Goal: Task Accomplishment & Management: Manage account settings

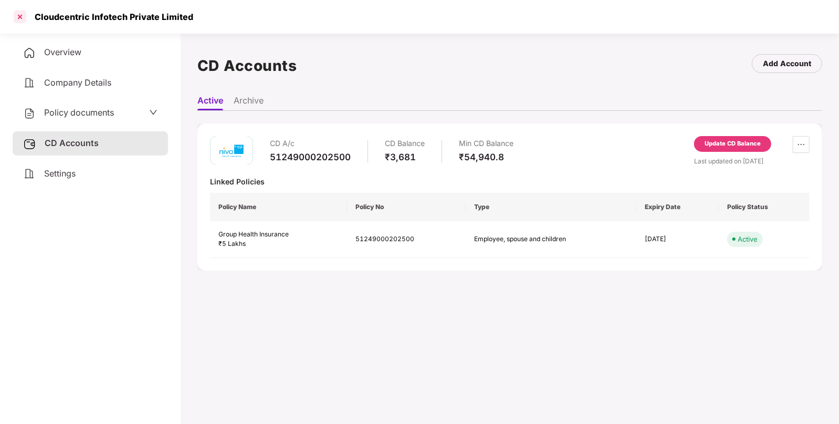
click at [25, 16] on div at bounding box center [20, 16] width 17 height 17
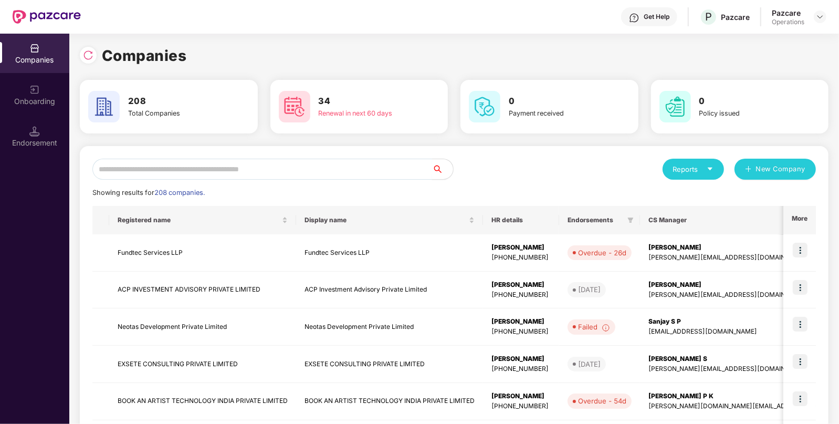
click at [221, 170] on input "text" at bounding box center [262, 169] width 340 height 21
paste input "**********"
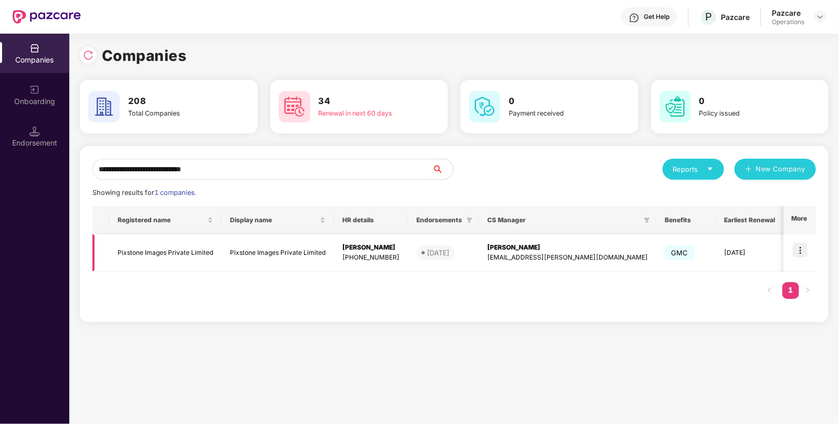
type input "**********"
click at [198, 270] on td "Pixstone Images Private Limited" at bounding box center [165, 252] width 112 height 37
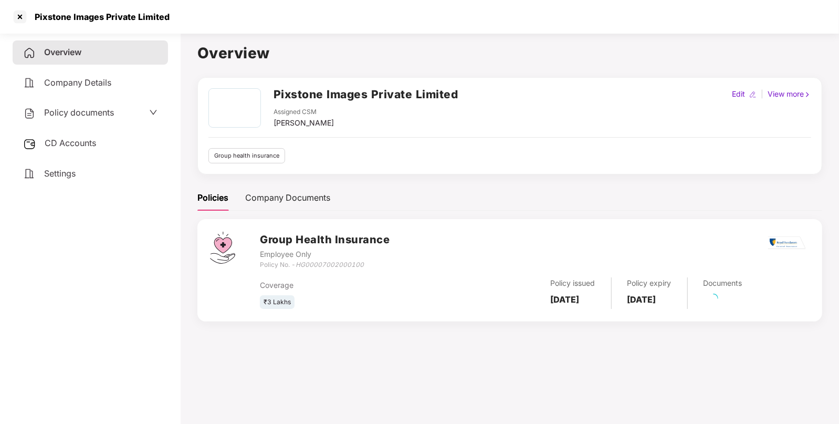
click at [113, 111] on span "Policy documents" at bounding box center [79, 112] width 70 height 10
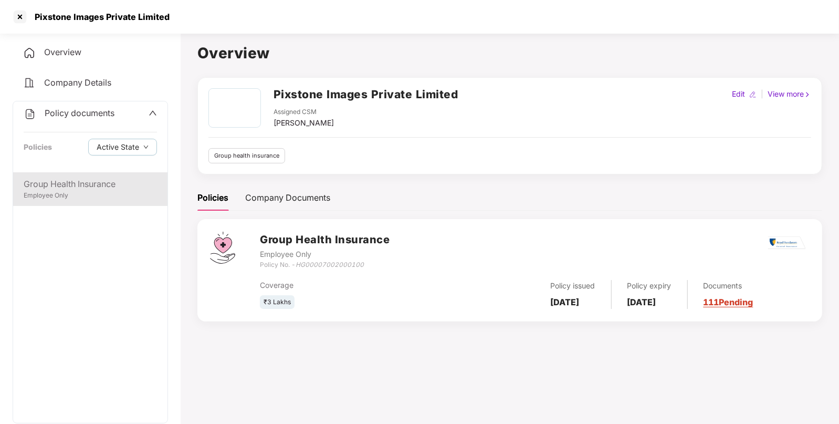
click at [86, 183] on div "Group Health Insurance" at bounding box center [90, 183] width 133 height 13
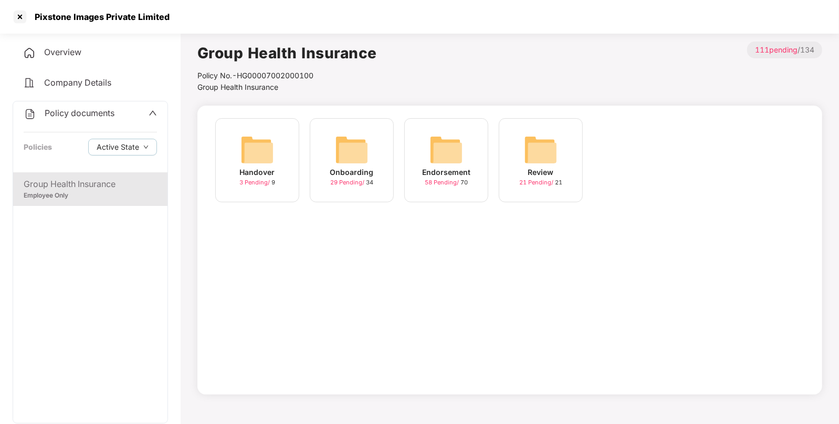
click at [451, 160] on img at bounding box center [446, 150] width 34 height 34
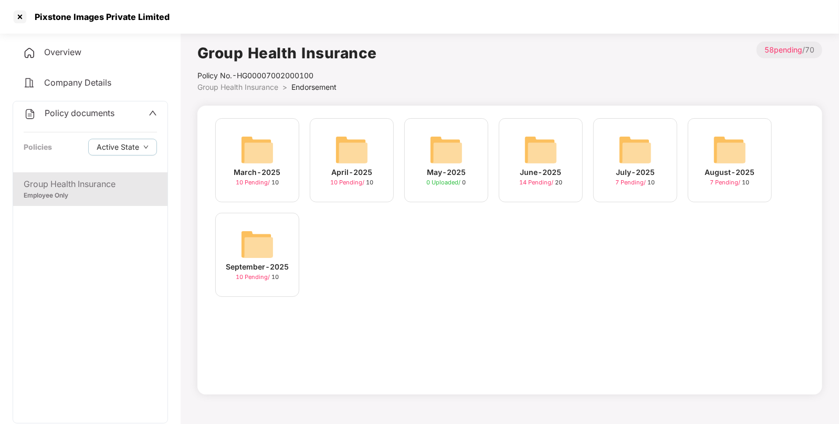
click at [278, 231] on div "September-2025 10 Pending / 10" at bounding box center [257, 255] width 84 height 84
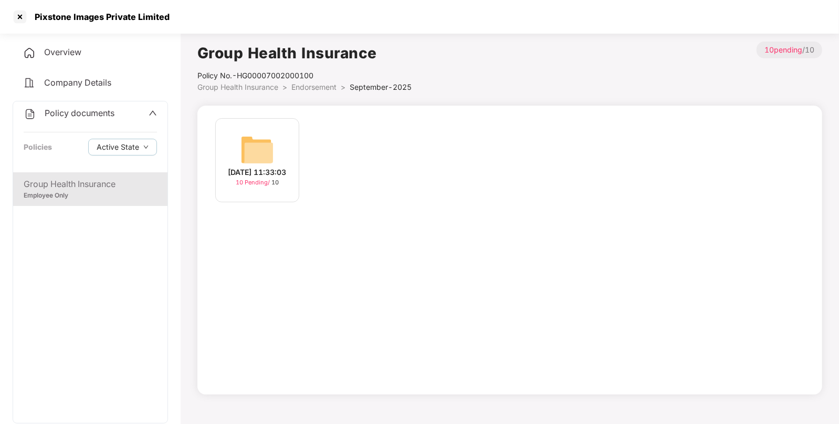
click at [270, 134] on img at bounding box center [257, 150] width 34 height 34
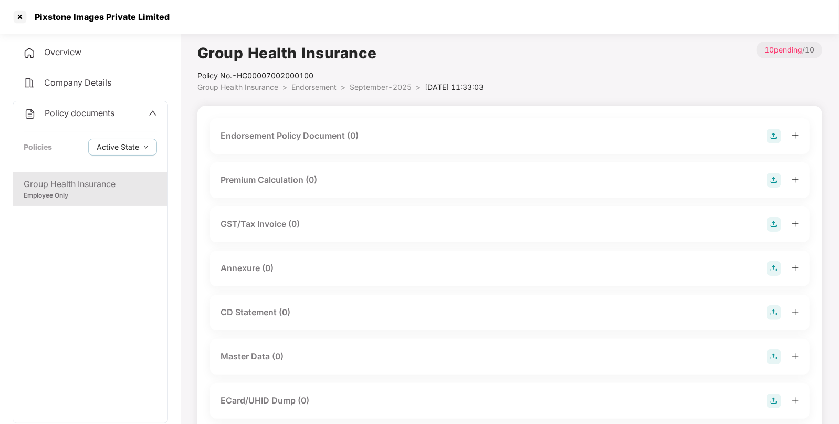
click at [774, 139] on img at bounding box center [773, 136] width 15 height 15
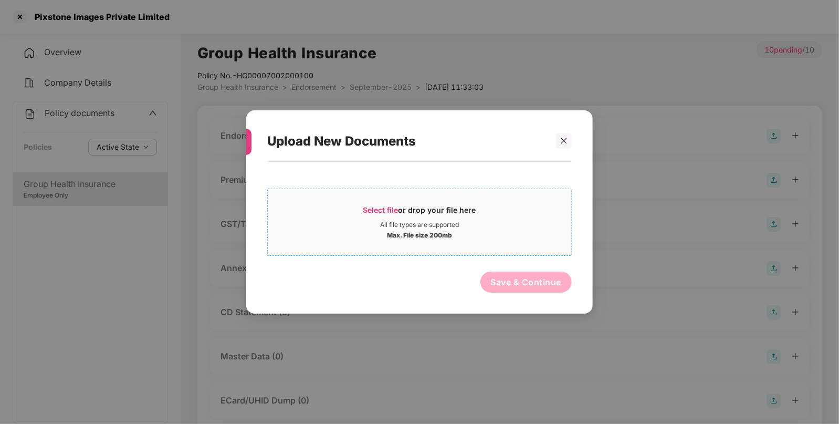
click at [496, 228] on div "All file types are supported" at bounding box center [419, 224] width 303 height 8
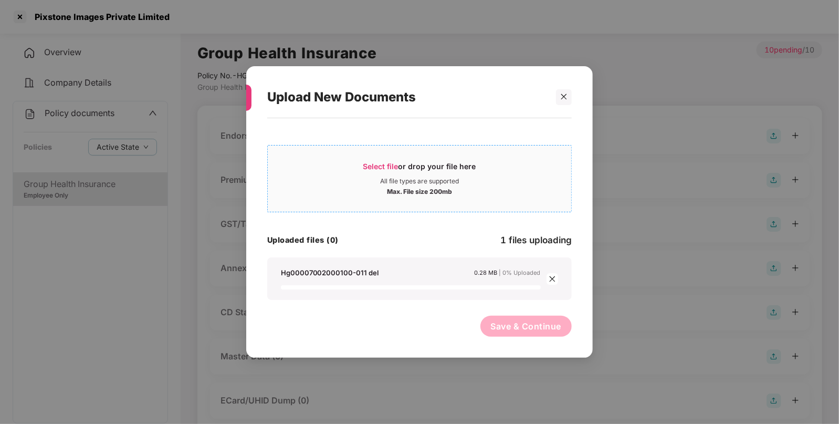
click at [423, 157] on span "Select file or drop your file here All file types are supported Max. File size …" at bounding box center [419, 178] width 303 height 50
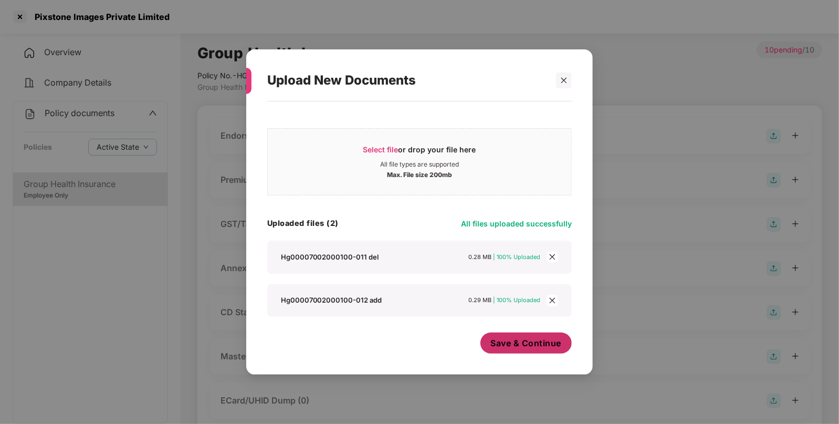
click at [543, 349] on span "Save & Continue" at bounding box center [526, 343] width 71 height 12
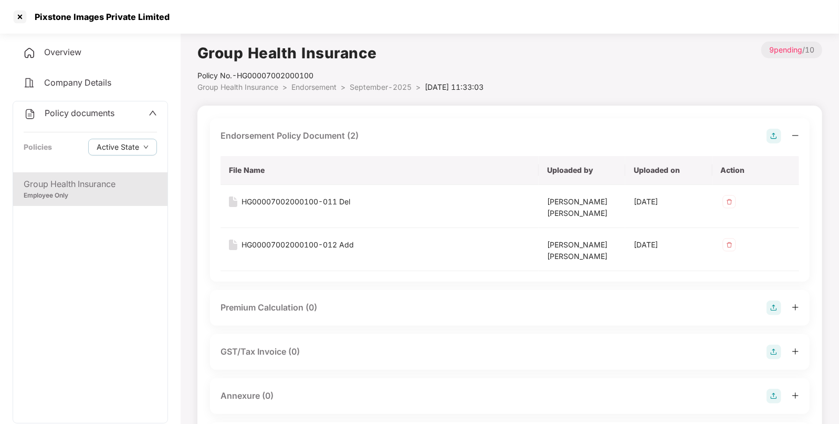
click at [777, 356] on img at bounding box center [773, 351] width 15 height 15
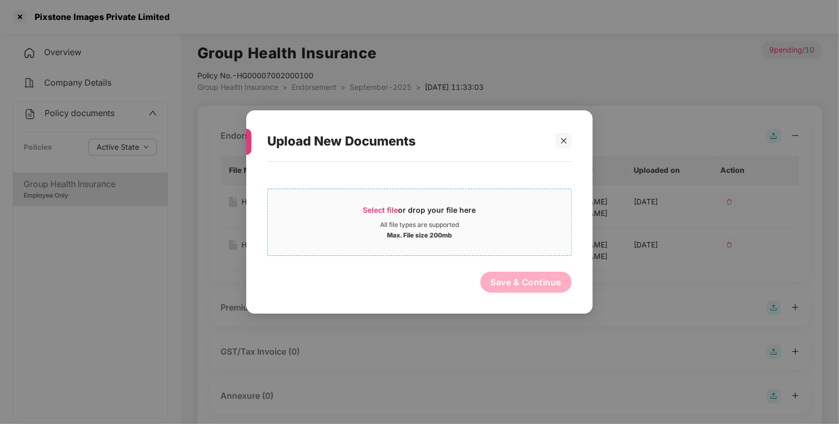
click at [431, 205] on div "Select file or drop your file here" at bounding box center [419, 213] width 113 height 16
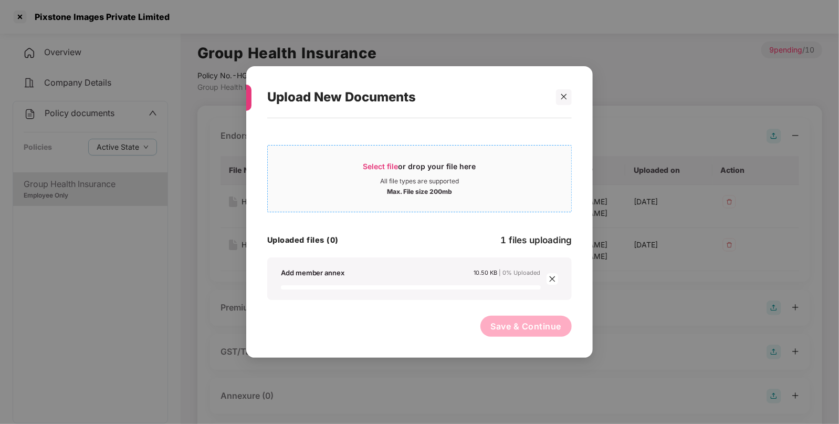
click at [400, 199] on span "Select file or drop your file here All file types are supported Max. File size …" at bounding box center [419, 178] width 303 height 50
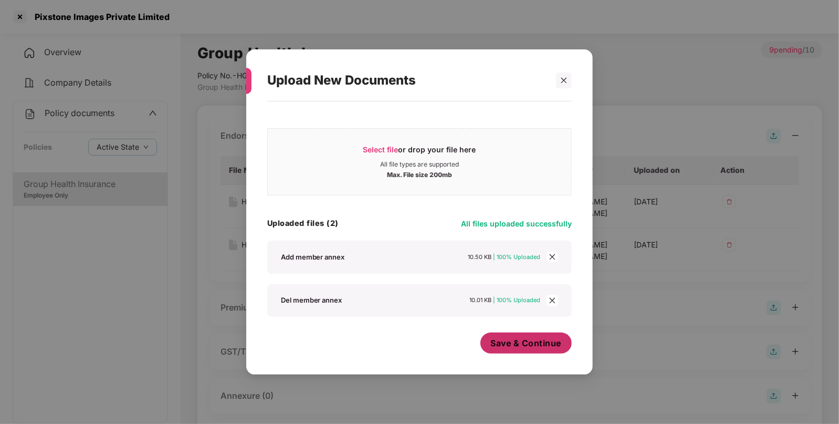
click at [556, 346] on span "Save & Continue" at bounding box center [526, 343] width 71 height 12
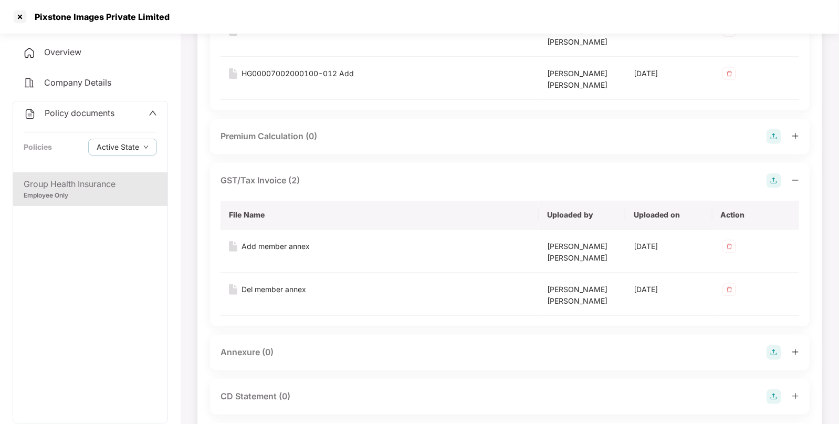
scroll to position [172, 0]
click at [730, 244] on img at bounding box center [729, 245] width 17 height 17
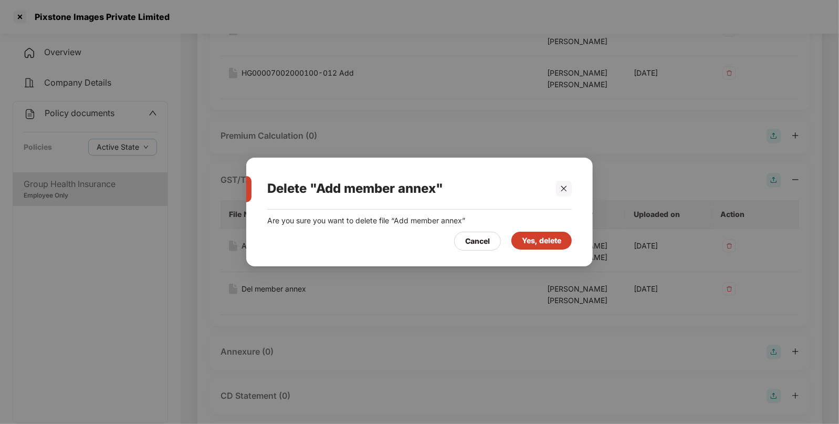
click at [553, 234] on div "Yes, delete" at bounding box center [541, 241] width 60 height 18
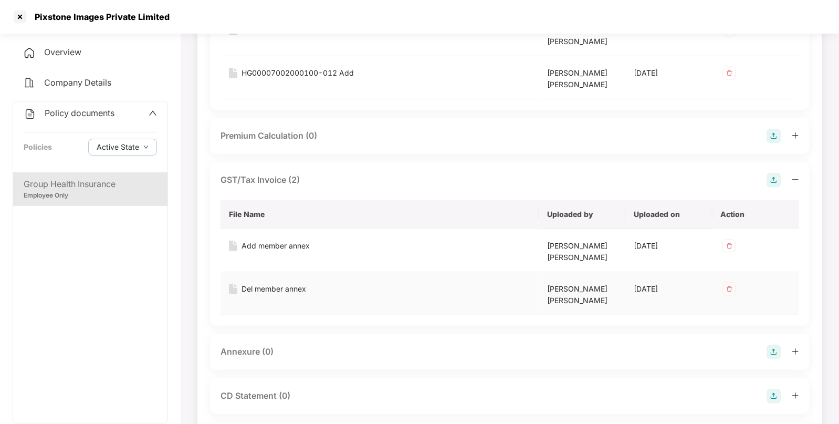
click at [730, 286] on img at bounding box center [729, 288] width 17 height 17
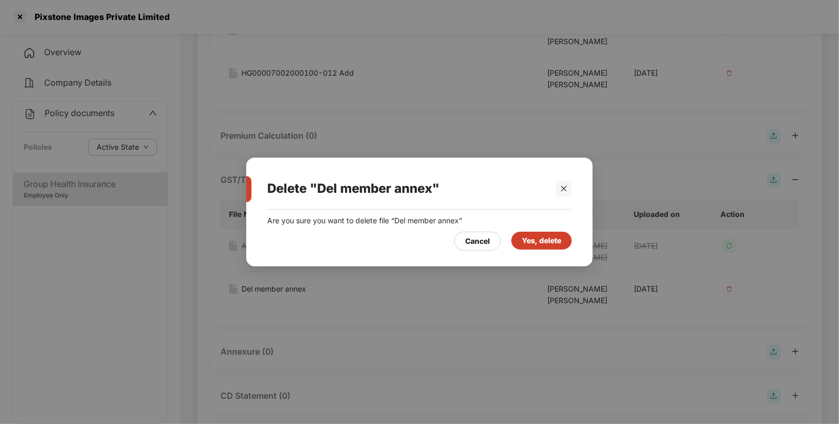
click at [559, 239] on div "Yes, delete" at bounding box center [541, 241] width 39 height 12
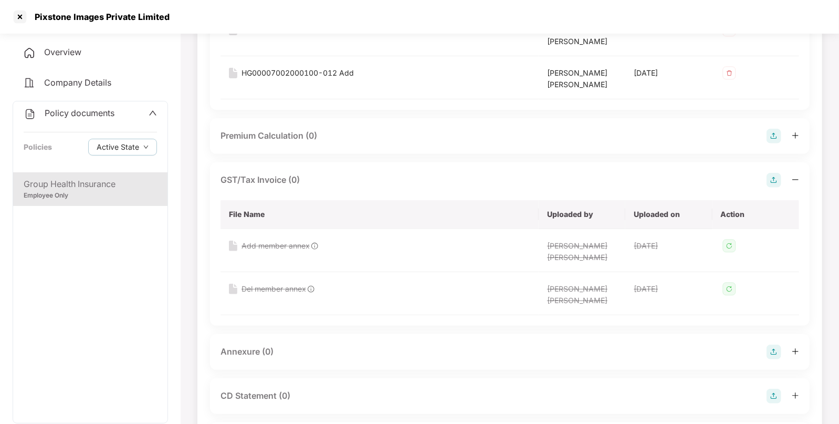
click at [771, 354] on img at bounding box center [773, 351] width 15 height 15
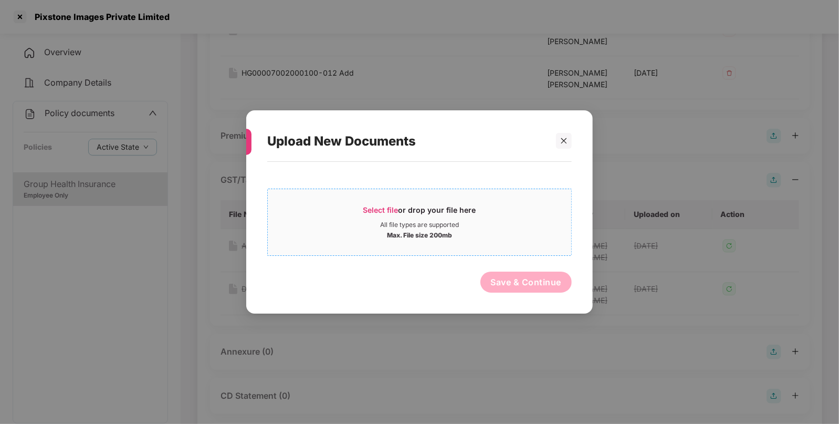
click at [453, 238] on span "Select file or drop your file here All file types are supported Max. File size …" at bounding box center [419, 222] width 303 height 50
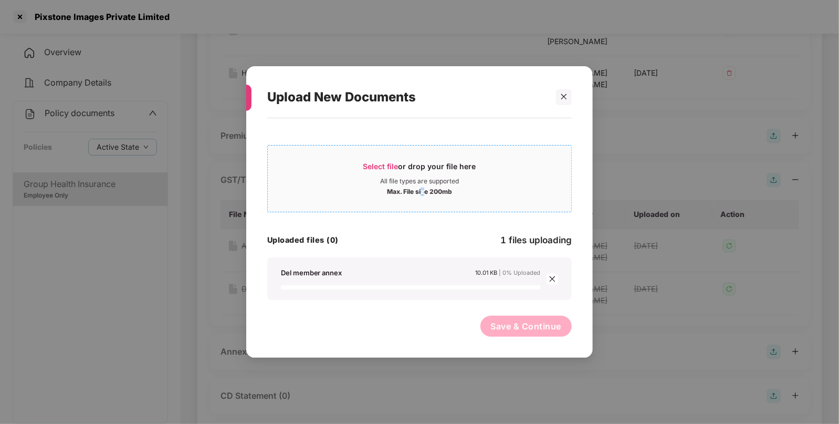
click at [424, 192] on div "Max. File size 200mb" at bounding box center [419, 190] width 65 height 10
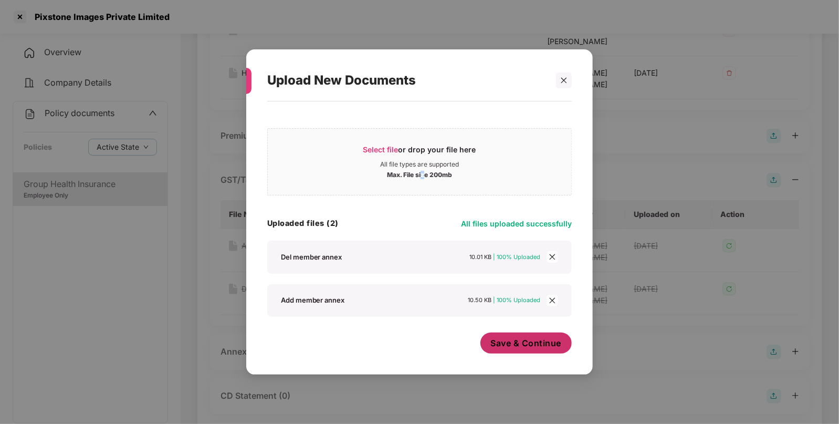
click at [546, 349] on button "Save & Continue" at bounding box center [526, 342] width 92 height 21
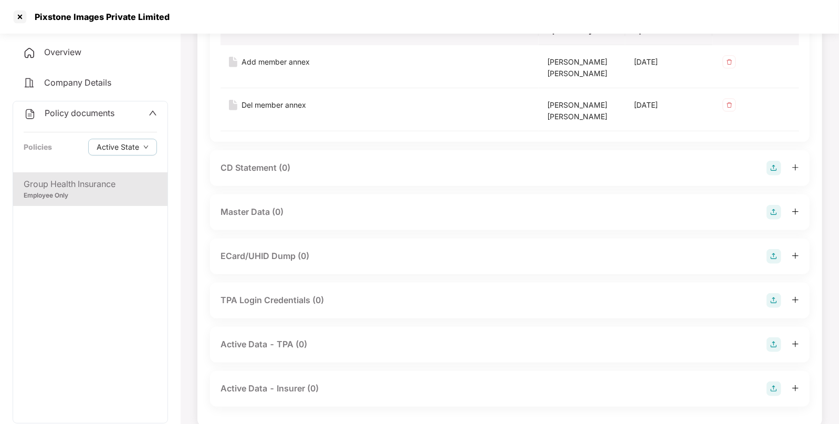
scroll to position [542, 0]
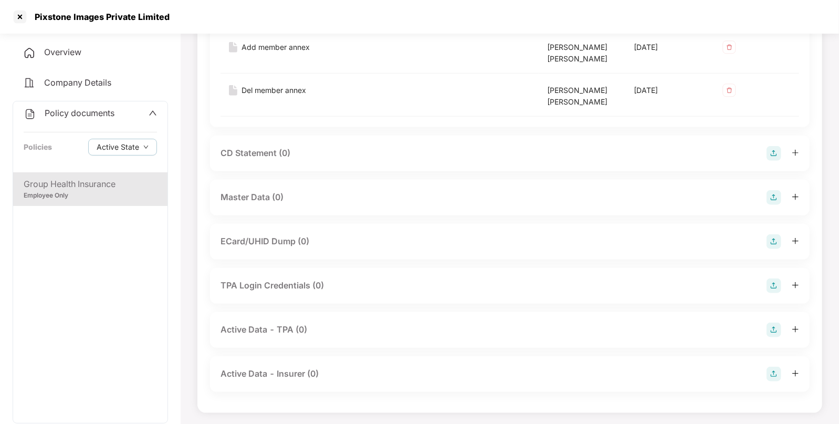
click at [774, 195] on img at bounding box center [773, 197] width 15 height 15
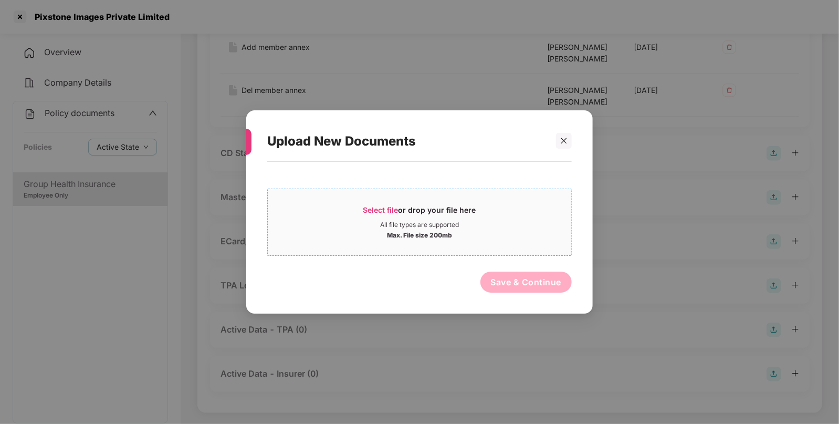
click at [500, 225] on div "All file types are supported" at bounding box center [419, 224] width 303 height 8
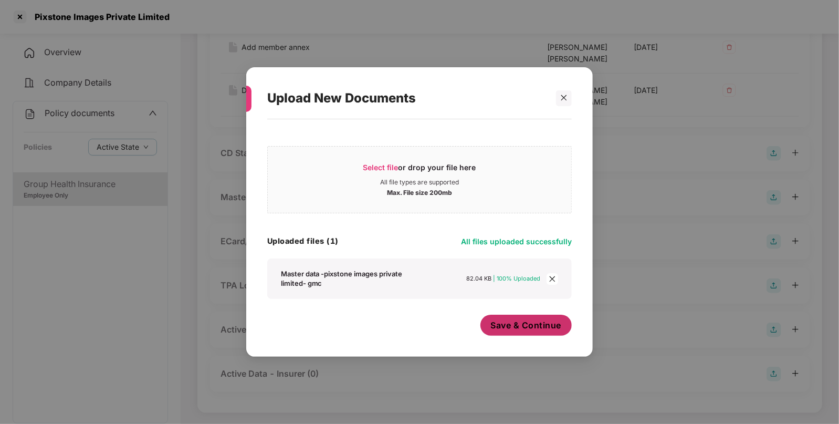
click at [523, 330] on span "Save & Continue" at bounding box center [526, 325] width 71 height 12
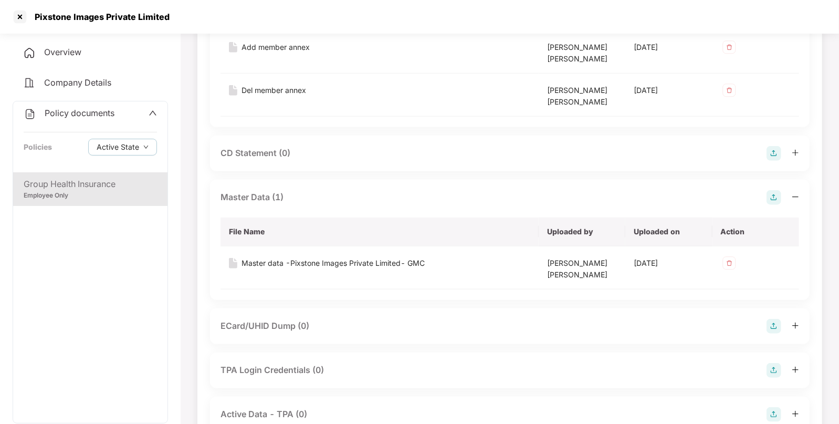
scroll to position [626, 0]
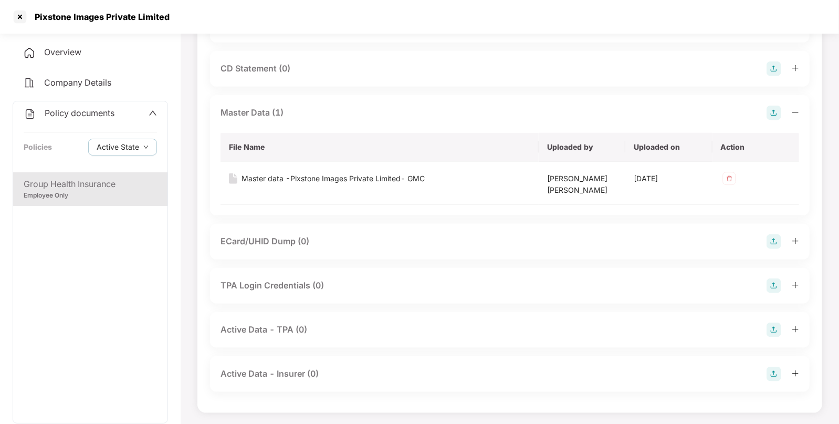
click at [132, 112] on div "Policy documents" at bounding box center [90, 114] width 133 height 14
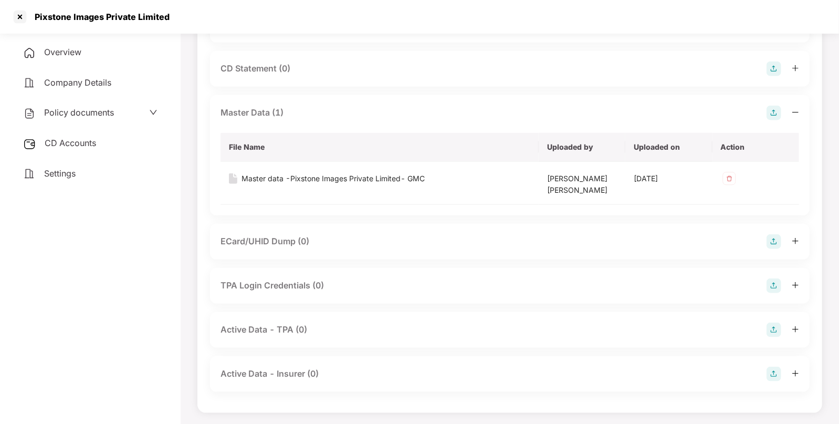
click at [73, 153] on div "CD Accounts" at bounding box center [90, 143] width 155 height 24
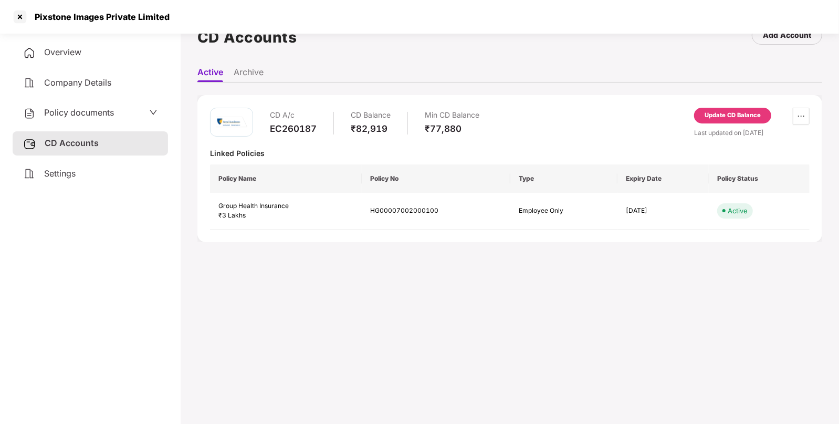
click at [747, 119] on div "Update CD Balance" at bounding box center [733, 115] width 56 height 9
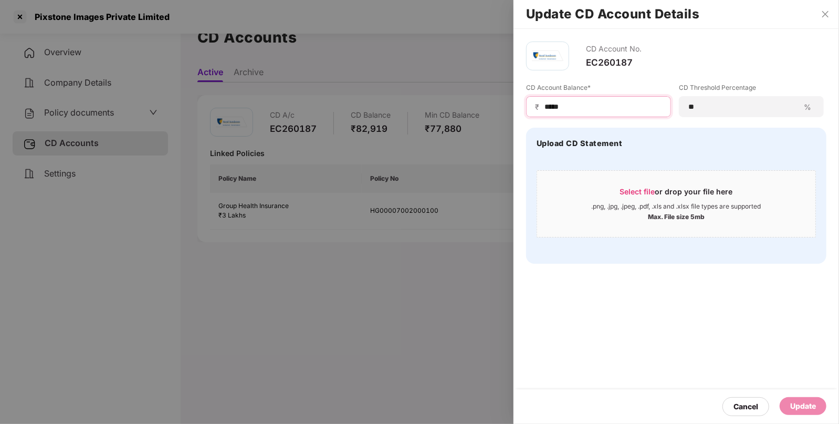
click at [621, 106] on input "*****" at bounding box center [602, 106] width 119 height 11
type input "*"
type input "*****"
click at [804, 398] on div "Update" at bounding box center [803, 406] width 47 height 18
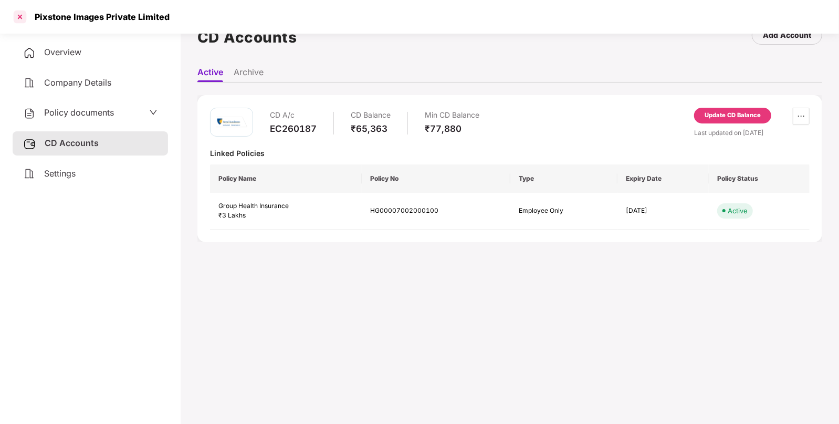
click at [18, 13] on div at bounding box center [20, 16] width 17 height 17
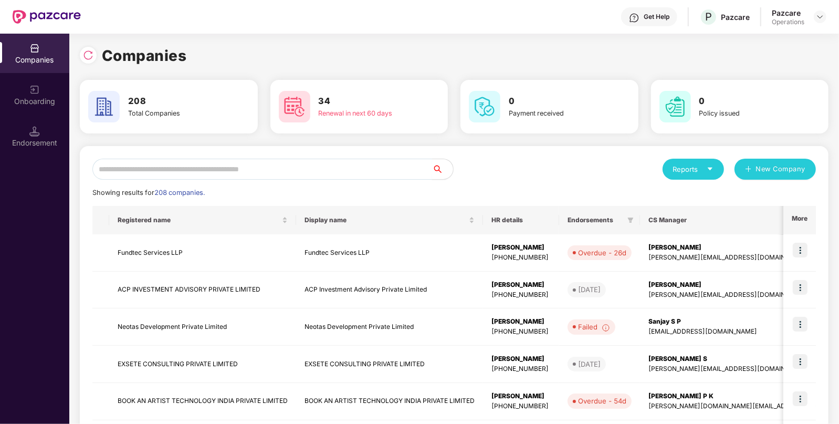
click at [265, 173] on input "text" at bounding box center [262, 169] width 340 height 21
paste input "**********"
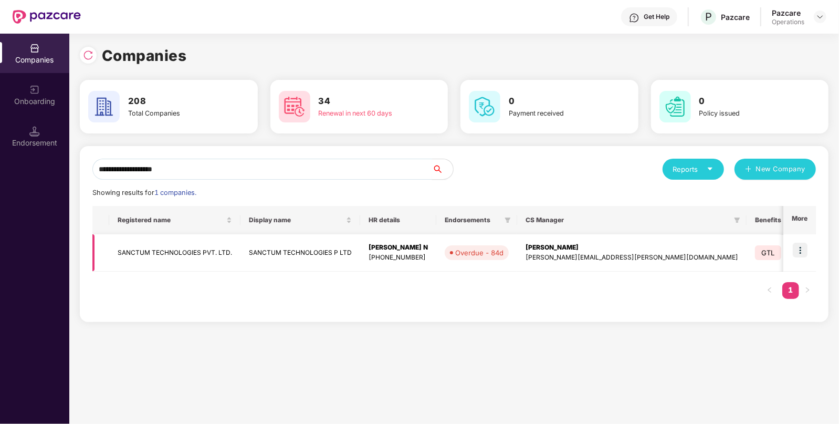
type input "**********"
click at [225, 254] on td "SANCTUM TECHNOLOGIES PVT. LTD." at bounding box center [174, 252] width 131 height 37
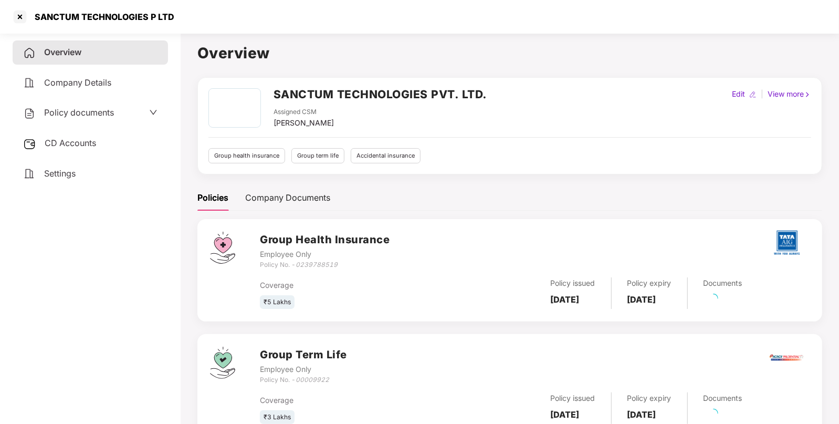
click at [129, 117] on div "Policy documents" at bounding box center [90, 113] width 134 height 14
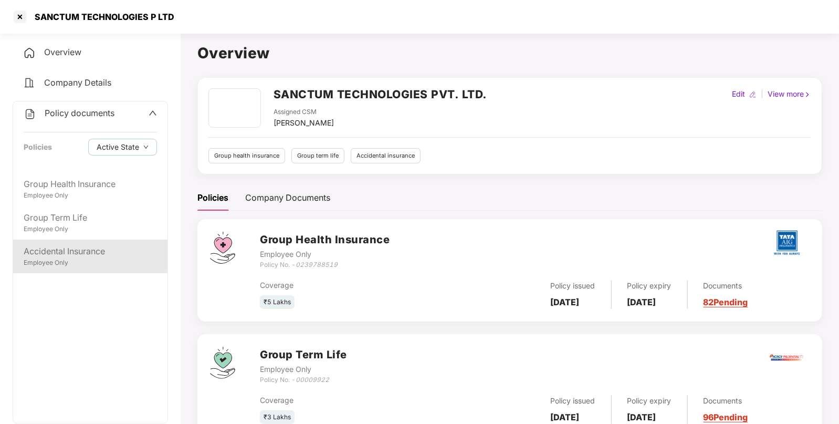
click at [77, 253] on div "Accidental Insurance" at bounding box center [90, 251] width 133 height 13
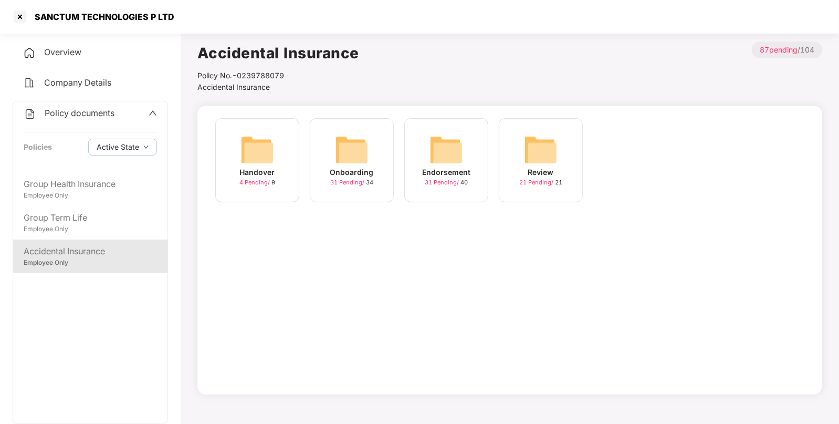
click at [444, 151] on img at bounding box center [446, 150] width 34 height 34
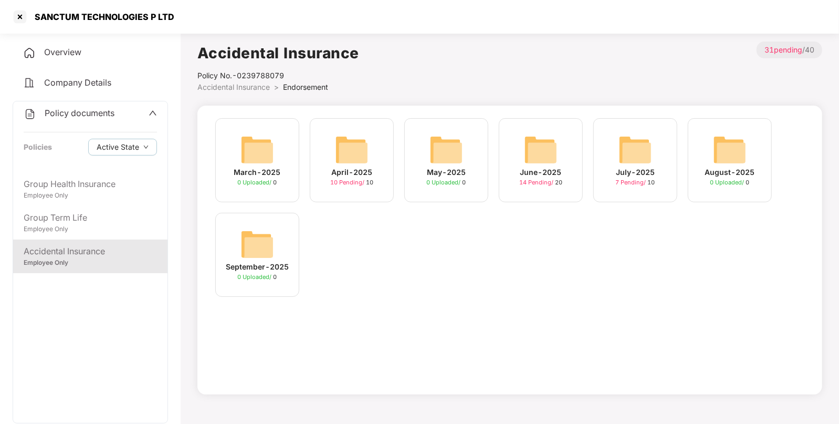
click at [543, 147] on img at bounding box center [541, 150] width 34 height 34
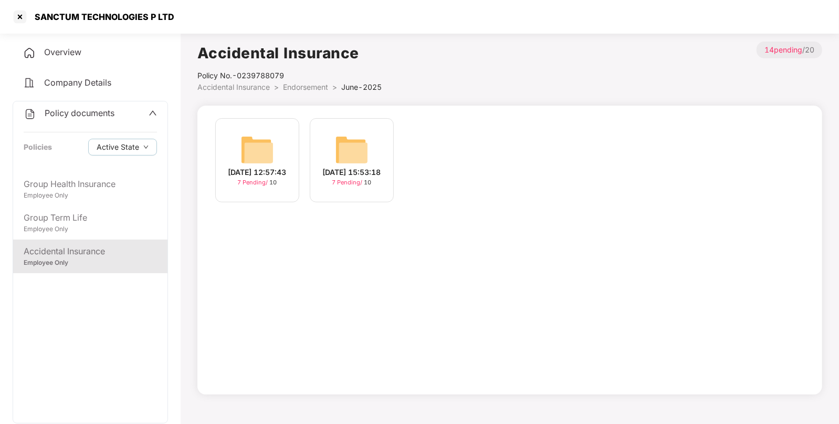
click at [318, 91] on li "Endorsement >" at bounding box center [312, 87] width 58 height 12
click at [301, 87] on span "Endorsement" at bounding box center [305, 86] width 45 height 9
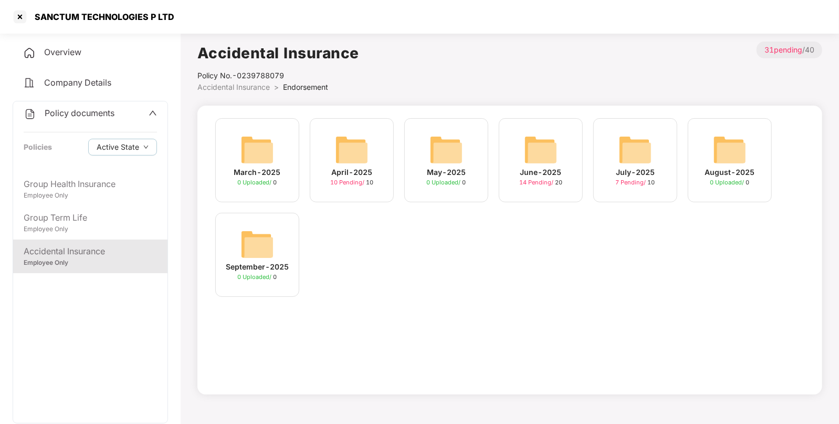
click at [638, 149] on img at bounding box center [635, 150] width 34 height 34
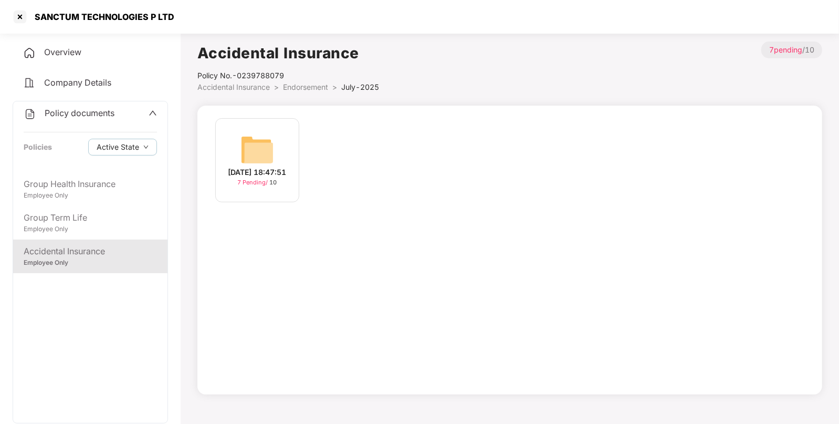
click at [256, 152] on img at bounding box center [257, 150] width 34 height 34
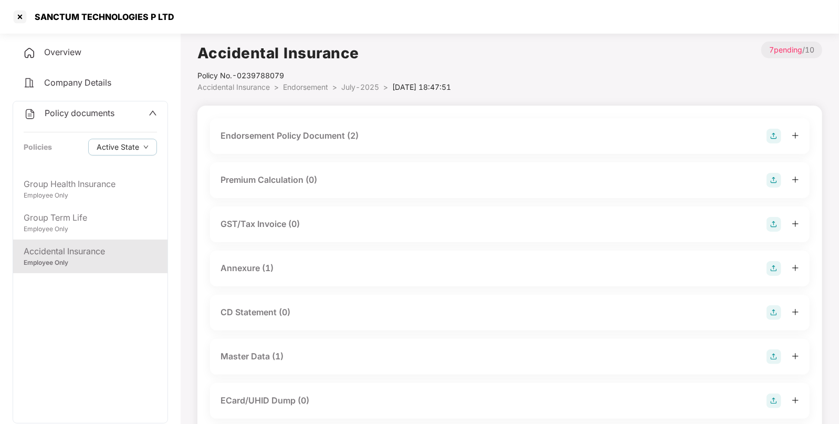
click at [774, 131] on img at bounding box center [773, 136] width 15 height 15
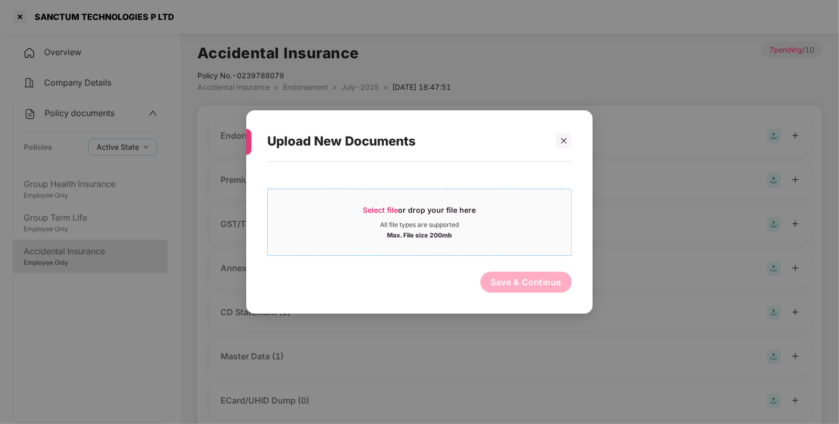
click at [498, 219] on div "Select file or drop your file here" at bounding box center [419, 213] width 303 height 16
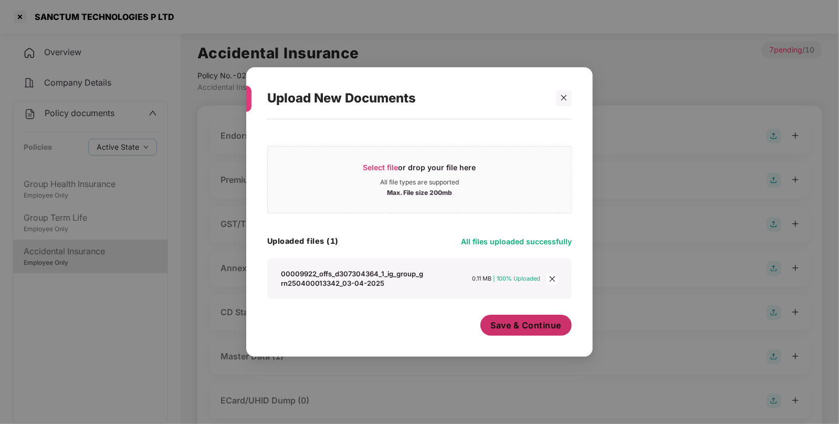
click at [519, 322] on span "Save & Continue" at bounding box center [526, 325] width 71 height 12
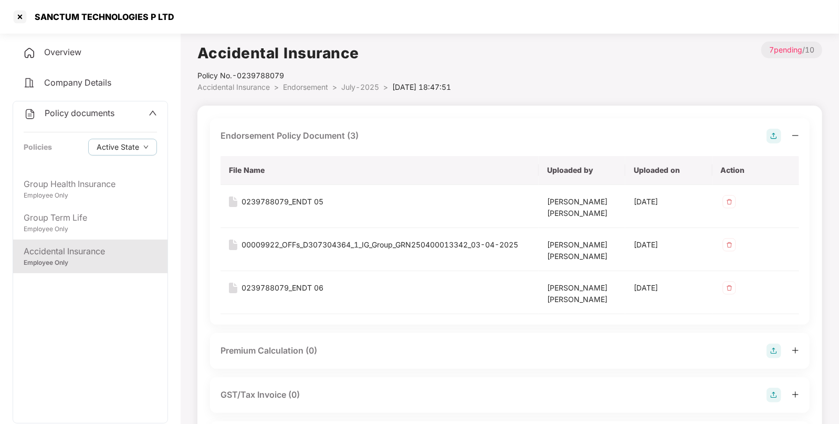
click at [89, 111] on span "Policy documents" at bounding box center [80, 113] width 70 height 10
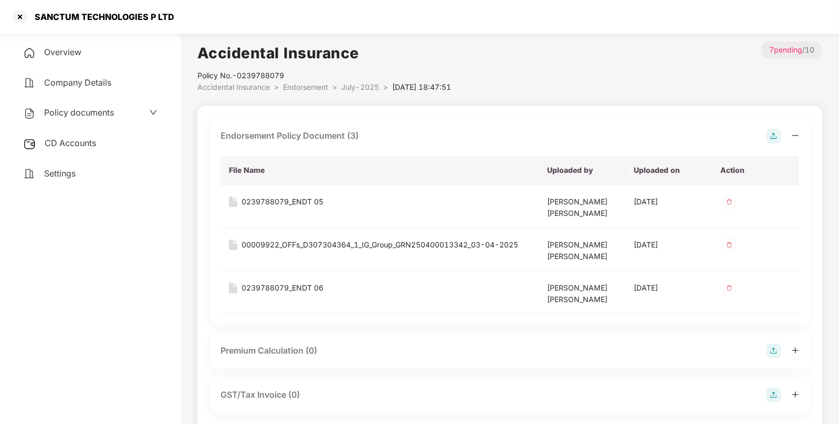
click at [88, 143] on span "CD Accounts" at bounding box center [70, 143] width 51 height 10
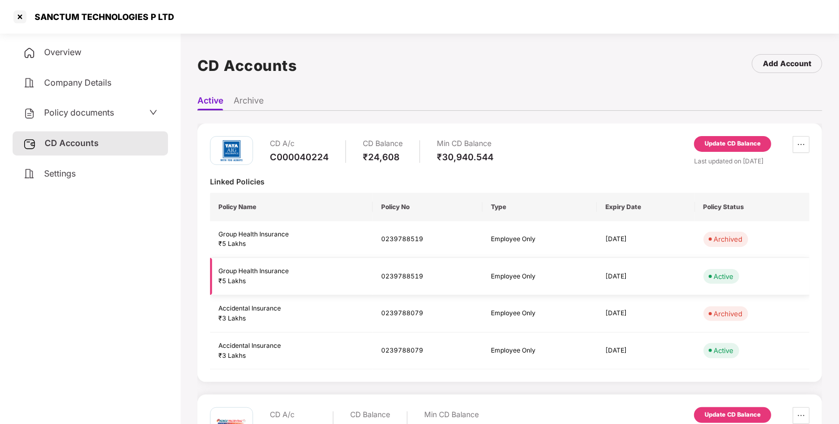
scroll to position [201, 0]
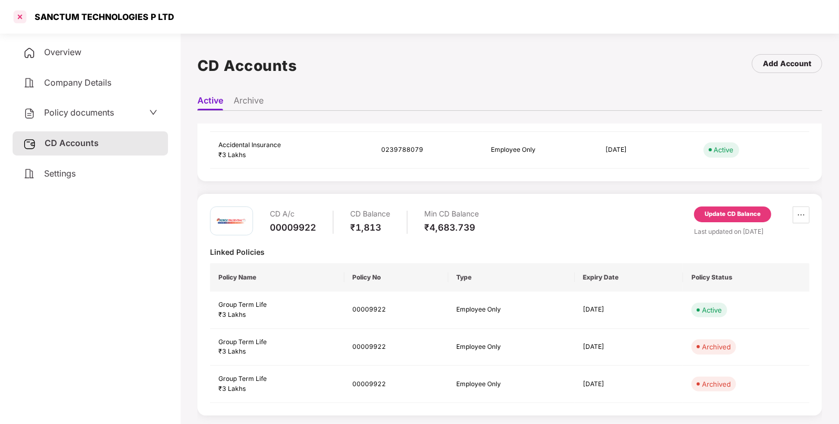
click at [18, 13] on div at bounding box center [20, 16] width 17 height 17
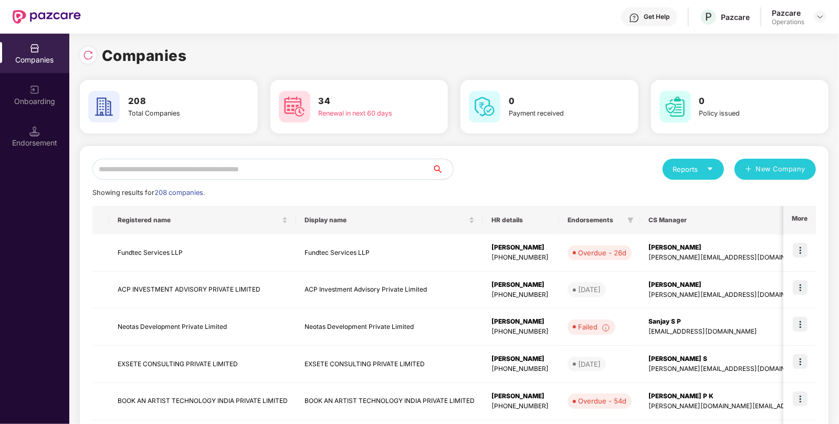
click at [199, 176] on input "text" at bounding box center [262, 169] width 340 height 21
paste input "**********"
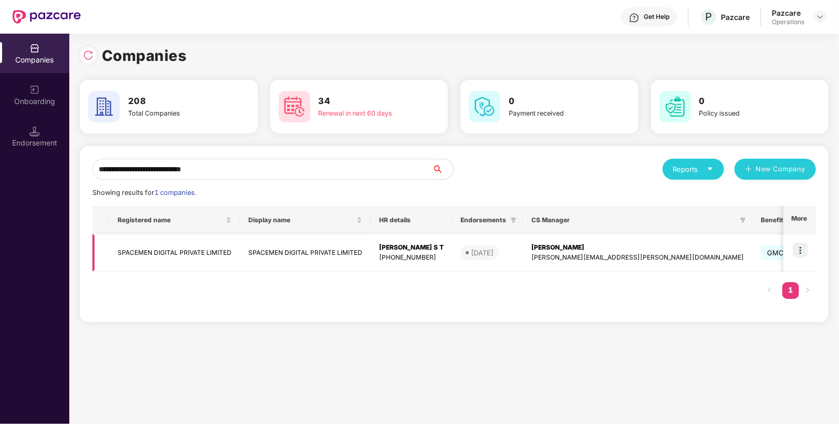
type input "**********"
click at [800, 247] on img at bounding box center [800, 250] width 15 height 15
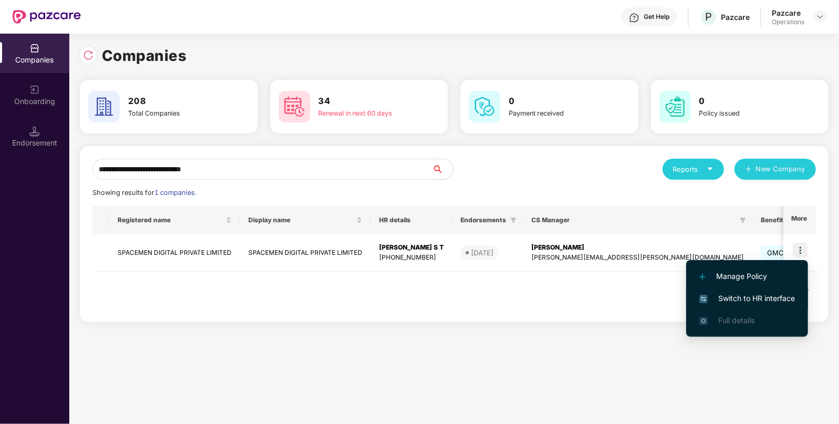
click at [758, 297] on span "Switch to HR interface" at bounding box center [747, 298] width 96 height 12
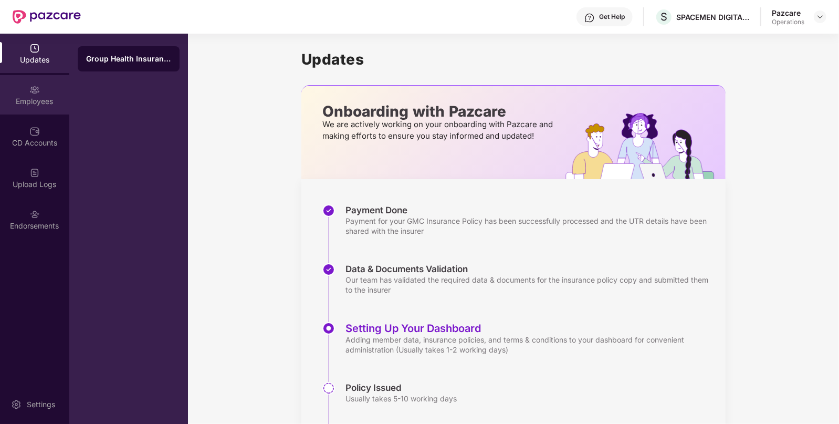
click at [44, 97] on div "Employees" at bounding box center [34, 101] width 69 height 10
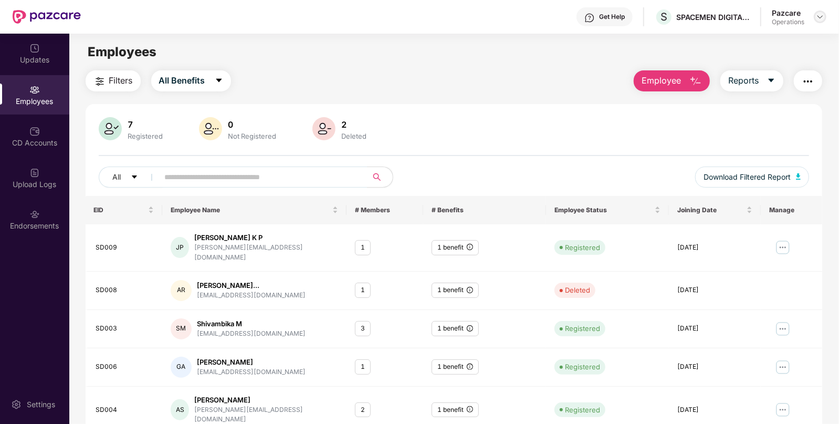
click at [821, 18] on img at bounding box center [820, 17] width 8 height 8
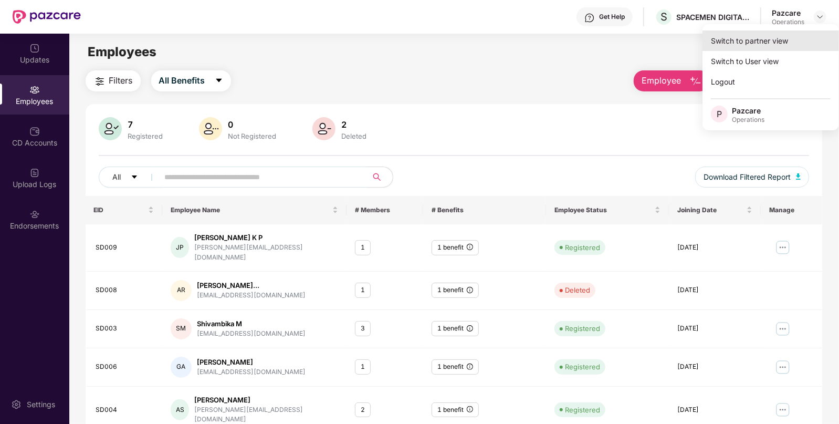
click at [785, 39] on div "Switch to partner view" at bounding box center [770, 40] width 136 height 20
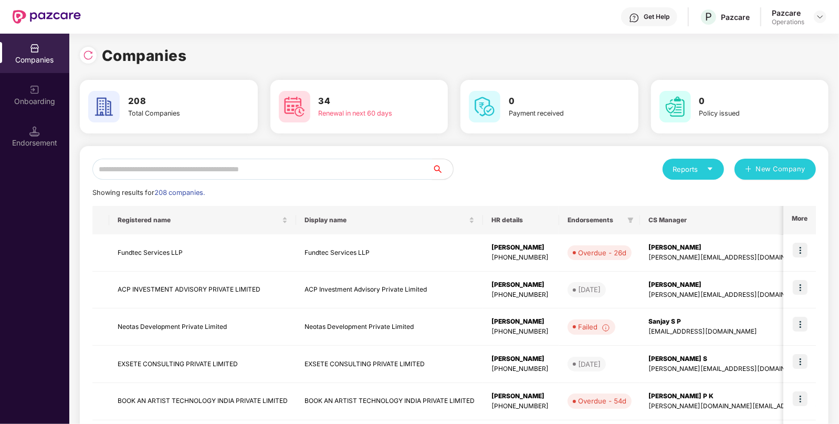
click at [297, 160] on input "text" at bounding box center [262, 169] width 340 height 21
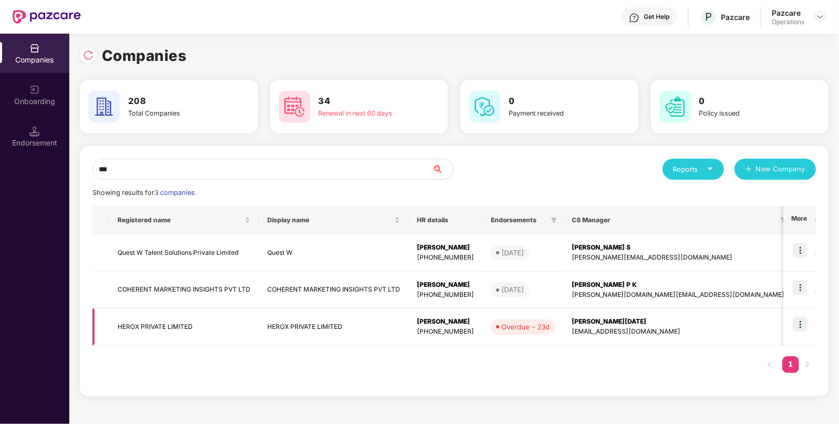
type input "***"
click at [804, 328] on img at bounding box center [800, 324] width 15 height 15
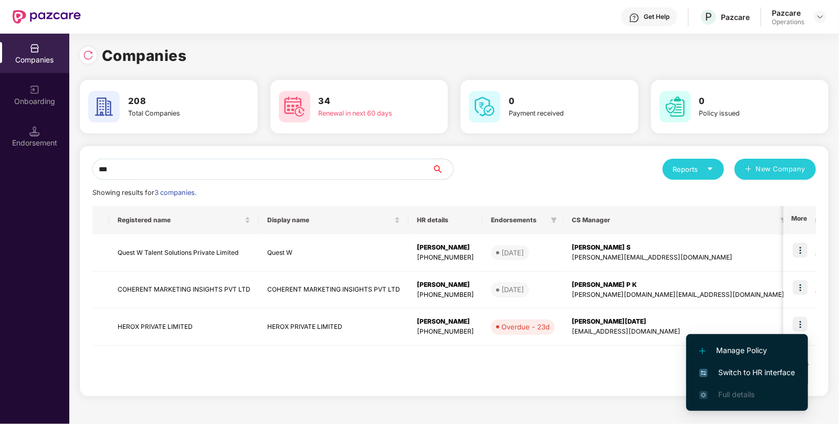
click at [713, 367] on span "Switch to HR interface" at bounding box center [747, 372] width 96 height 12
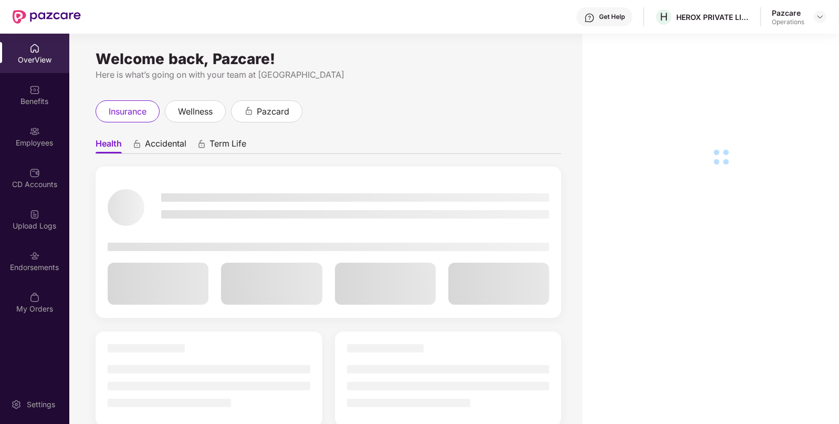
click at [59, 259] on div "Endorsements" at bounding box center [34, 260] width 69 height 39
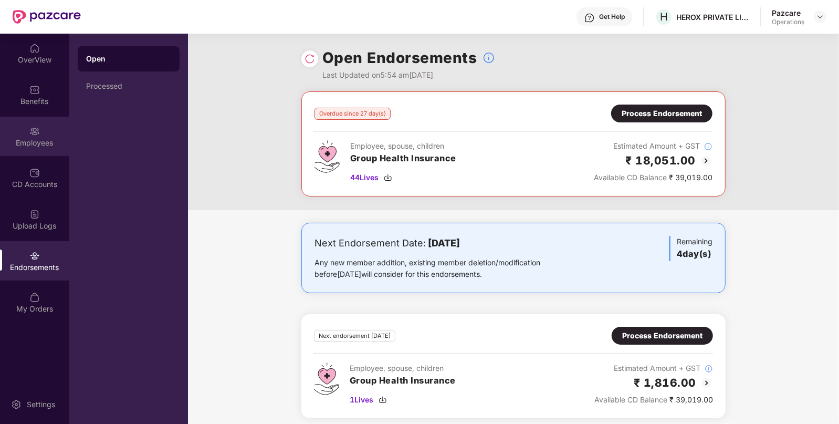
click at [44, 143] on div "Employees" at bounding box center [34, 143] width 69 height 10
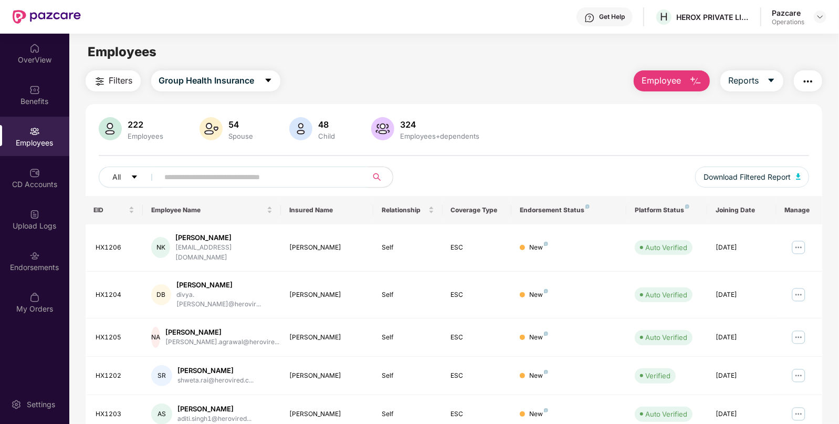
click at [201, 176] on input "text" at bounding box center [259, 177] width 188 height 16
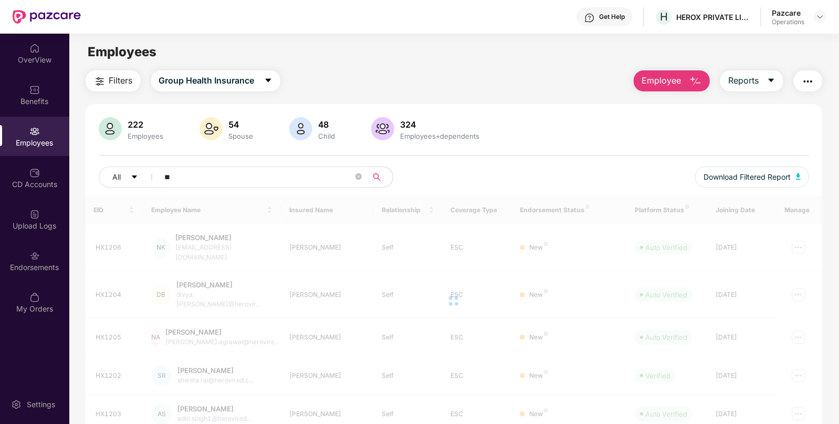
type input "*"
type input "****"
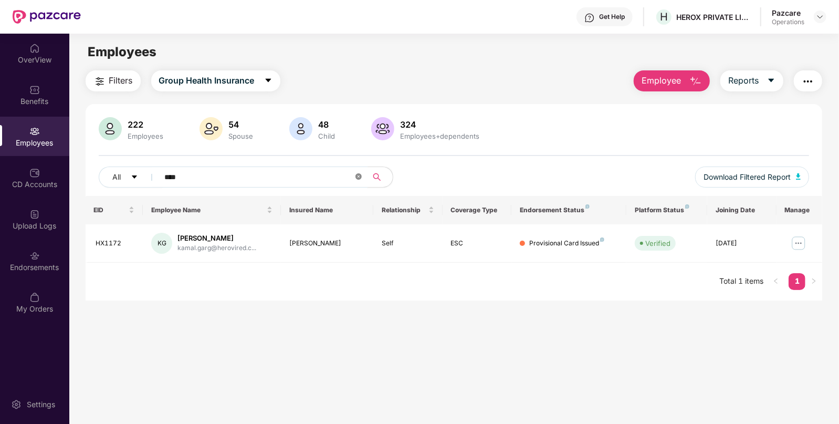
click at [359, 175] on icon "close-circle" at bounding box center [358, 176] width 6 height 6
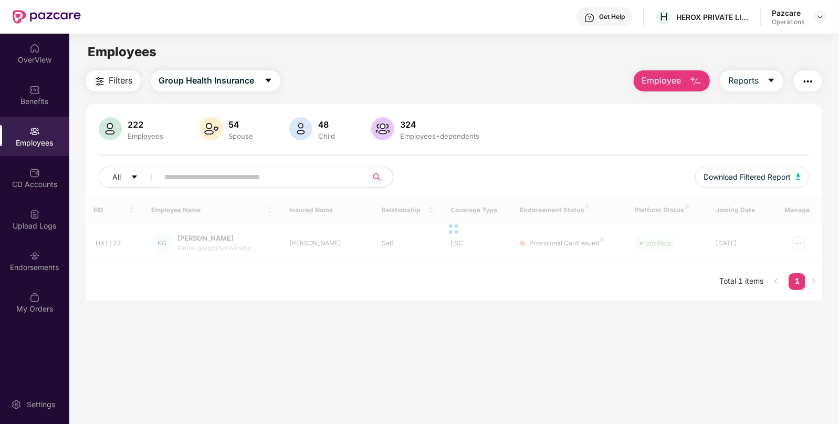
click at [123, 82] on span "Filters" at bounding box center [121, 80] width 24 height 13
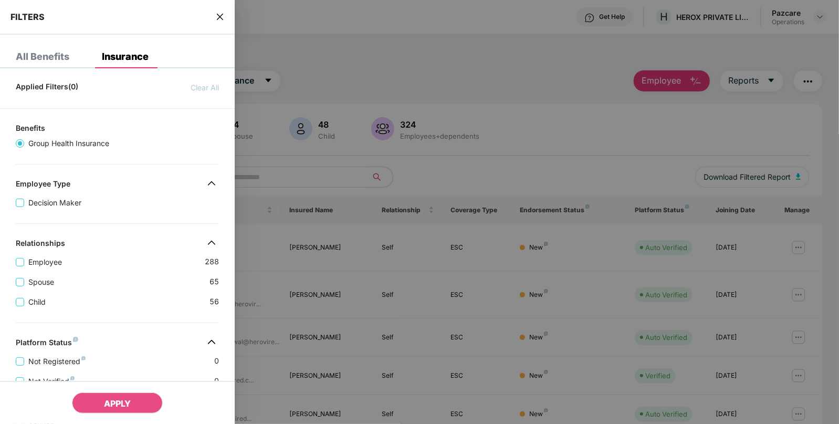
scroll to position [241, 0]
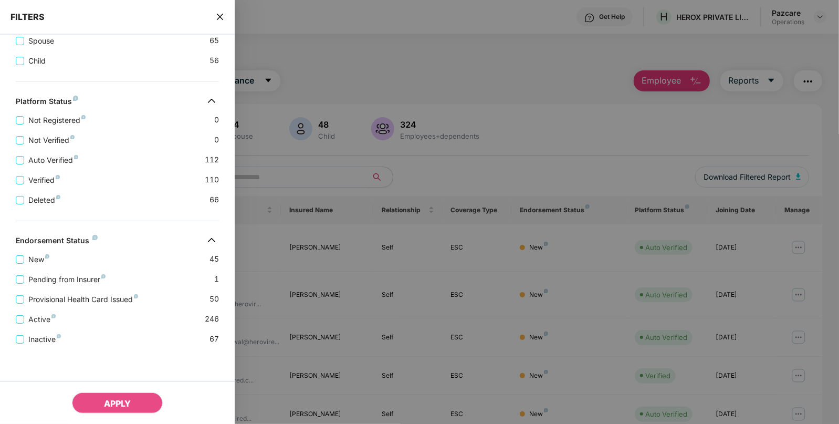
click at [50, 285] on div "Provisional Health Card Issued 50" at bounding box center [117, 295] width 203 height 20
click at [73, 277] on span "Pending from Insurer" at bounding box center [67, 280] width 86 height 12
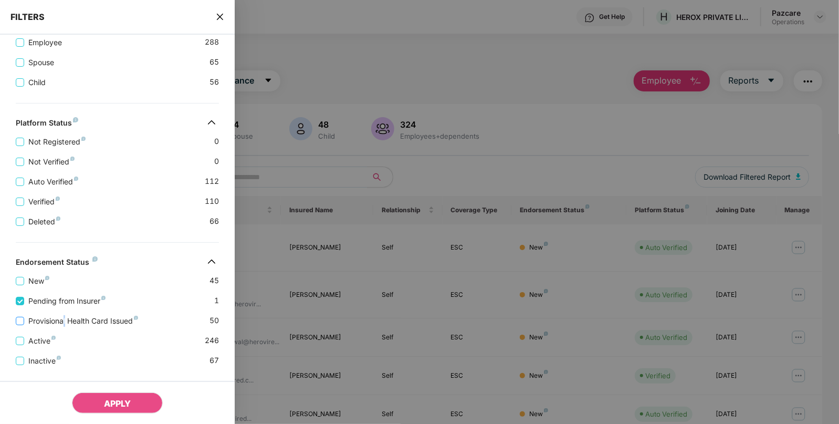
click at [66, 319] on span "Provisional Health Card Issued" at bounding box center [83, 321] width 118 height 12
click at [16, 315] on label "Provisional Health Card Issued" at bounding box center [79, 321] width 127 height 12
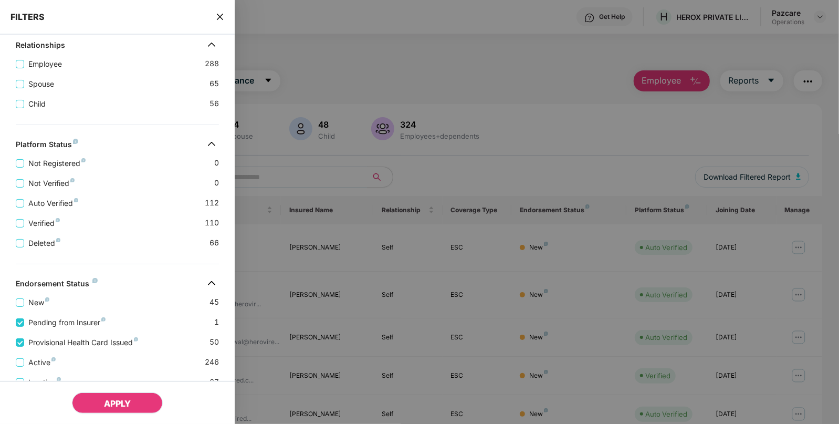
click at [107, 398] on button "APPLY" at bounding box center [117, 402] width 91 height 21
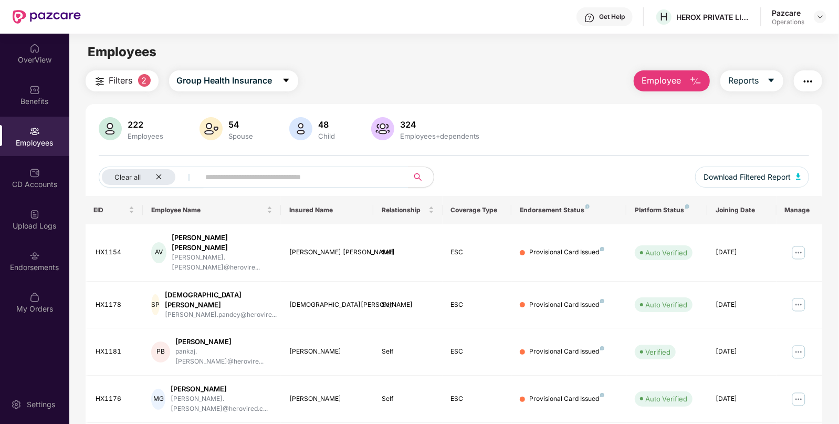
click at [777, 160] on div "222 Employees 54 Spouse 48 Child 324 Employees+dependents Clear all Download Fi…" at bounding box center [454, 156] width 737 height 79
click at [768, 166] on div "222 Employees 54 Spouse 48 Child 324 Employees+dependents Clear all Download Fi…" at bounding box center [454, 156] width 737 height 79
click at [748, 181] on span "Download Filtered Report" at bounding box center [746, 177] width 87 height 12
click at [820, 16] on img at bounding box center [820, 17] width 8 height 8
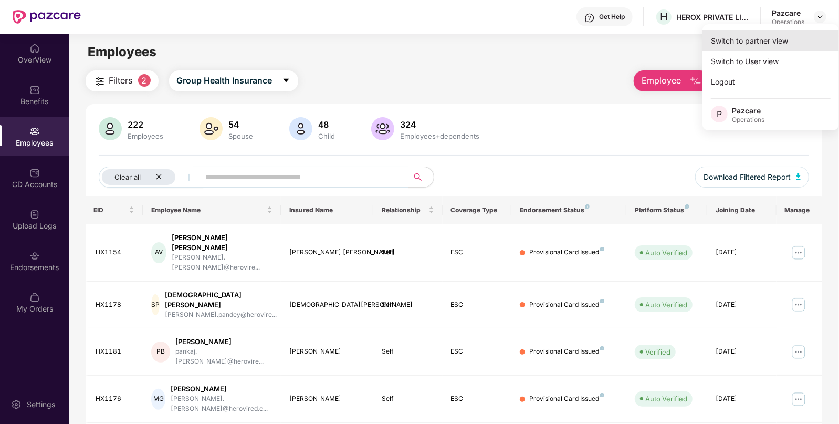
click at [763, 35] on div "Switch to partner view" at bounding box center [770, 40] width 136 height 20
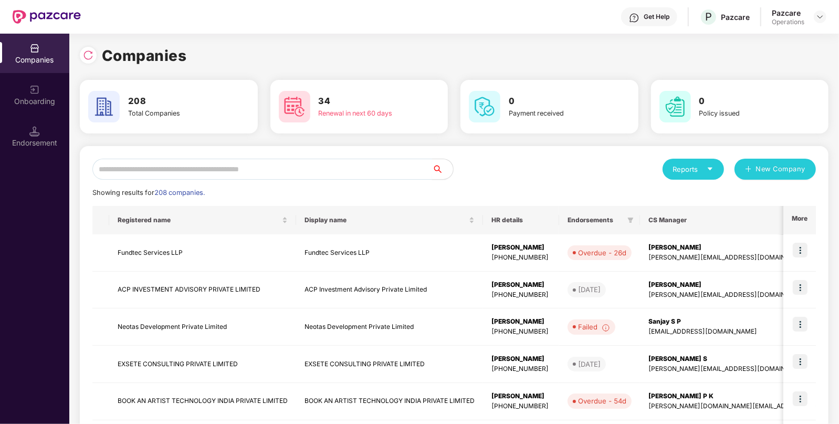
click at [347, 171] on input "text" at bounding box center [262, 169] width 340 height 21
paste input "**********"
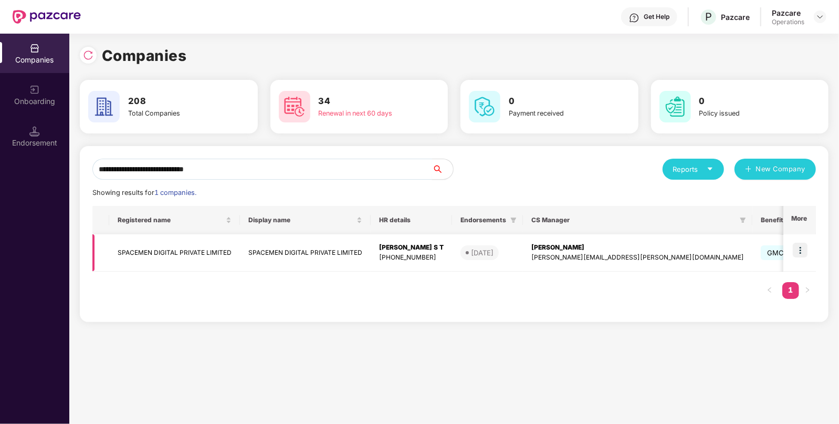
type input "**********"
click at [798, 243] on img at bounding box center [800, 250] width 15 height 15
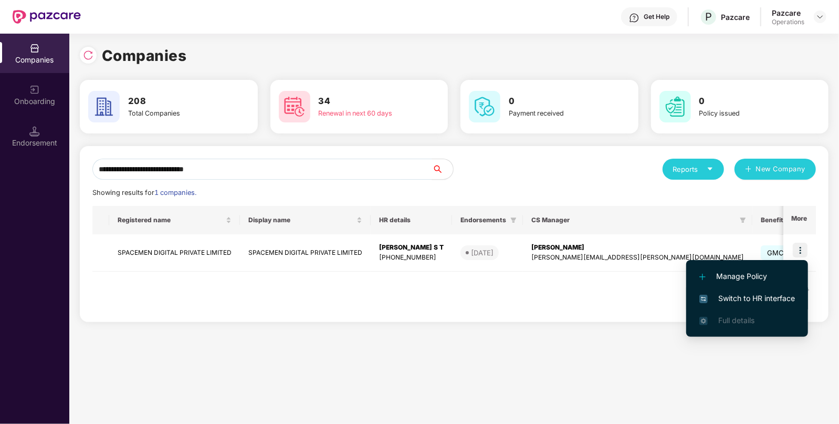
click at [731, 304] on li "Switch to HR interface" at bounding box center [747, 298] width 122 height 22
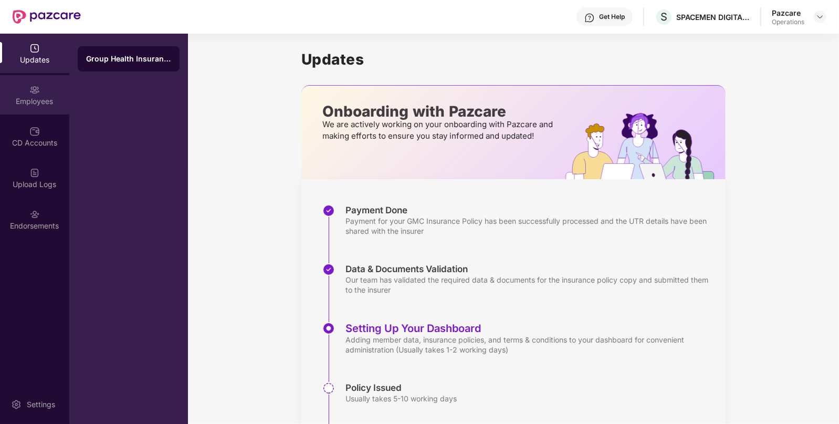
click at [39, 91] on img at bounding box center [34, 90] width 10 height 10
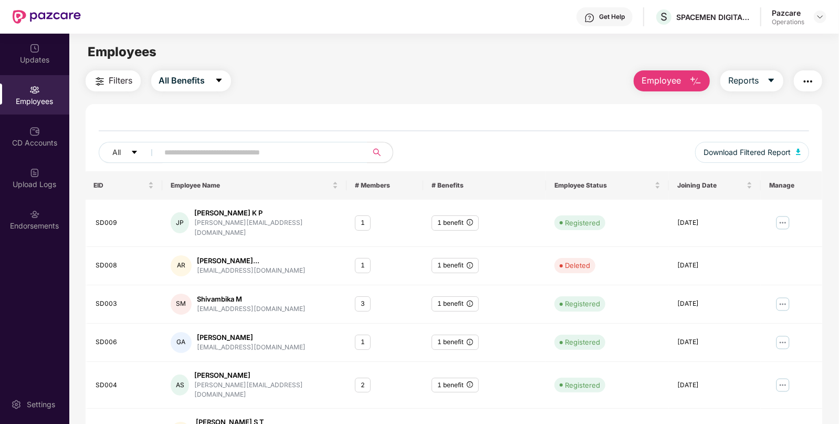
click at [813, 83] on img "button" at bounding box center [808, 81] width 13 height 13
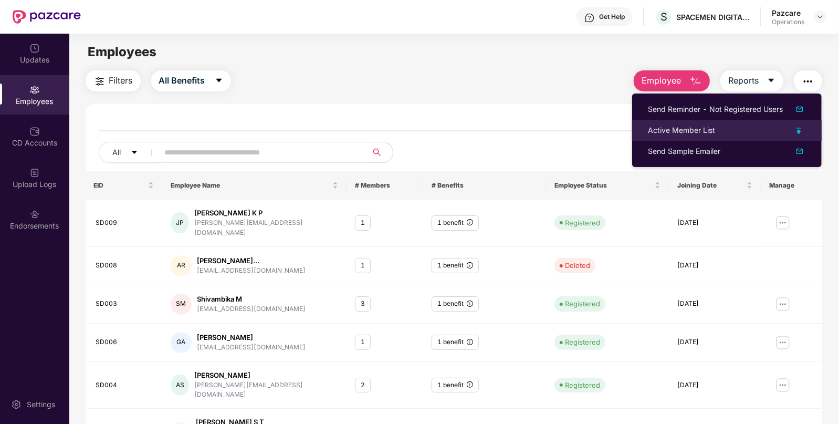
click at [706, 129] on div "Active Member List" at bounding box center [681, 130] width 67 height 12
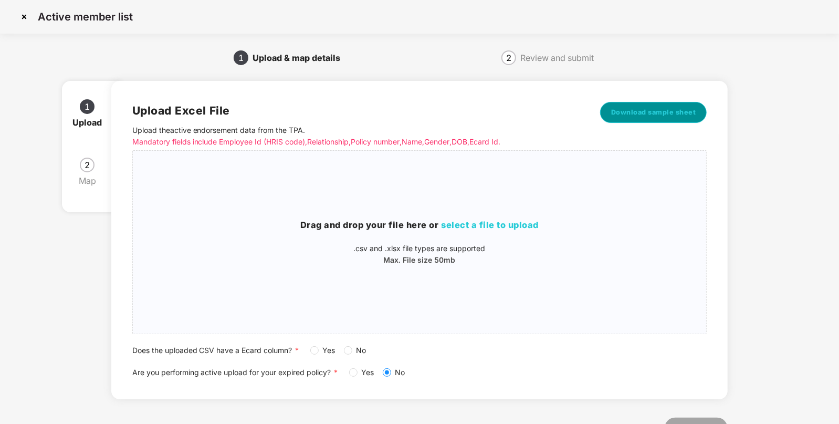
click at [677, 115] on span "Download sample sheet" at bounding box center [653, 112] width 85 height 10
click at [458, 225] on span "select a file to upload" at bounding box center [490, 224] width 98 height 10
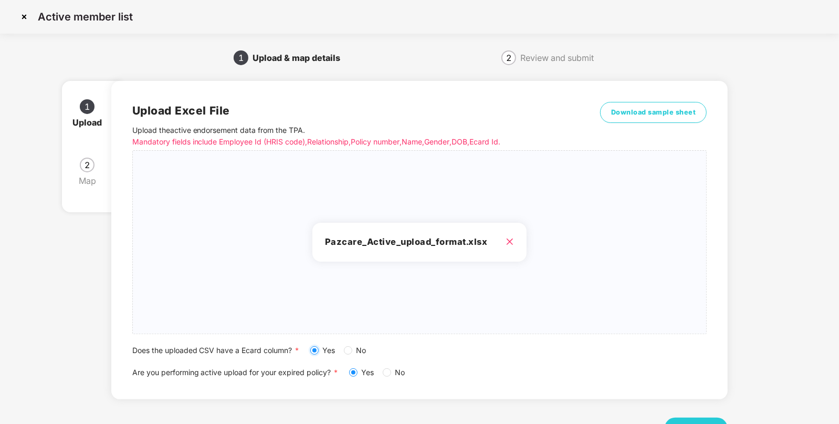
scroll to position [40, 0]
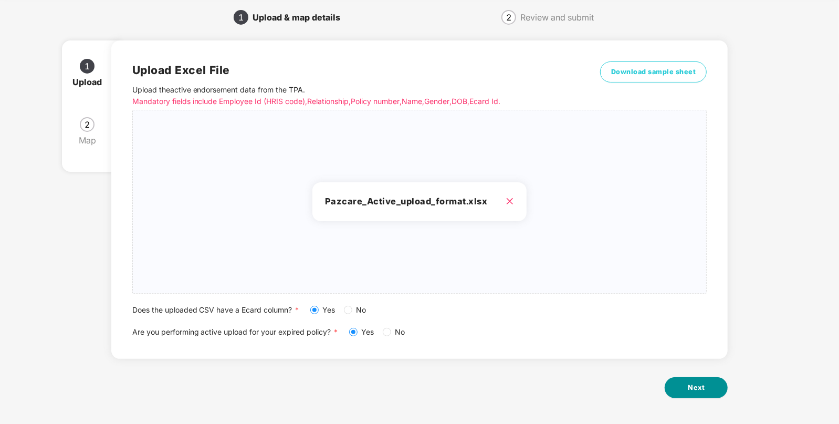
click at [711, 392] on button "Next" at bounding box center [696, 387] width 63 height 21
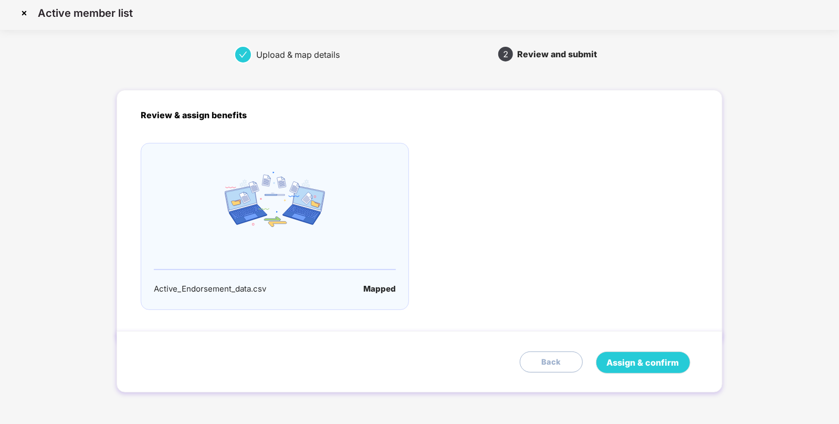
scroll to position [0, 0]
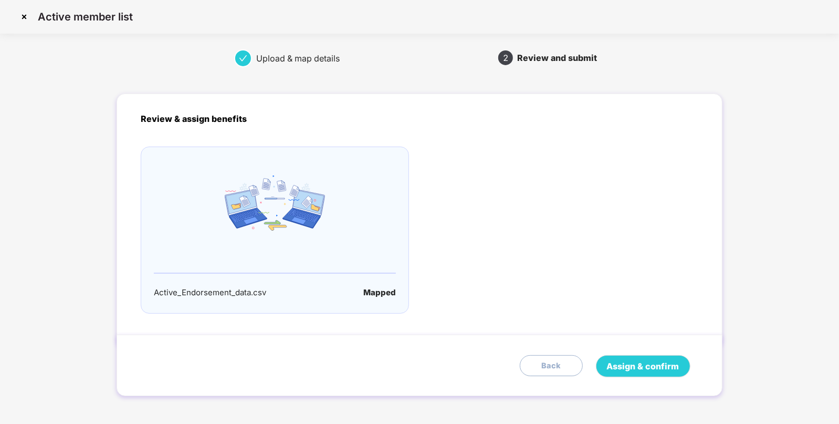
click at [354, 190] on div at bounding box center [275, 202] width 242 height 55
click at [673, 367] on span "Assign & confirm" at bounding box center [643, 366] width 72 height 13
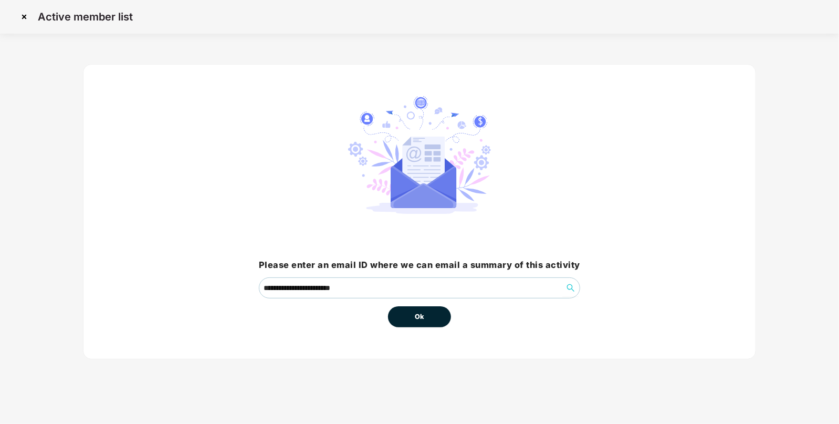
click at [395, 222] on div "**********" at bounding box center [419, 211] width 321 height 231
click at [426, 309] on button "Ok" at bounding box center [419, 316] width 63 height 21
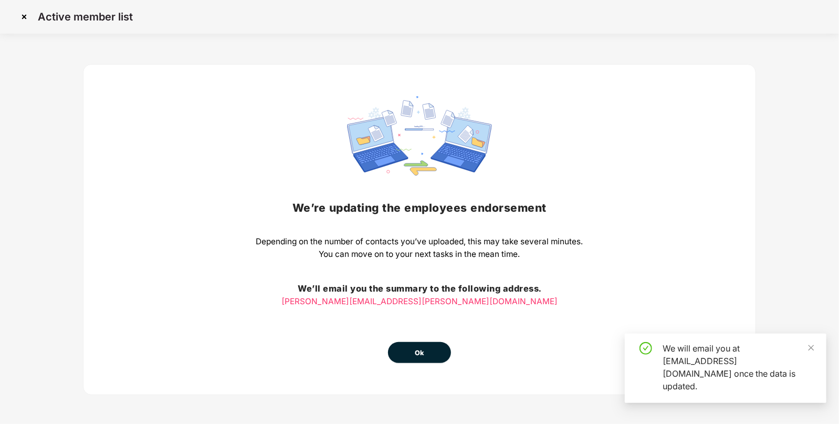
click at [415, 344] on button "Ok" at bounding box center [419, 352] width 63 height 21
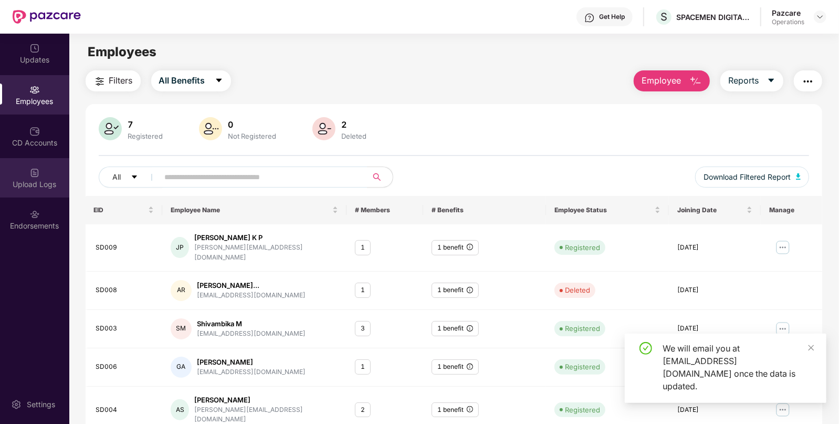
click at [43, 168] on div "Upload Logs" at bounding box center [34, 177] width 69 height 39
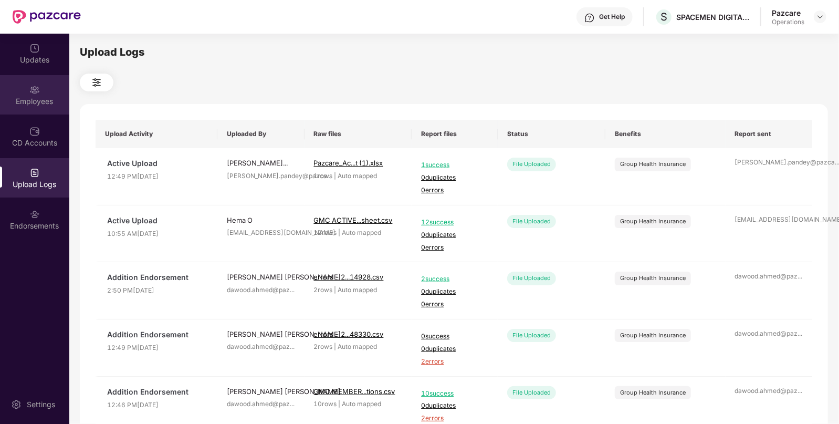
click at [49, 110] on div "Employees" at bounding box center [34, 94] width 69 height 39
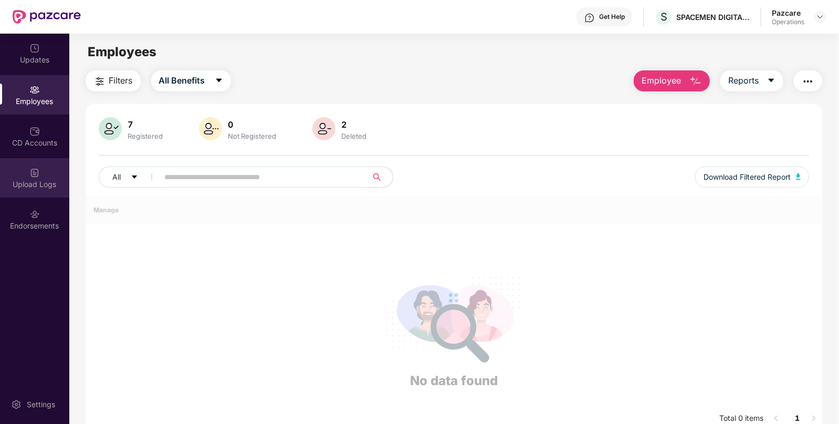
click at [50, 172] on div "Upload Logs" at bounding box center [34, 177] width 69 height 39
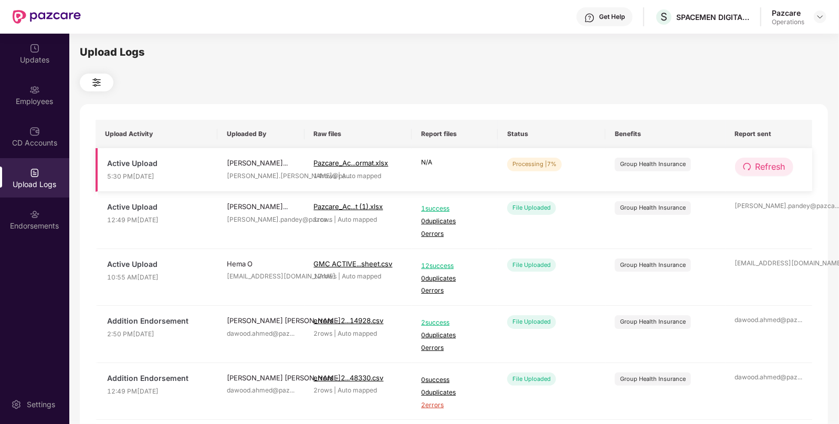
click at [755, 162] on span "Refresh" at bounding box center [770, 166] width 30 height 13
click at [756, 162] on span "Refresh" at bounding box center [771, 166] width 30 height 13
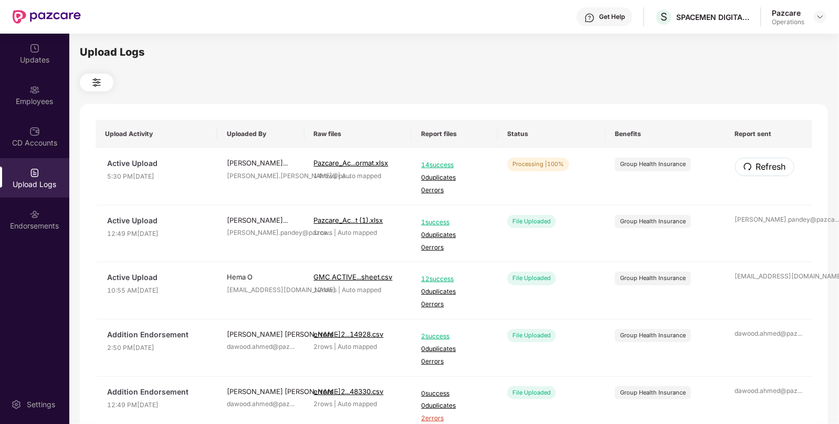
click at [756, 162] on span "Refresh" at bounding box center [771, 166] width 30 height 13
click at [819, 13] on img at bounding box center [820, 17] width 8 height 8
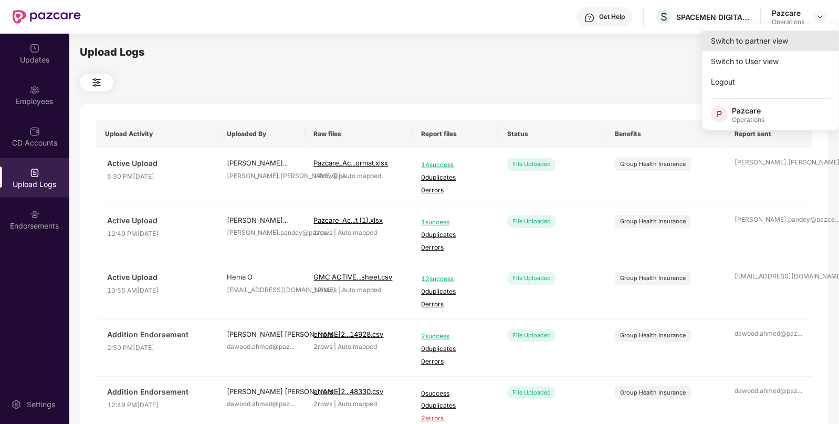
click at [777, 36] on div "Switch to partner view" at bounding box center [770, 40] width 136 height 20
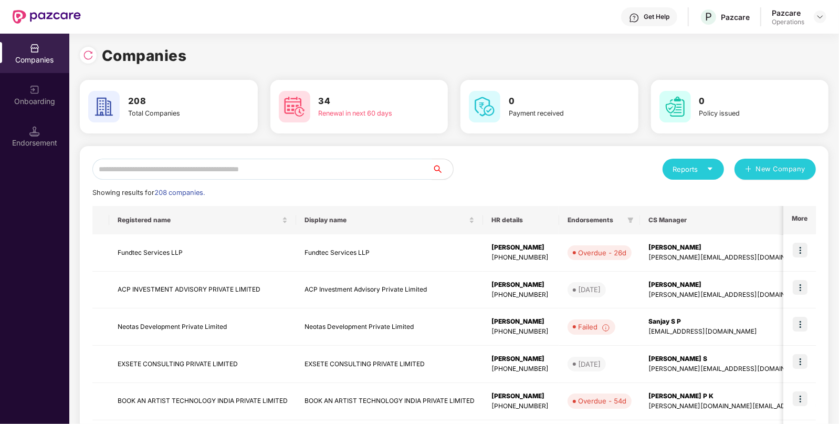
click at [313, 182] on div "Reports New Company Showing results for 208 companies. Registered name Display …" at bounding box center [453, 401] width 723 height 485
click at [319, 173] on input "text" at bounding box center [262, 169] width 340 height 21
paste input "**********"
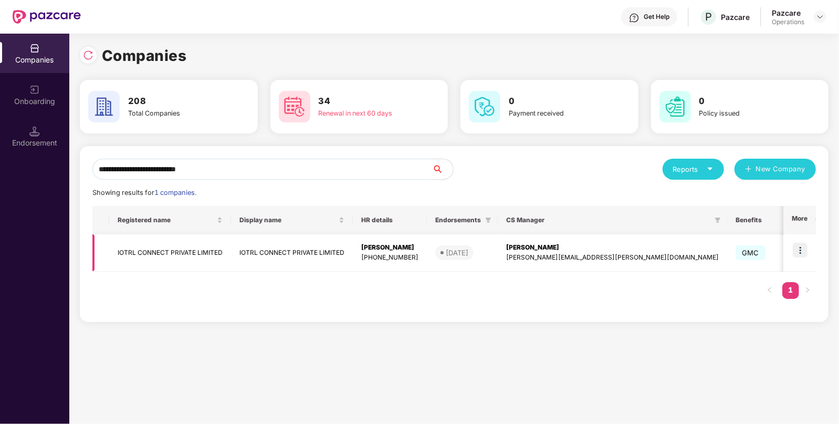
type input "**********"
click at [184, 253] on td "IOTRL CONNECT PRIVATE LIMITED" at bounding box center [170, 252] width 122 height 37
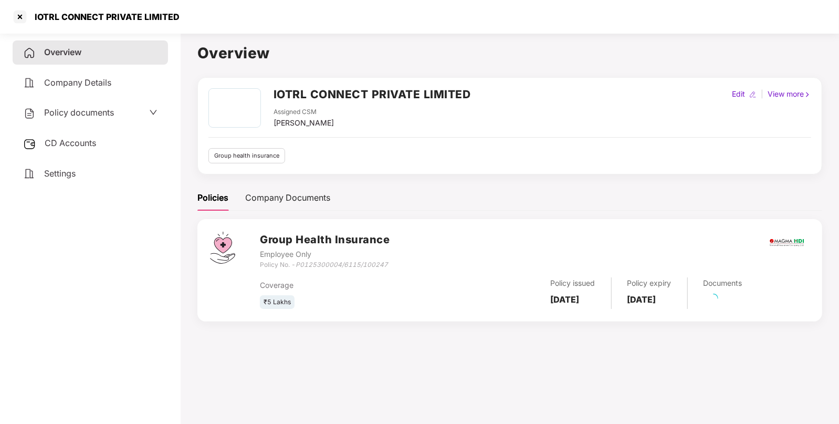
click at [91, 120] on div "Policy documents" at bounding box center [68, 113] width 91 height 14
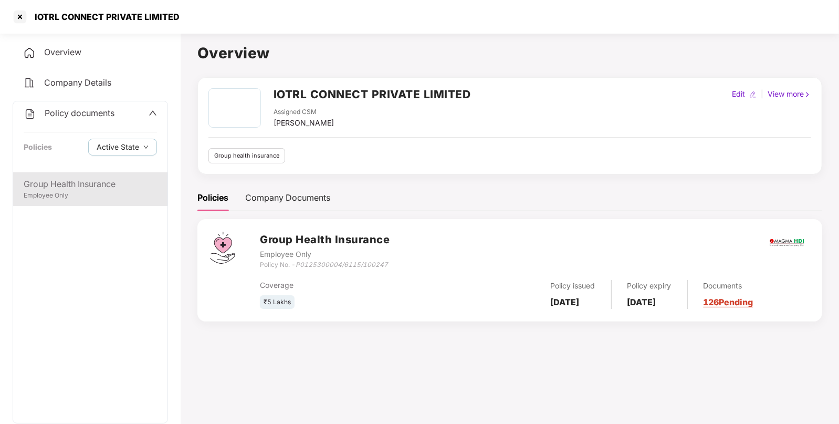
click at [89, 192] on div "Employee Only" at bounding box center [90, 196] width 133 height 10
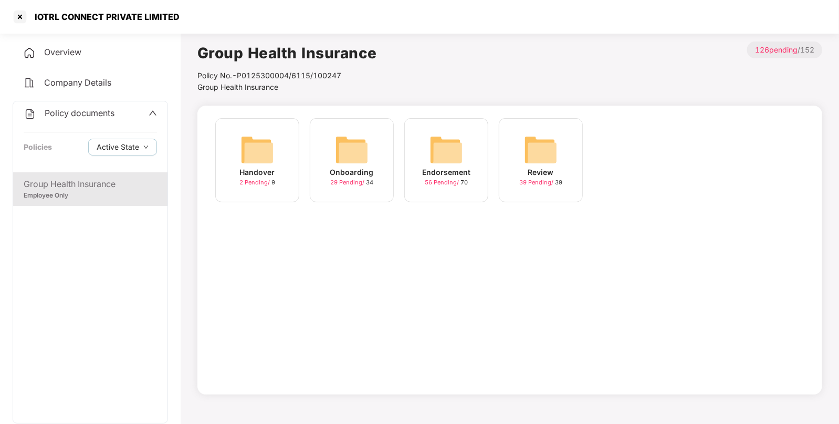
click at [447, 160] on img at bounding box center [446, 150] width 34 height 34
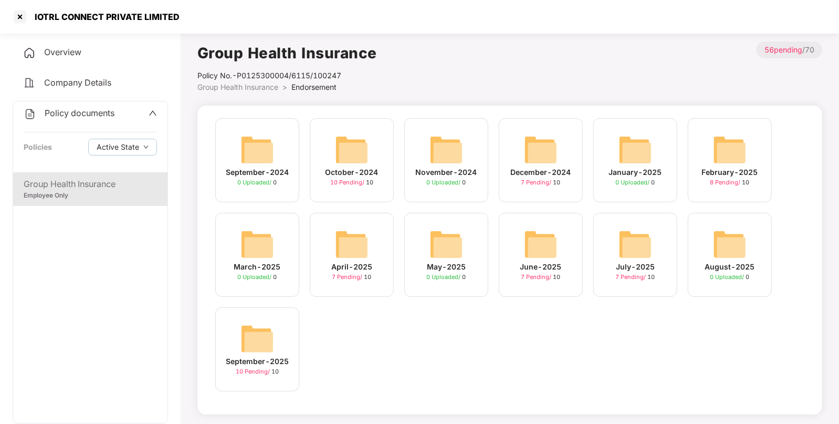
click at [252, 336] on img at bounding box center [257, 339] width 34 height 34
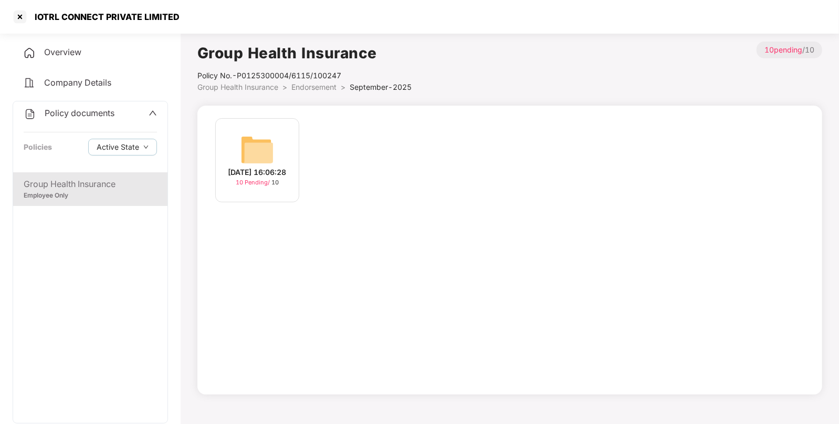
click at [233, 134] on div "[DATE] 16:06:28 10 Pending / 10" at bounding box center [257, 160] width 84 height 84
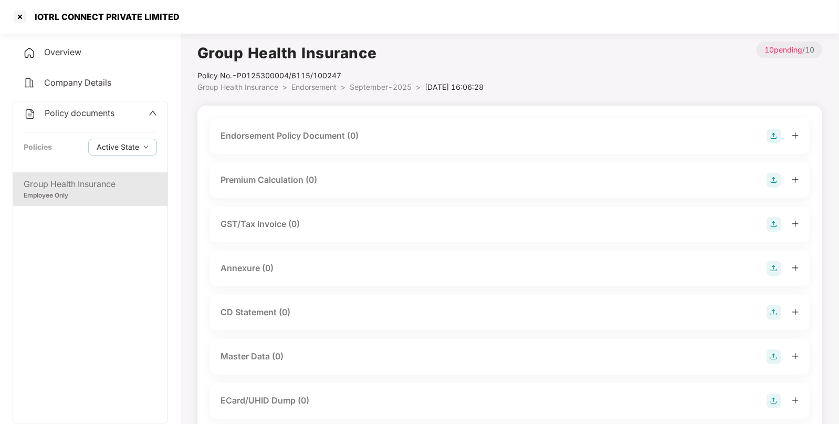
click at [770, 135] on img at bounding box center [773, 136] width 15 height 15
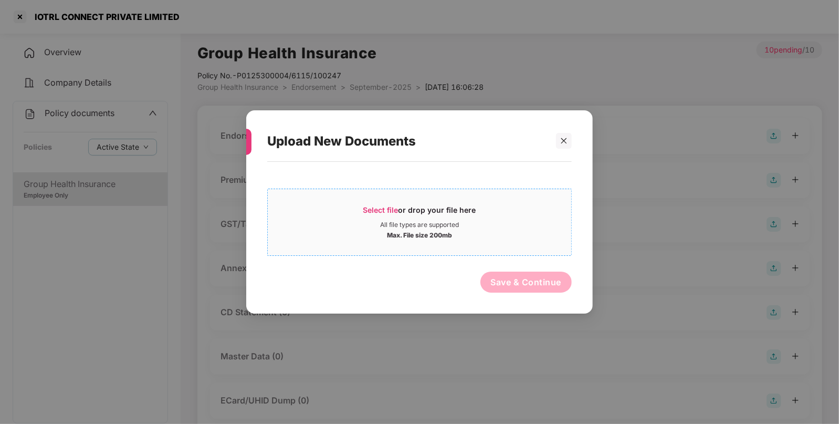
click at [511, 248] on div "Select file or drop your file here All file types are supported Max. File size …" at bounding box center [419, 221] width 304 height 67
click at [428, 201] on span "Select file or drop your file here All file types are supported Max. File size …" at bounding box center [419, 222] width 303 height 50
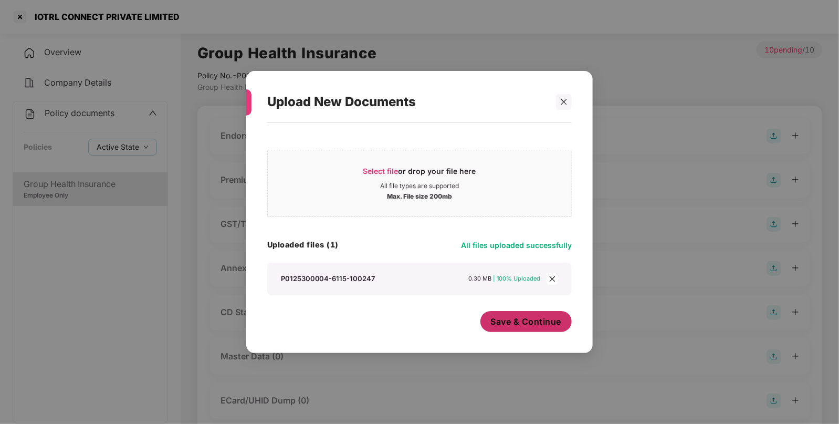
click at [523, 327] on span "Save & Continue" at bounding box center [526, 322] width 71 height 12
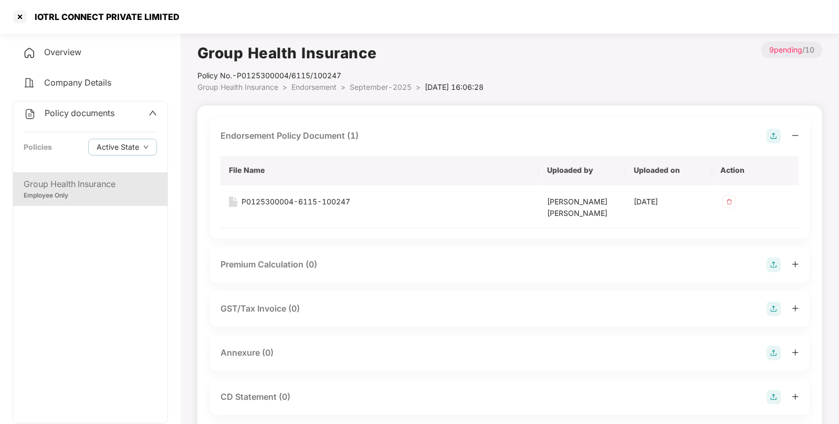
click at [777, 350] on img at bounding box center [773, 352] width 15 height 15
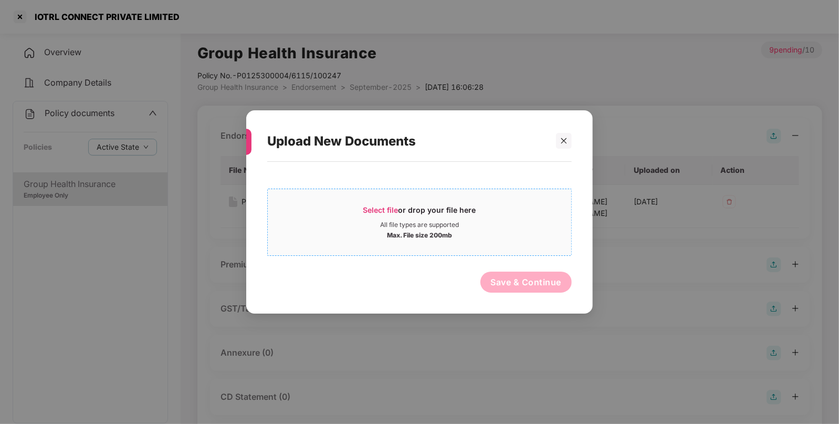
click at [414, 230] on div "Max. File size 200mb" at bounding box center [419, 234] width 65 height 10
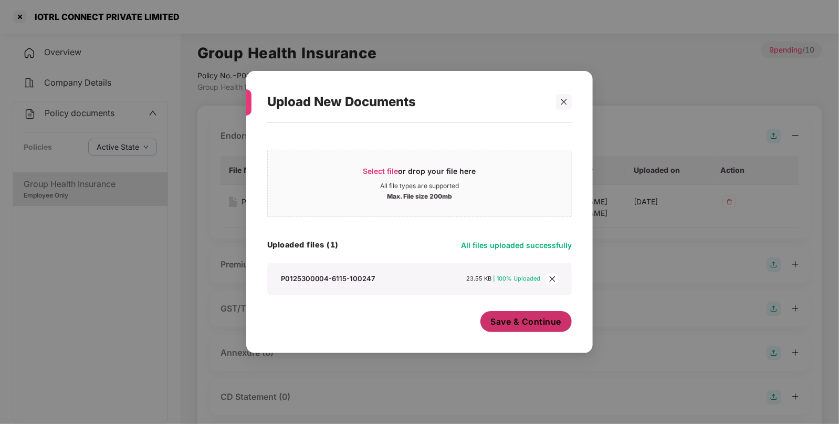
click at [522, 317] on span "Save & Continue" at bounding box center [526, 322] width 71 height 12
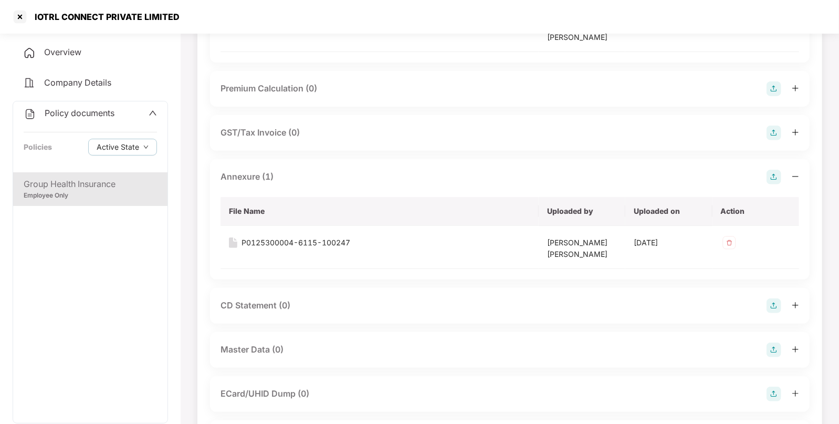
scroll to position [225, 0]
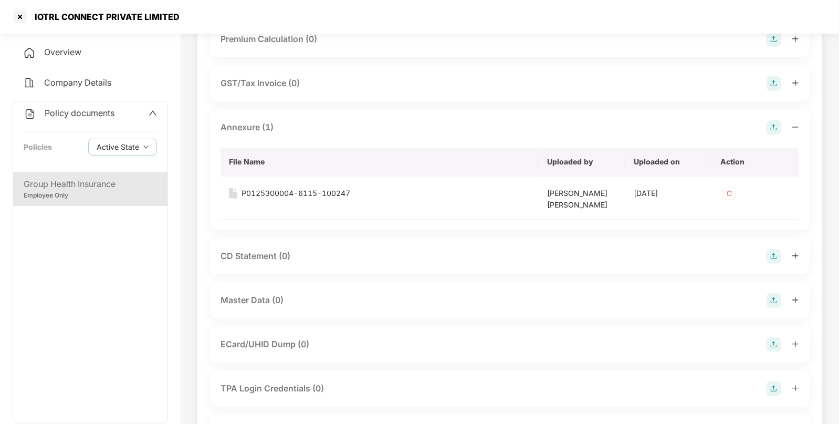
click at [773, 302] on img at bounding box center [773, 300] width 15 height 15
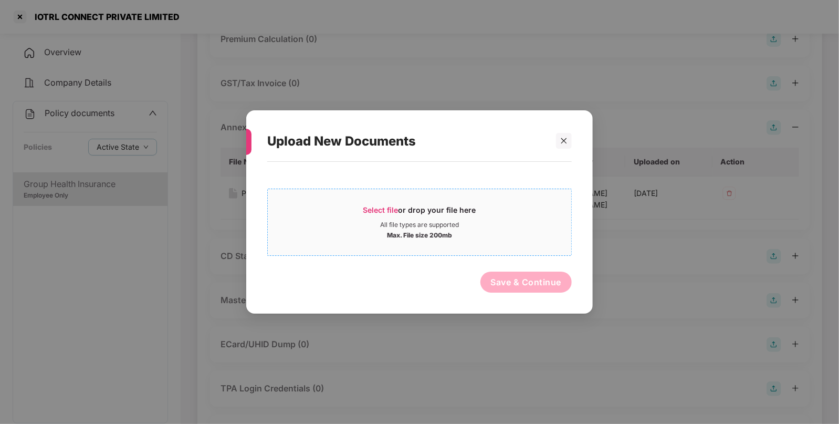
click at [501, 220] on div "All file types are supported" at bounding box center [419, 224] width 303 height 8
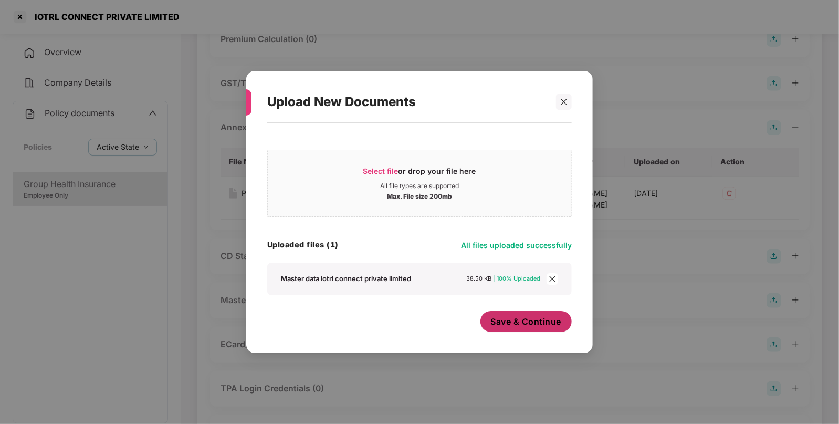
click at [514, 321] on span "Save & Continue" at bounding box center [526, 322] width 71 height 12
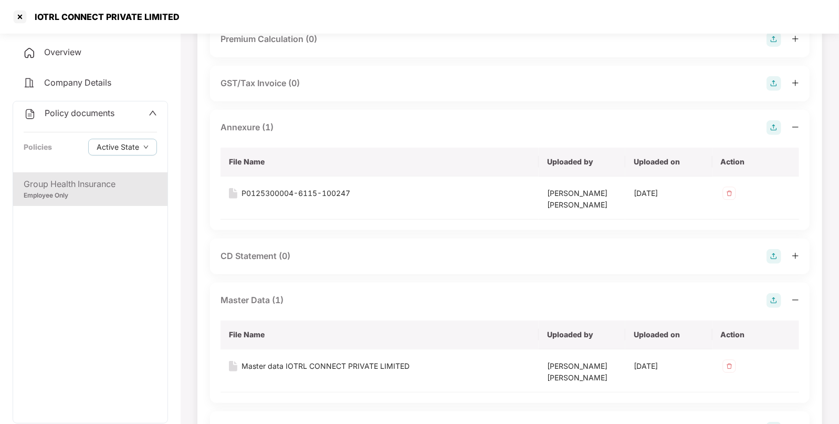
click at [103, 123] on div "Policy documents Policies Active State" at bounding box center [90, 136] width 154 height 71
click at [82, 108] on span "Policy documents" at bounding box center [80, 113] width 70 height 10
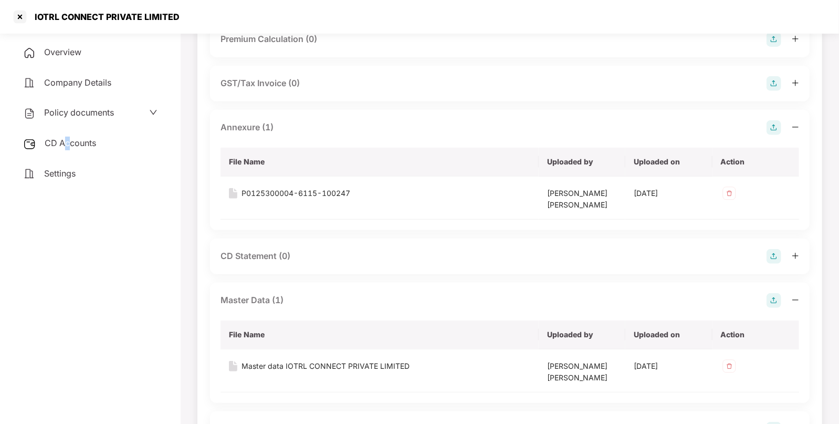
click at [67, 136] on div "CD Accounts" at bounding box center [90, 143] width 155 height 24
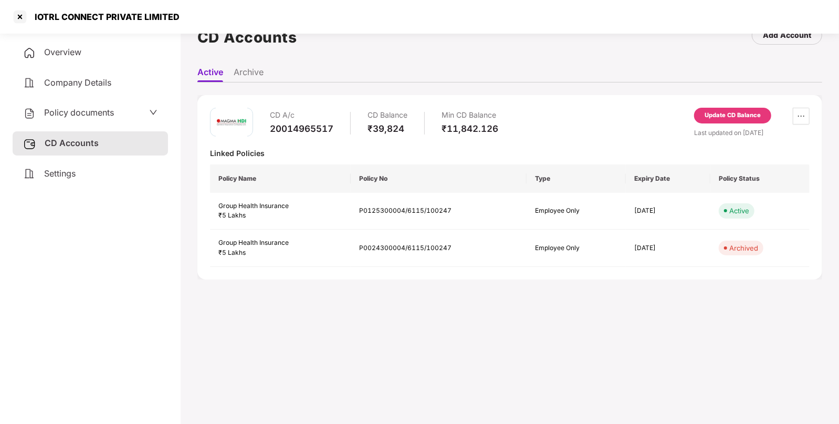
click at [731, 108] on div "Update CD Balance" at bounding box center [732, 116] width 77 height 16
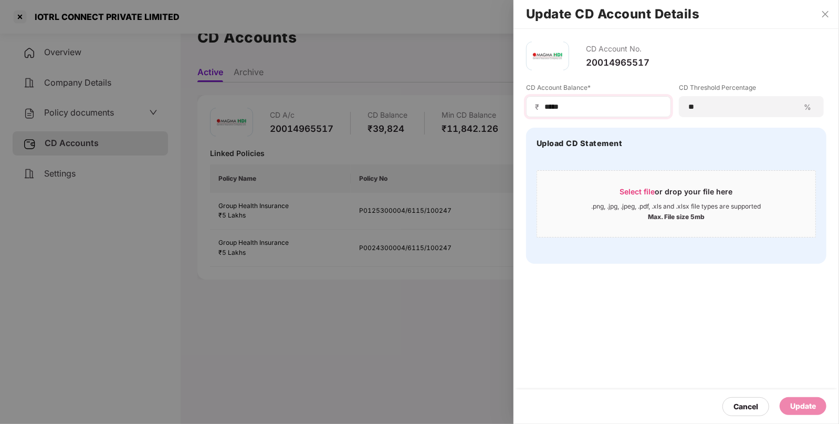
click at [629, 99] on div "₹ *****" at bounding box center [598, 106] width 145 height 21
click at [619, 109] on input "*****" at bounding box center [602, 106] width 119 height 11
type input "*"
type input "*****"
click at [790, 404] on div "Update" at bounding box center [803, 406] width 26 height 12
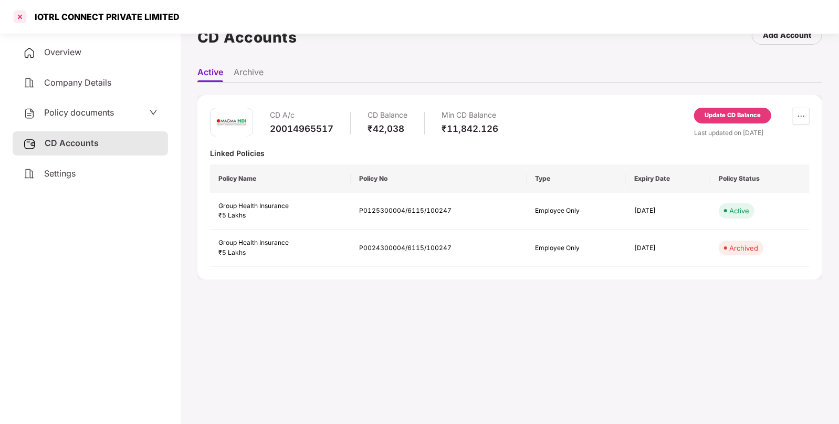
click at [19, 16] on div at bounding box center [20, 16] width 17 height 17
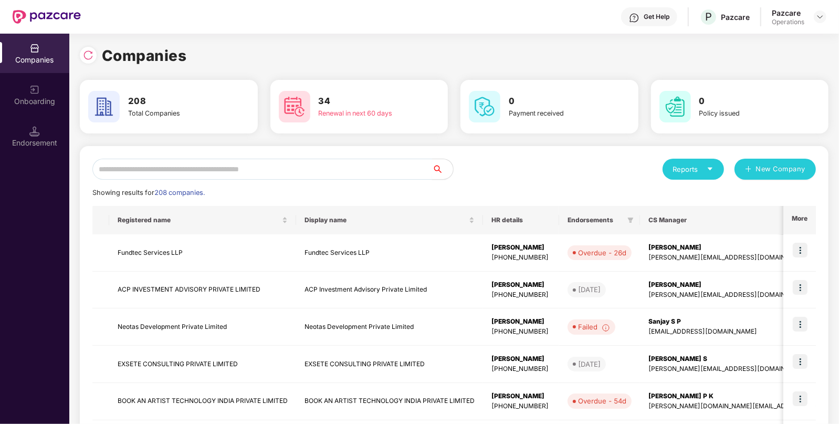
click at [198, 167] on input "text" at bounding box center [262, 169] width 340 height 21
paste input "******"
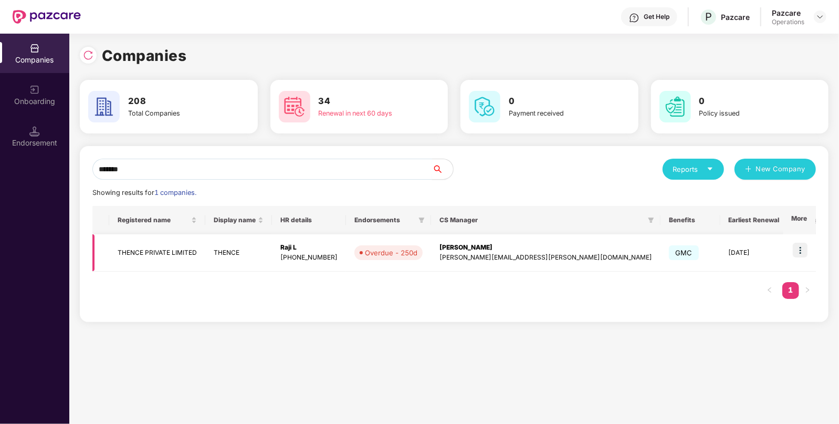
type input "******"
click at [804, 241] on td at bounding box center [799, 252] width 33 height 37
click at [803, 250] on img at bounding box center [800, 250] width 15 height 15
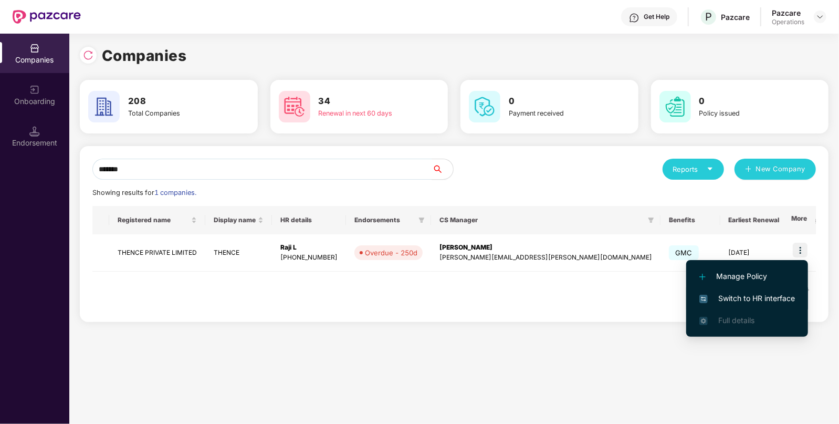
click at [740, 299] on span "Switch to HR interface" at bounding box center [747, 298] width 96 height 12
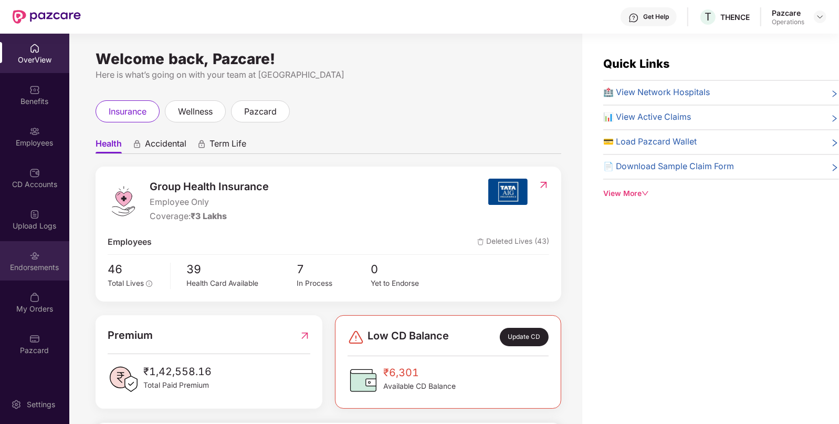
click at [41, 259] on div "Endorsements" at bounding box center [34, 260] width 69 height 39
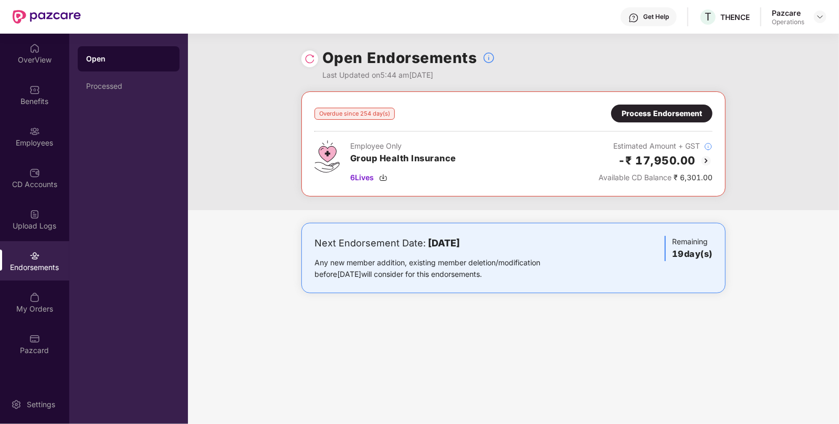
click at [691, 113] on div "Process Endorsement" at bounding box center [662, 114] width 80 height 12
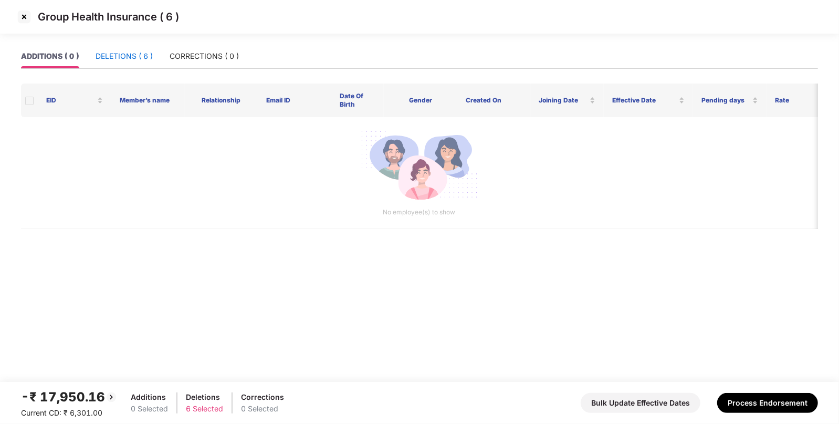
click at [136, 52] on div "DELETIONS ( 6 )" at bounding box center [124, 56] width 57 height 12
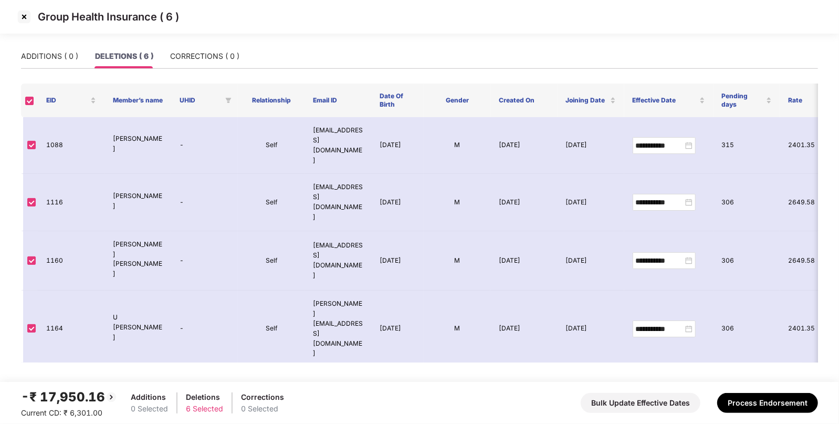
click at [24, 18] on img at bounding box center [24, 16] width 17 height 17
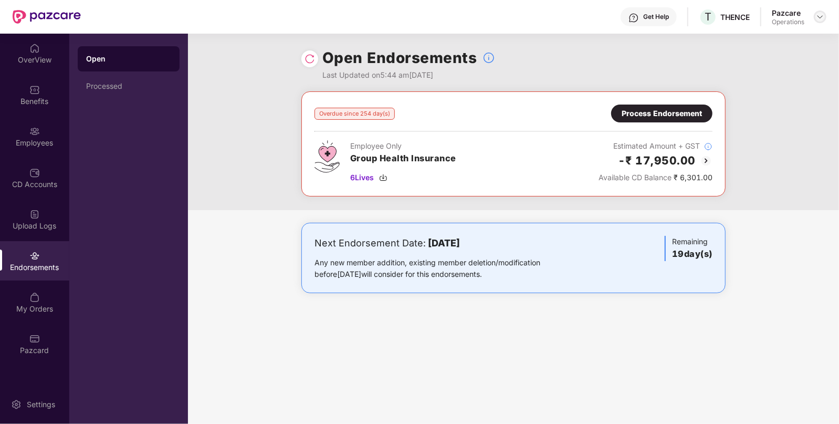
click at [817, 14] on img at bounding box center [820, 17] width 8 height 8
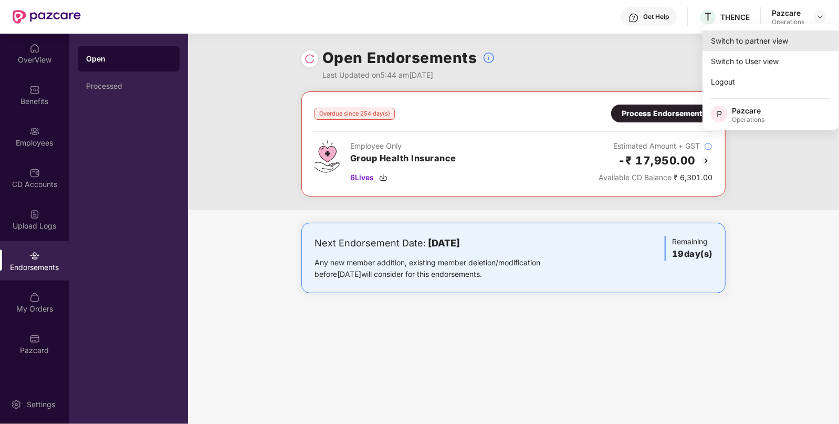
click at [776, 40] on div "Switch to partner view" at bounding box center [770, 40] width 136 height 20
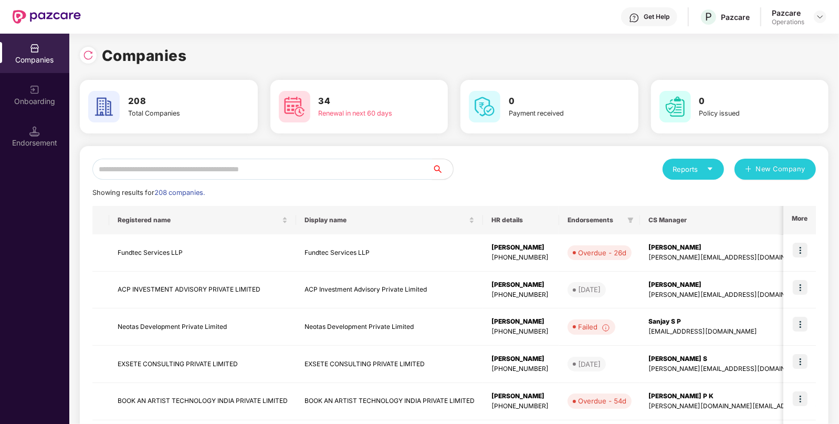
click at [334, 174] on input "text" at bounding box center [262, 169] width 340 height 21
paste input "**********"
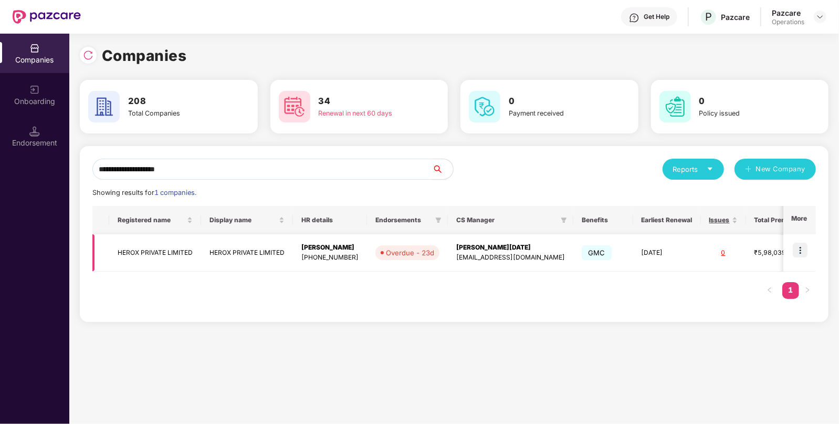
type input "**********"
click at [801, 250] on img at bounding box center [800, 250] width 15 height 15
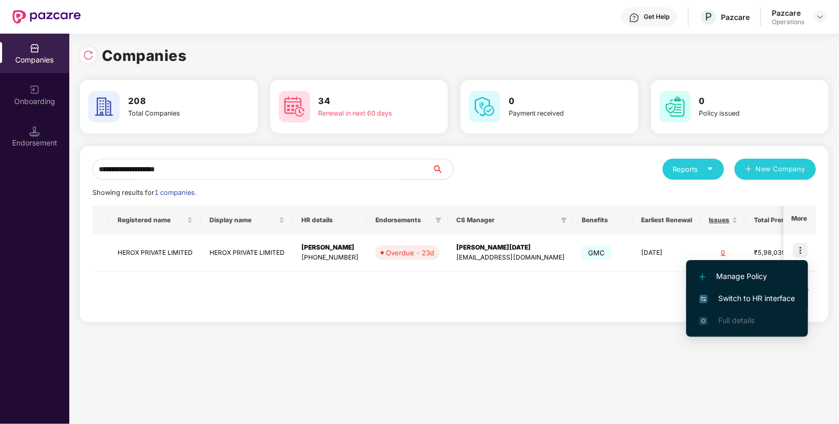
click at [722, 304] on li "Switch to HR interface" at bounding box center [747, 298] width 122 height 22
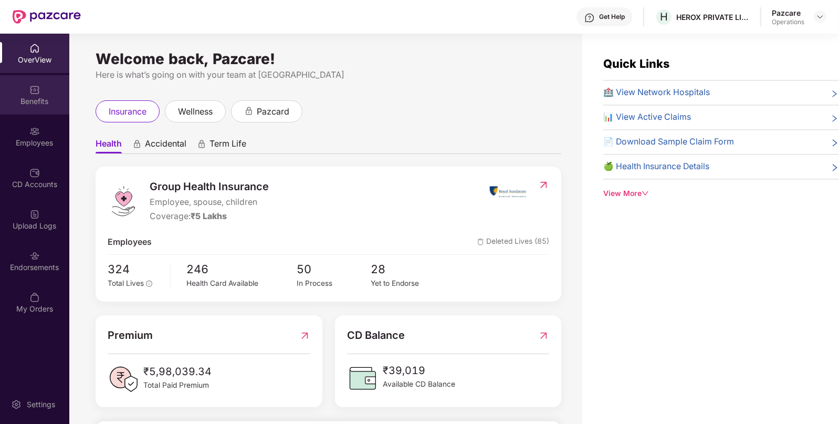
click at [44, 102] on div "Benefits" at bounding box center [34, 101] width 69 height 10
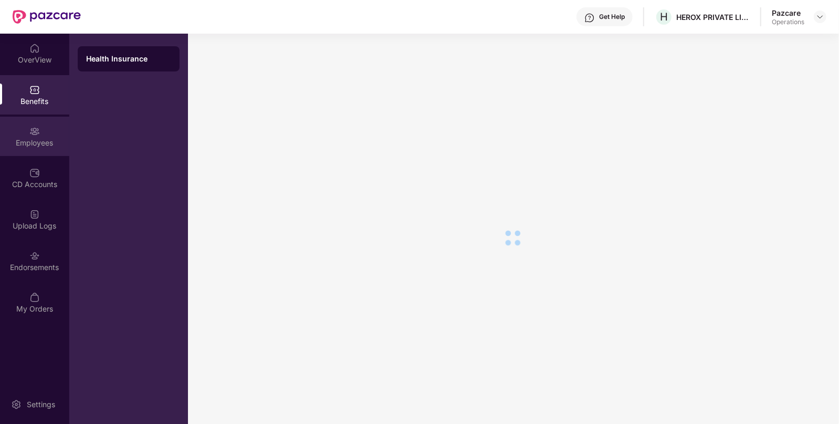
click at [43, 126] on div "Employees" at bounding box center [34, 136] width 69 height 39
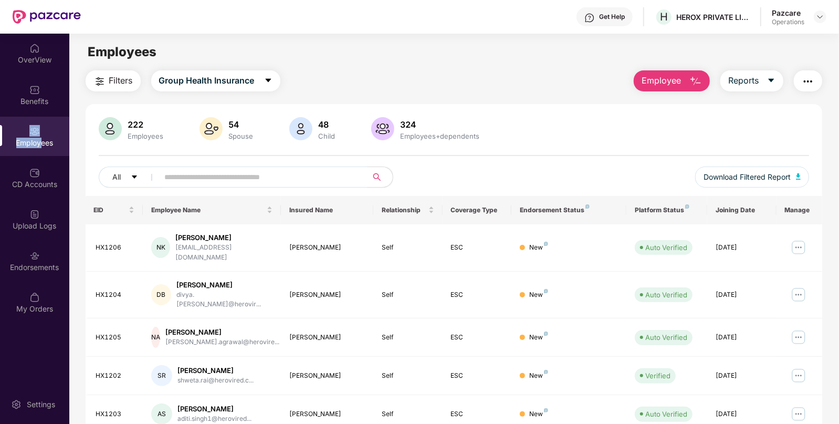
click at [41, 134] on div "Employees" at bounding box center [34, 136] width 69 height 39
click at [100, 73] on button "Filters" at bounding box center [113, 80] width 55 height 21
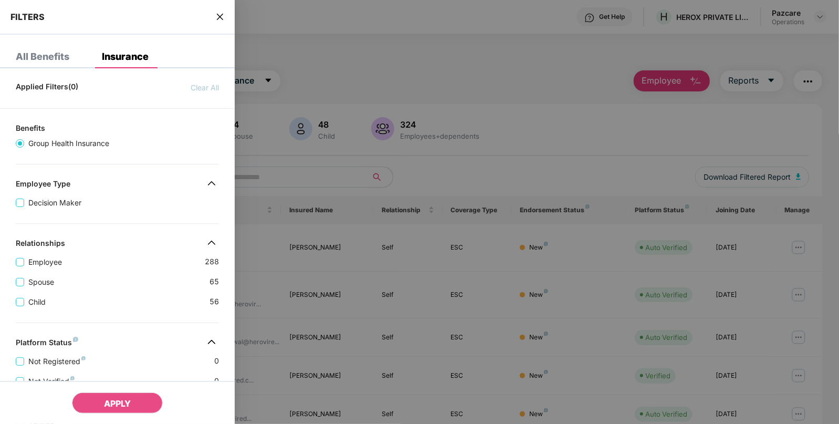
scroll to position [241, 0]
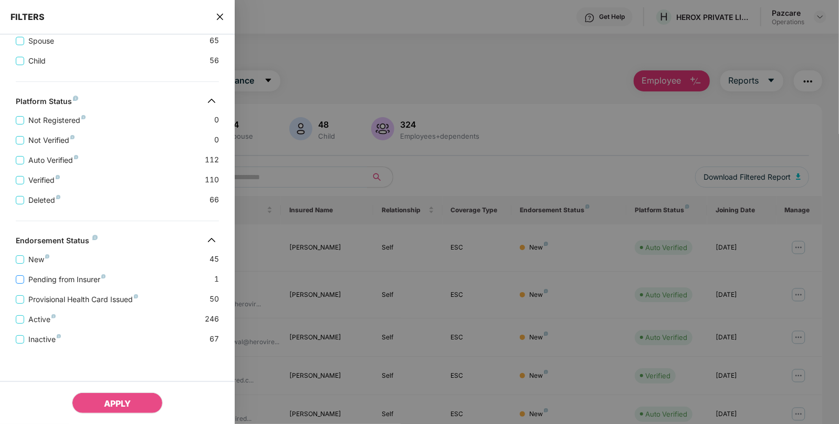
click at [78, 275] on span "Pending from Insurer" at bounding box center [67, 280] width 86 height 12
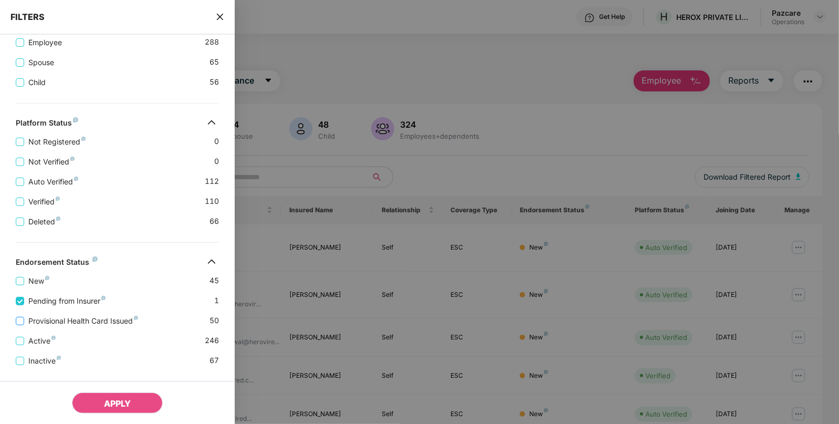
click at [93, 321] on span "Provisional Health Card Issued" at bounding box center [83, 321] width 118 height 12
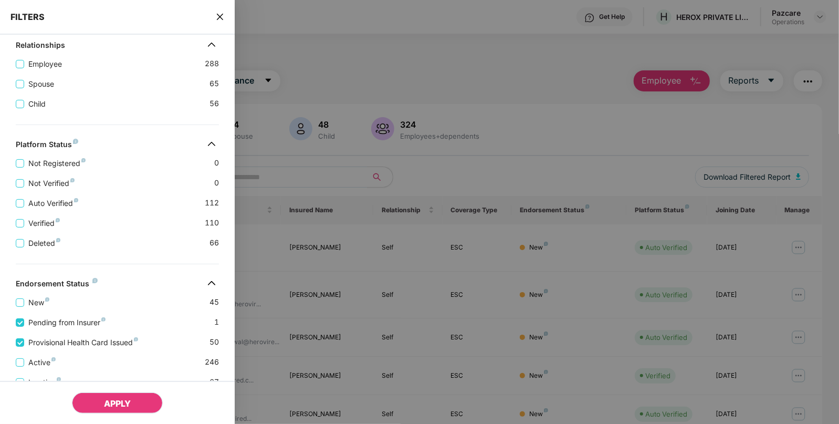
click at [107, 398] on button "APPLY" at bounding box center [117, 402] width 91 height 21
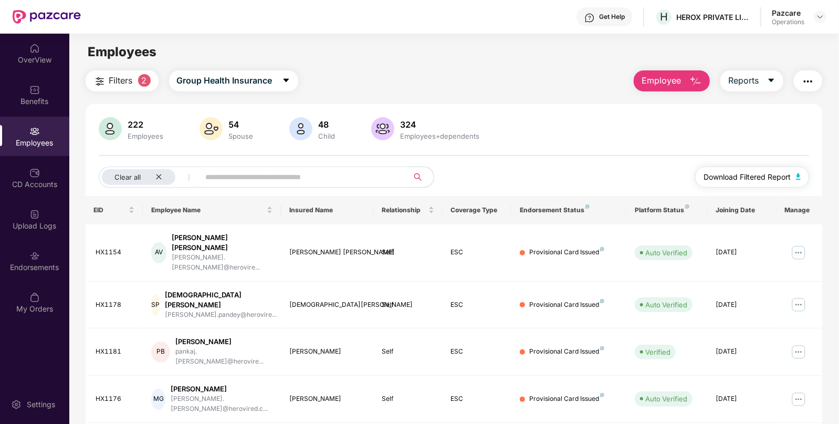
click at [783, 175] on span "Download Filtered Report" at bounding box center [746, 177] width 87 height 12
click at [811, 82] on img "button" at bounding box center [808, 81] width 13 height 13
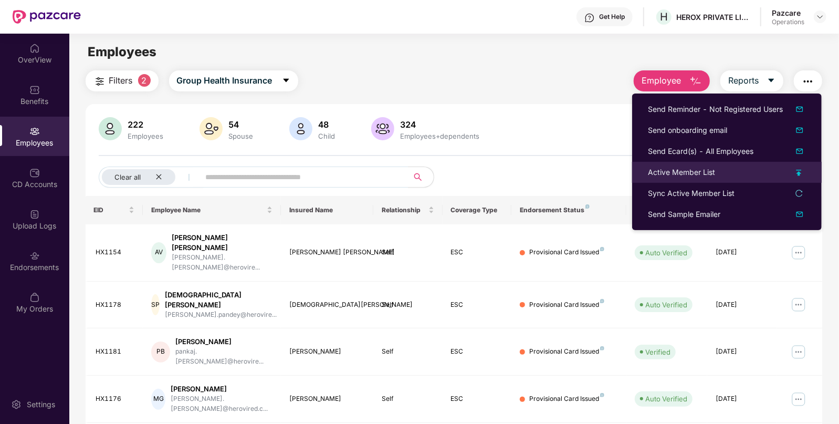
click at [728, 173] on div "Active Member List" at bounding box center [727, 172] width 158 height 12
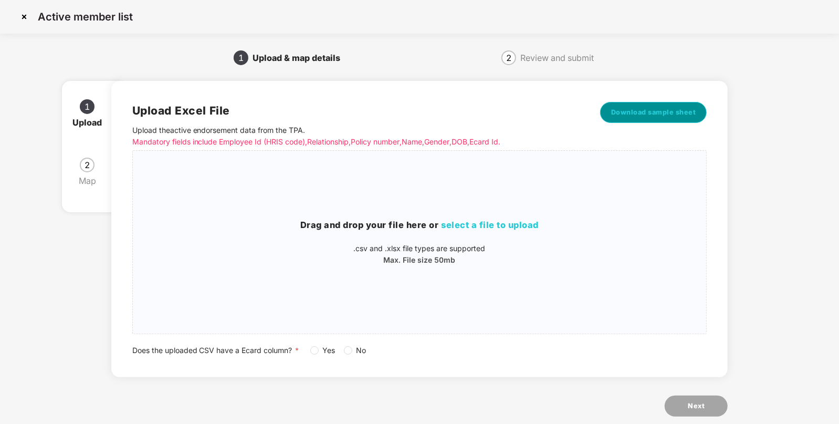
click at [665, 117] on span "Download sample sheet" at bounding box center [653, 112] width 85 height 10
click at [540, 195] on div "Drag and drop your file here or select a file to upload .csv and .xlsx file typ…" at bounding box center [420, 242] width 574 height 166
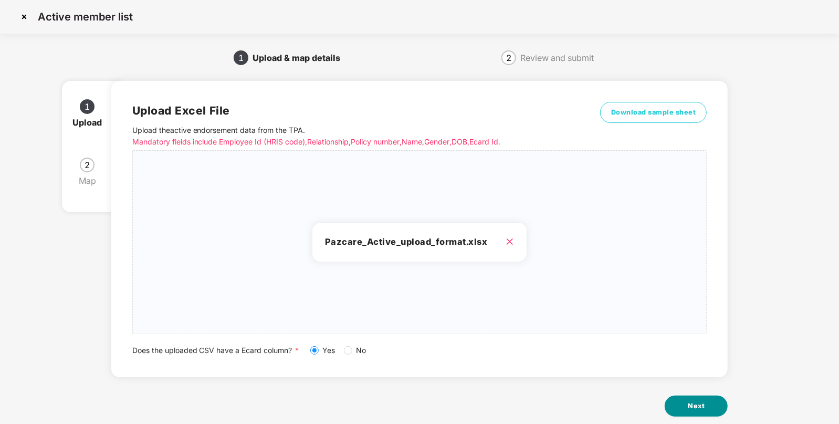
click at [703, 399] on button "Next" at bounding box center [696, 405] width 63 height 21
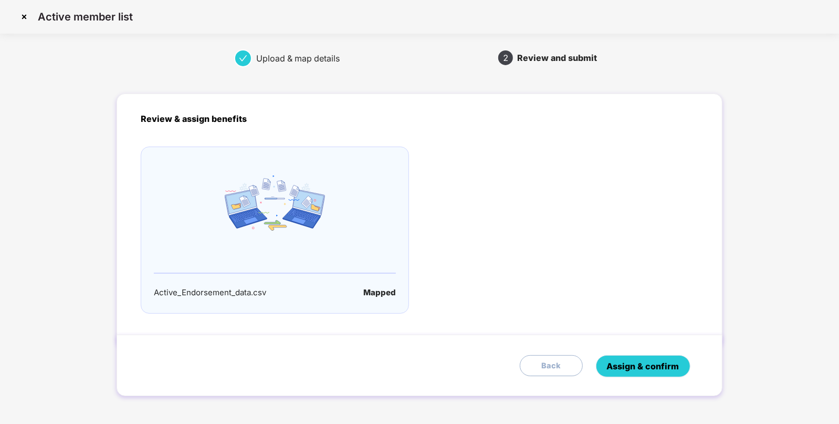
click at [631, 370] on span "Assign & confirm" at bounding box center [643, 366] width 72 height 13
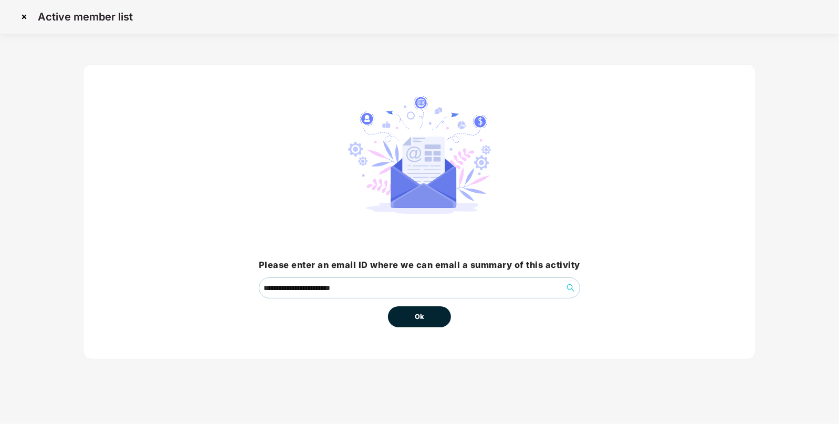
click at [430, 314] on button "Ok" at bounding box center [419, 316] width 63 height 21
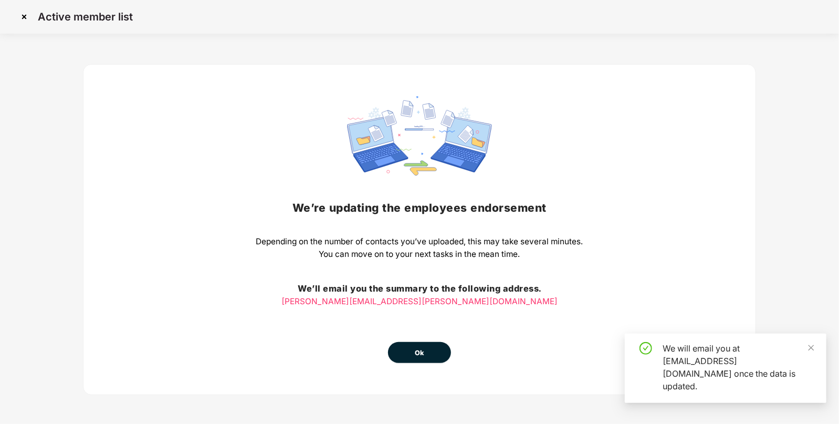
click at [409, 317] on div "We’re updating the employees endorsement Depending on the number of contacts yo…" at bounding box center [419, 229] width 327 height 267
click at [413, 357] on button "Ok" at bounding box center [419, 352] width 63 height 21
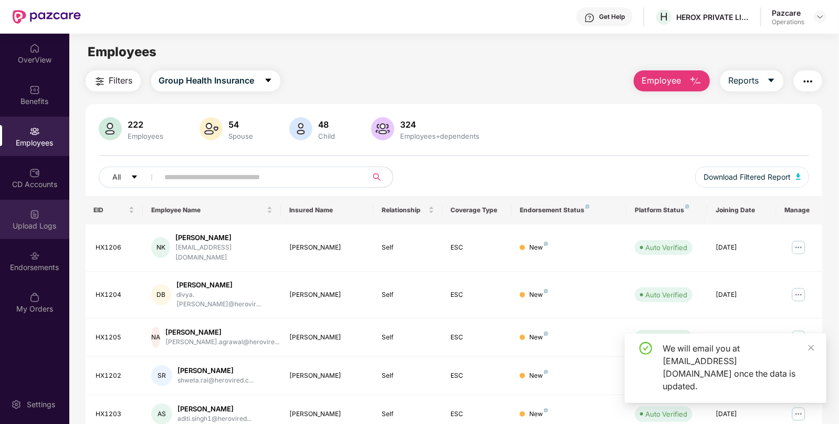
click at [40, 229] on div "Upload Logs" at bounding box center [34, 225] width 69 height 10
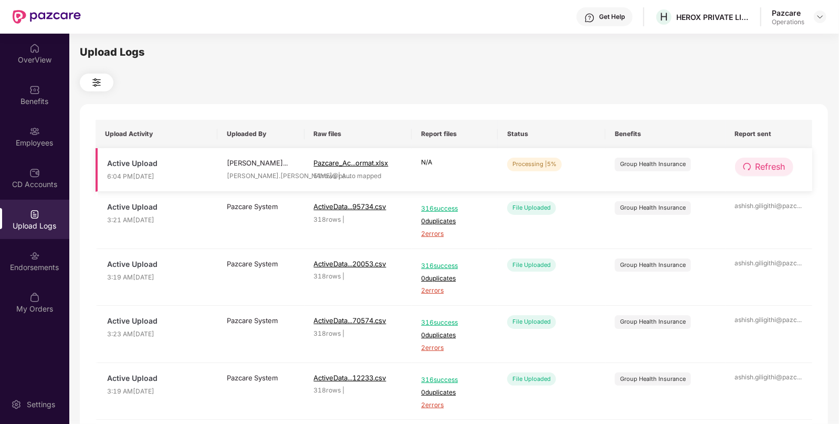
click at [751, 164] on button "Refresh" at bounding box center [764, 166] width 58 height 18
click at [751, 164] on button "Refresh" at bounding box center [764, 166] width 59 height 18
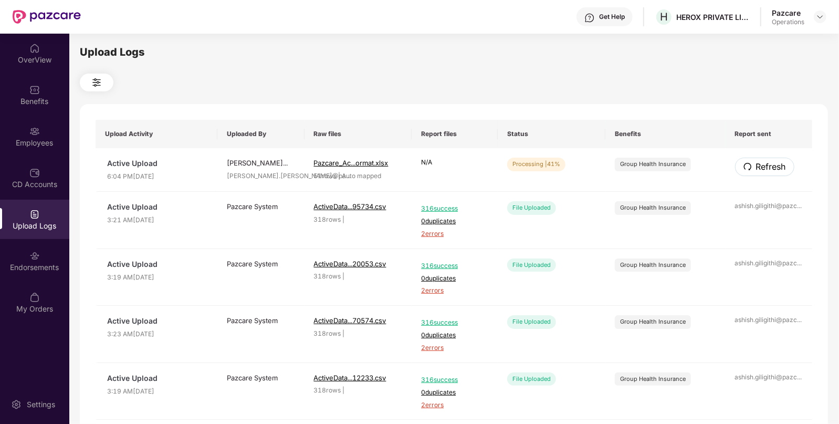
click at [751, 164] on button "Refresh" at bounding box center [764, 166] width 59 height 18
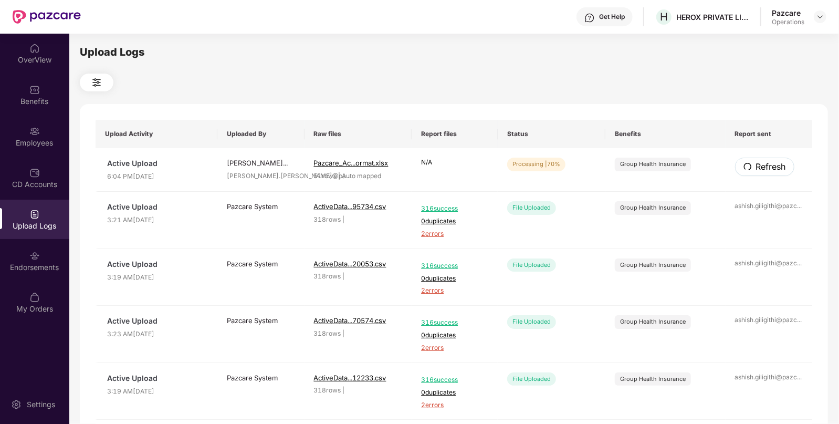
click at [751, 164] on button "Refresh" at bounding box center [764, 166] width 59 height 18
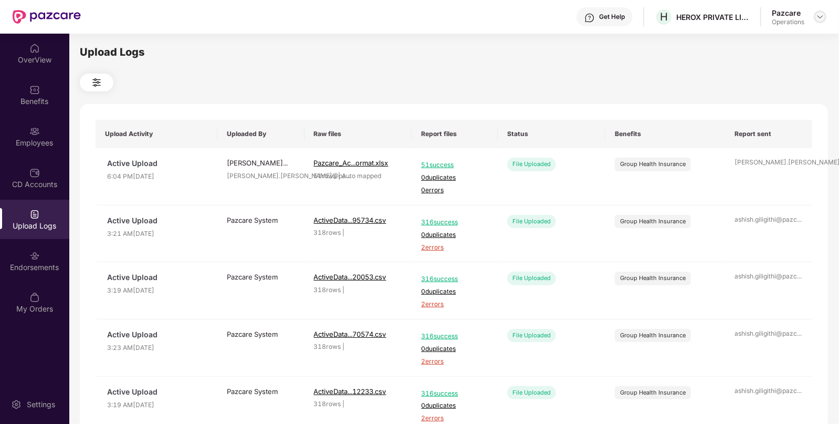
click at [818, 21] on div at bounding box center [820, 16] width 13 height 13
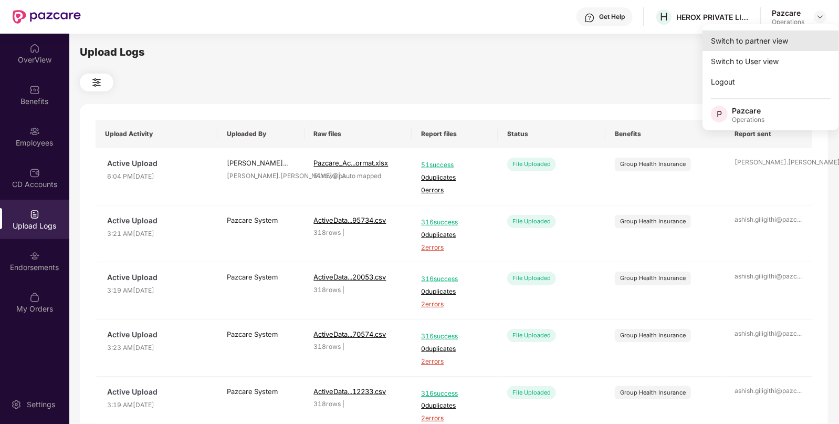
click at [787, 46] on div "Switch to partner view" at bounding box center [770, 40] width 136 height 20
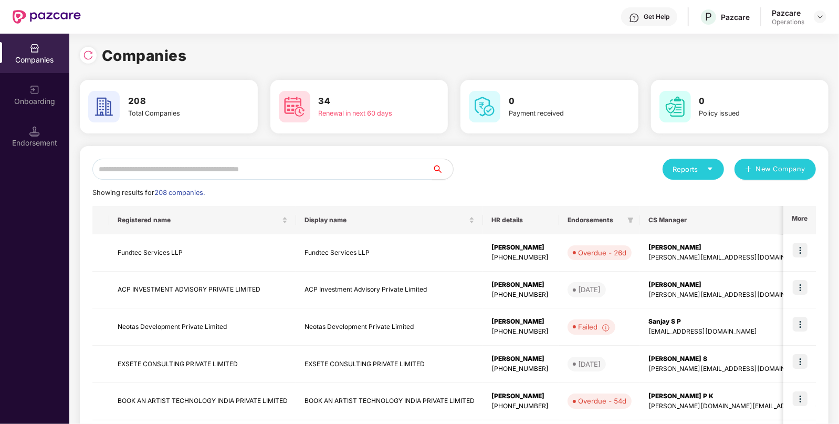
click at [281, 171] on input "text" at bounding box center [262, 169] width 340 height 21
paste input "**********"
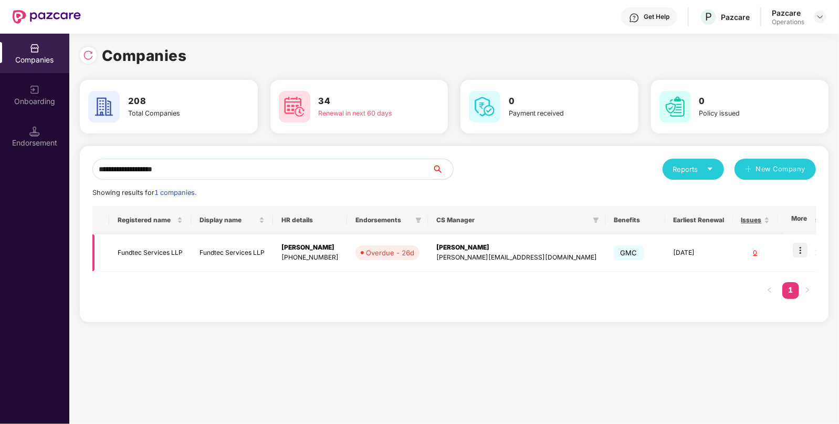
type input "**********"
click at [803, 252] on img at bounding box center [800, 250] width 15 height 15
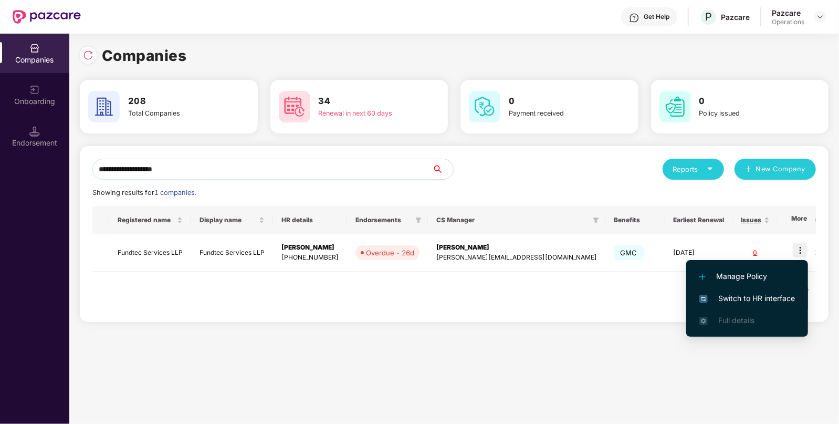
click at [772, 294] on span "Switch to HR interface" at bounding box center [747, 298] width 96 height 12
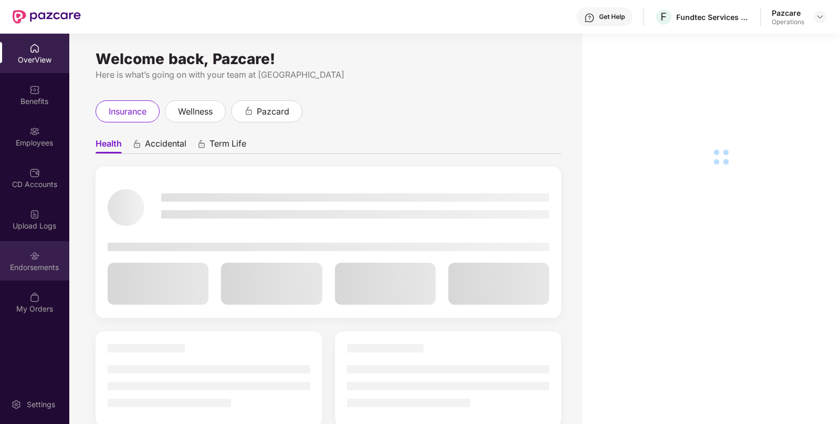
click at [55, 264] on div "Endorsements" at bounding box center [34, 267] width 69 height 10
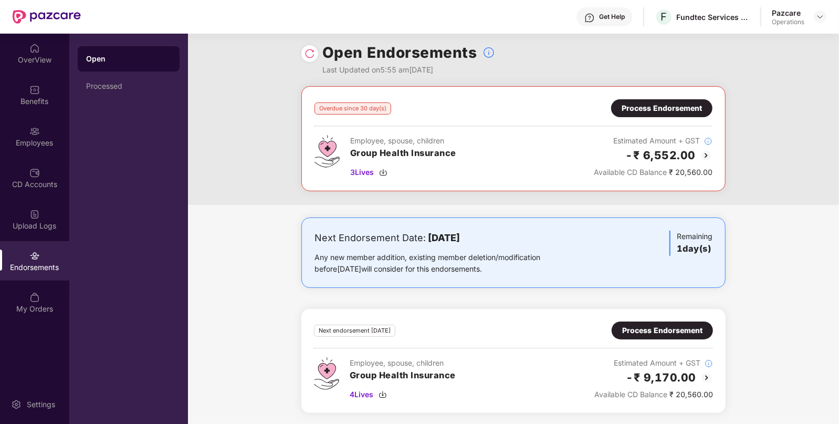
scroll to position [0, 0]
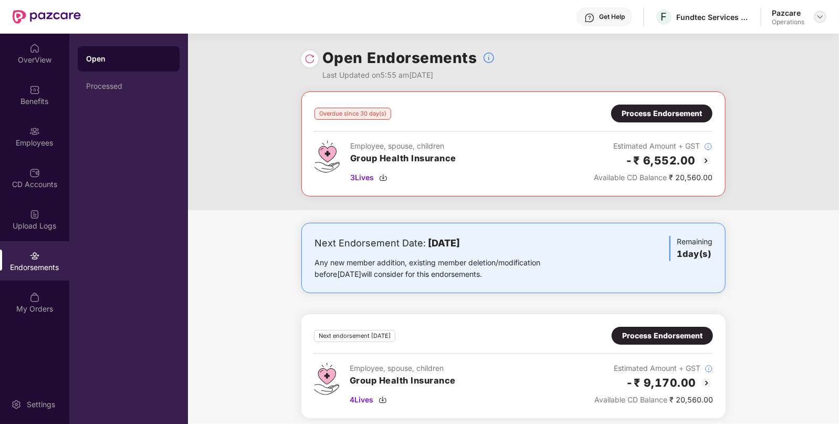
click at [819, 14] on img at bounding box center [820, 17] width 8 height 8
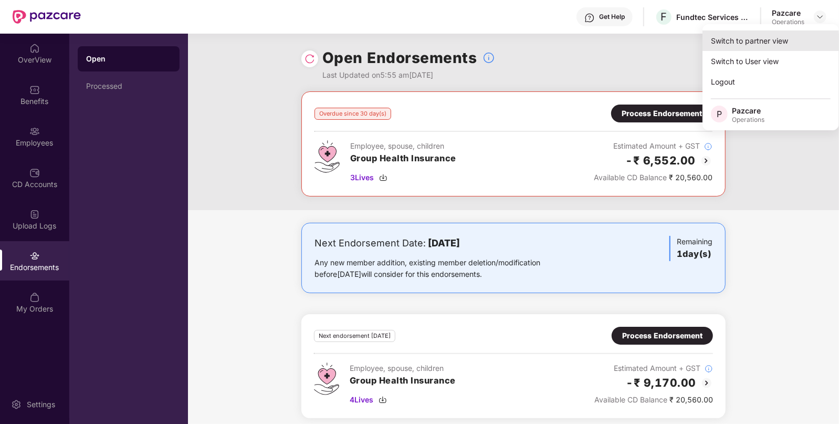
click at [754, 42] on div "Switch to partner view" at bounding box center [770, 40] width 136 height 20
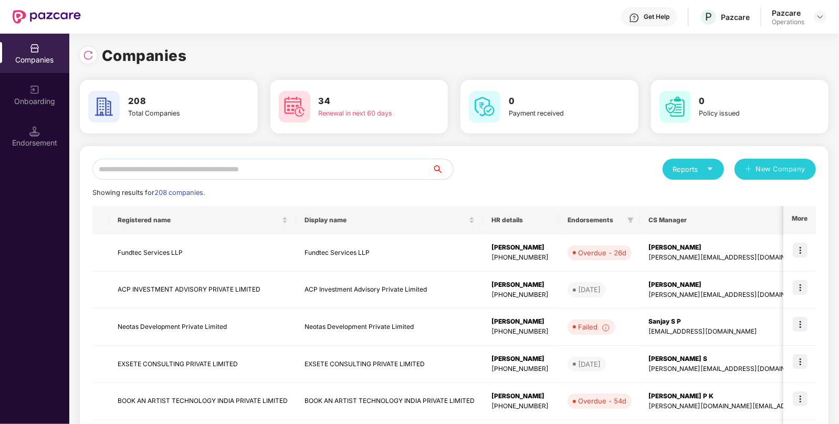
click at [384, 163] on input "text" at bounding box center [262, 169] width 340 height 21
paste input "**********"
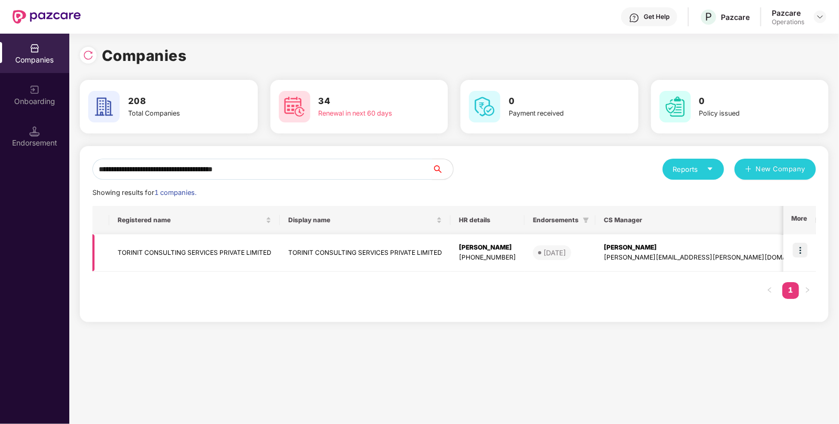
type input "**********"
click at [803, 252] on img at bounding box center [800, 250] width 15 height 15
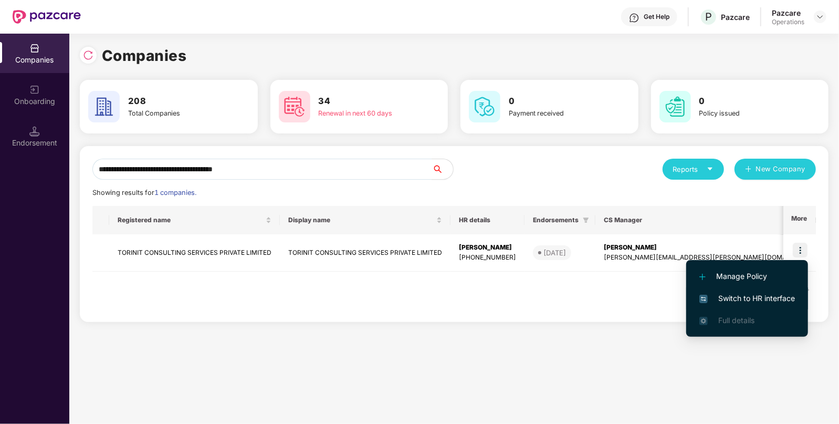
click at [732, 297] on span "Switch to HR interface" at bounding box center [747, 298] width 96 height 12
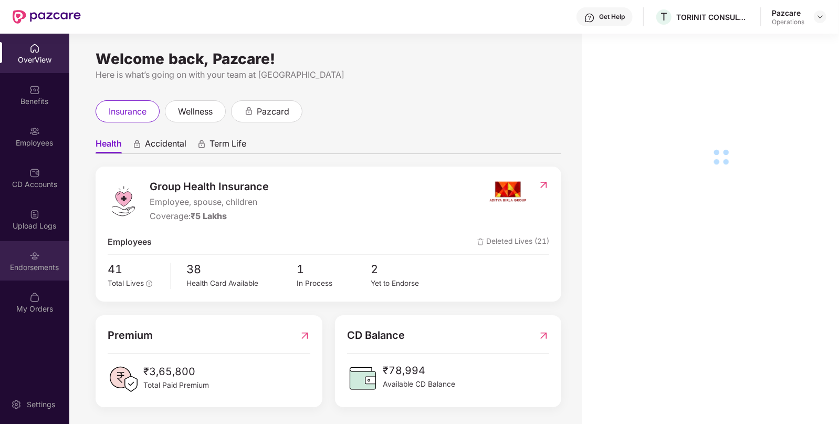
click at [42, 272] on div "Endorsements" at bounding box center [34, 267] width 69 height 10
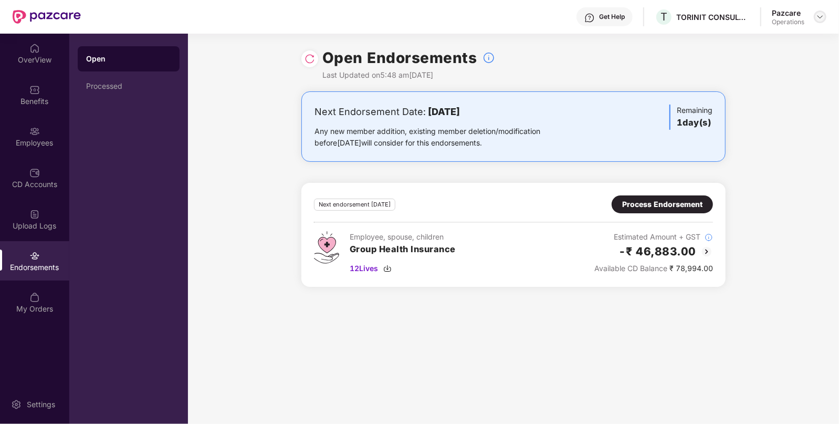
click at [819, 15] on img at bounding box center [820, 17] width 8 height 8
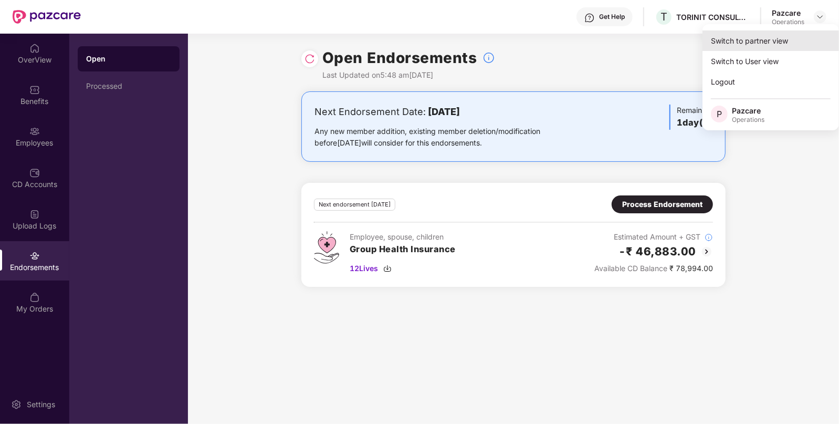
click at [769, 43] on div "Switch to partner view" at bounding box center [770, 40] width 136 height 20
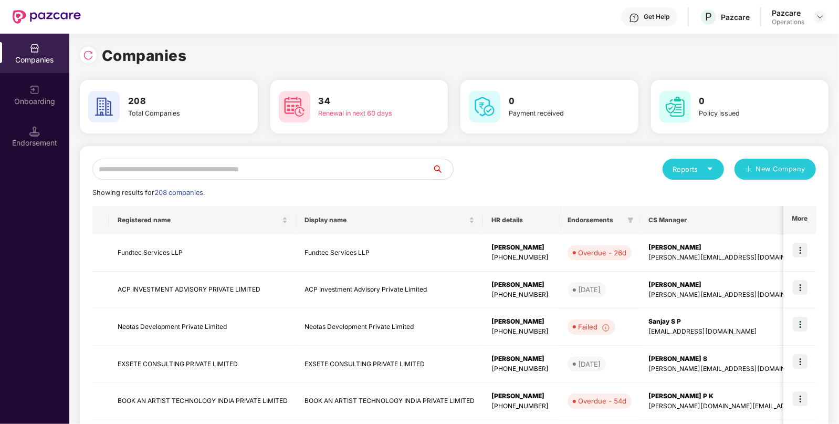
paste input "**********"
click at [328, 161] on input "**********" at bounding box center [262, 169] width 340 height 21
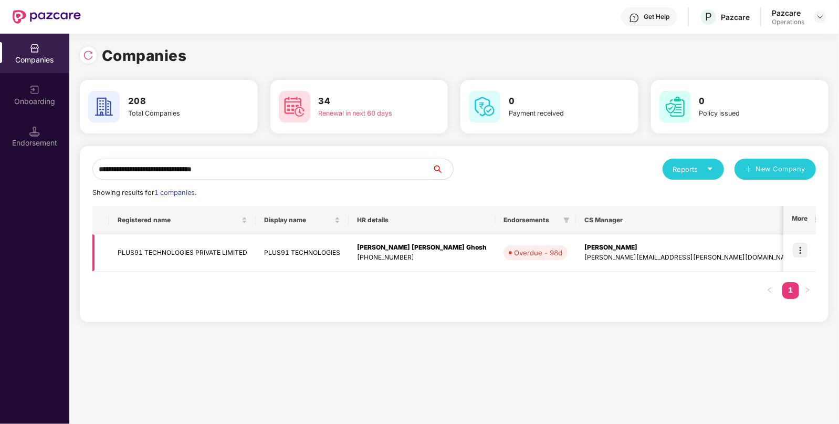
type input "**********"
click at [170, 259] on td "PLUS91 TECHNOLOGIES PRIVATE LIMITED" at bounding box center [182, 252] width 146 height 37
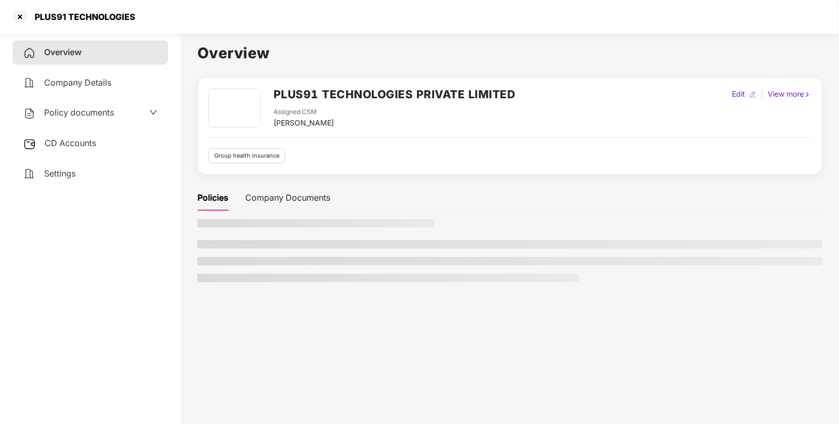
click at [92, 134] on div "CD Accounts" at bounding box center [90, 143] width 155 height 24
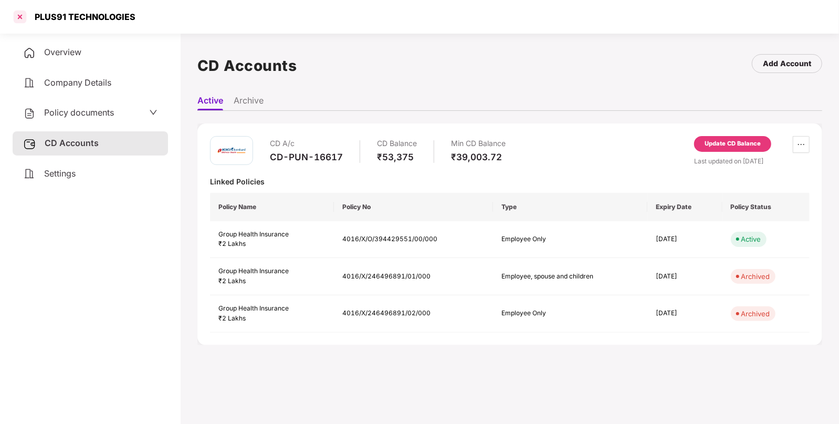
click at [20, 12] on div at bounding box center [20, 16] width 17 height 17
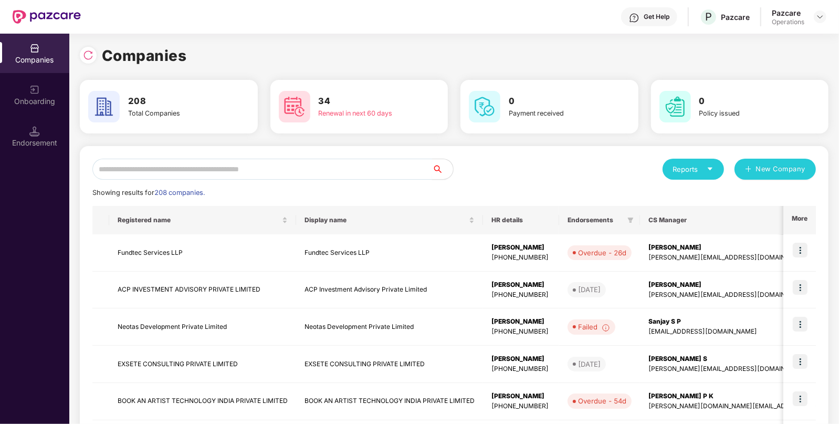
click at [153, 174] on input "text" at bounding box center [262, 169] width 340 height 21
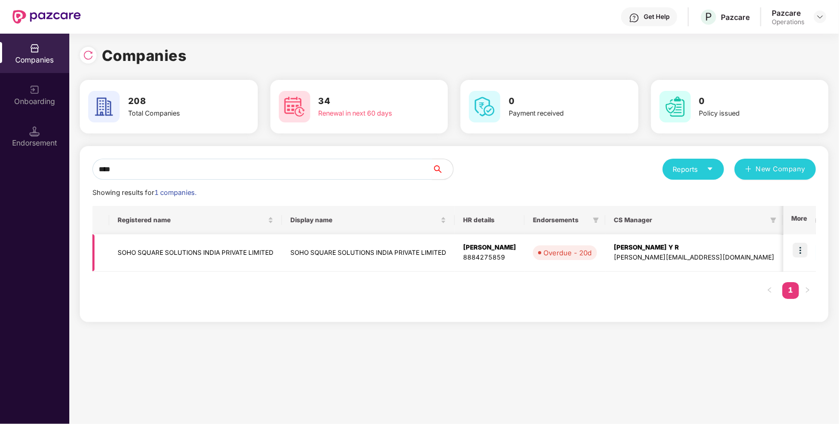
type input "****"
click at [803, 254] on img at bounding box center [800, 250] width 15 height 15
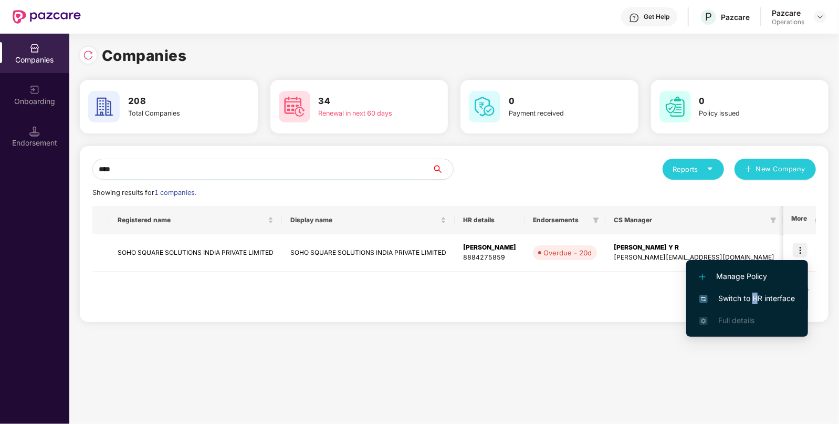
click at [753, 296] on span "Switch to HR interface" at bounding box center [747, 298] width 96 height 12
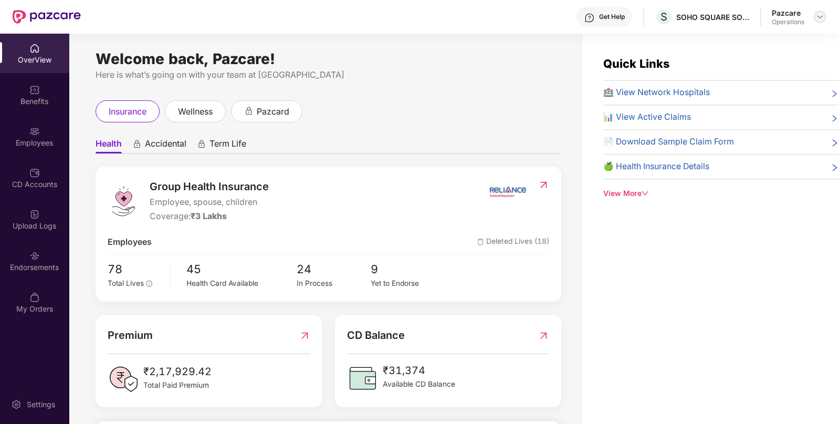
click at [819, 13] on img at bounding box center [820, 17] width 8 height 8
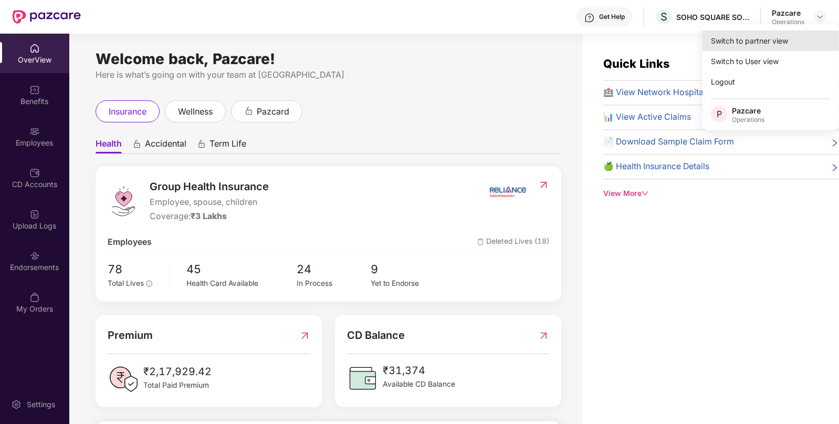
click at [779, 43] on div "Switch to partner view" at bounding box center [770, 40] width 136 height 20
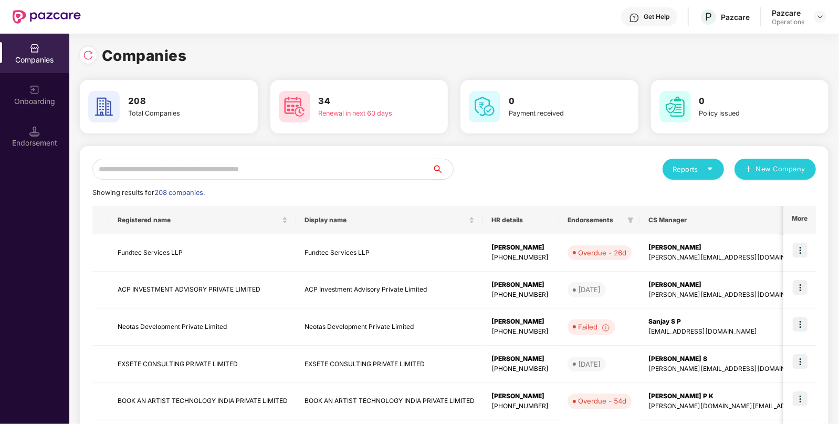
click at [241, 176] on input "text" at bounding box center [262, 169] width 340 height 21
paste input "**********"
type input "**********"
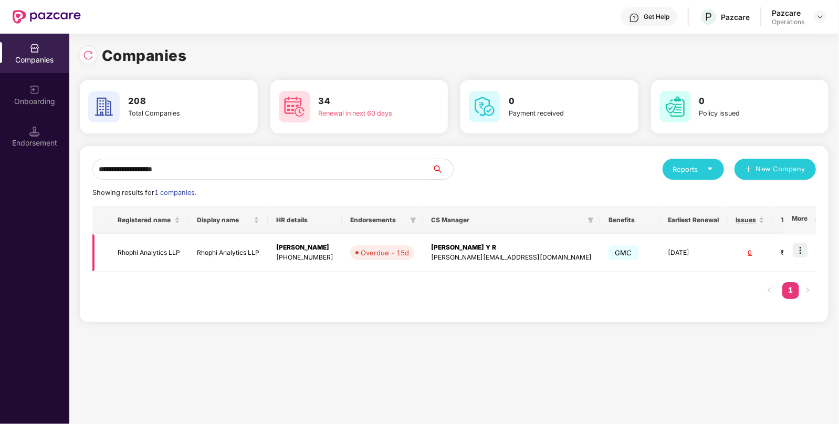
click at [198, 241] on td "Rhophi Analytics LLP" at bounding box center [227, 252] width 79 height 37
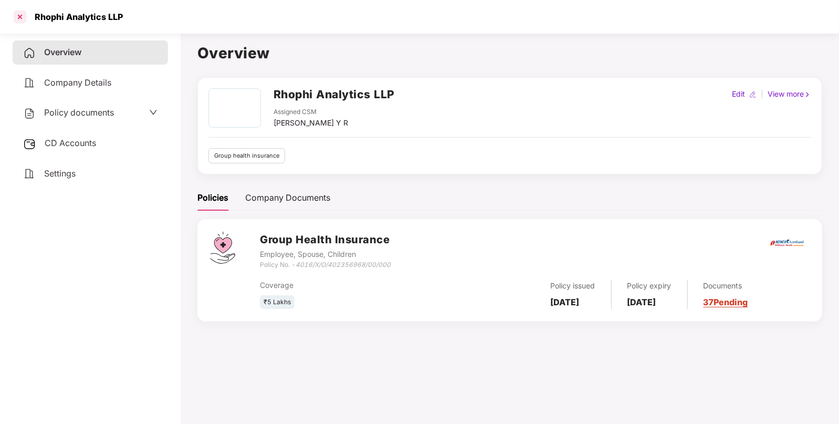
click at [23, 13] on div at bounding box center [20, 16] width 17 height 17
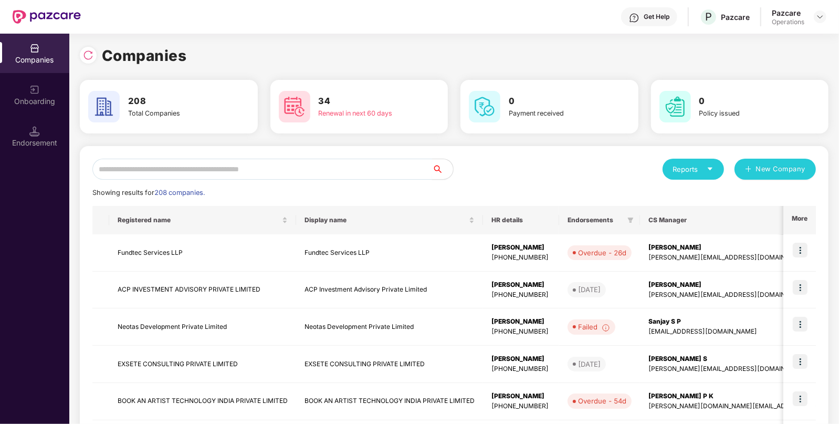
click at [306, 181] on div "Reports New Company Showing results for 208 companies. Registered name Display …" at bounding box center [453, 401] width 723 height 485
click at [307, 177] on input "text" at bounding box center [262, 169] width 340 height 21
paste input "**********"
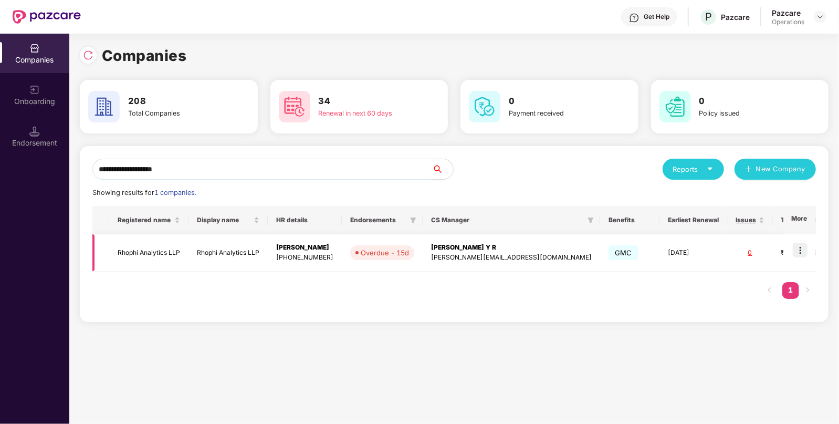
type input "**********"
click at [798, 247] on img at bounding box center [800, 250] width 15 height 15
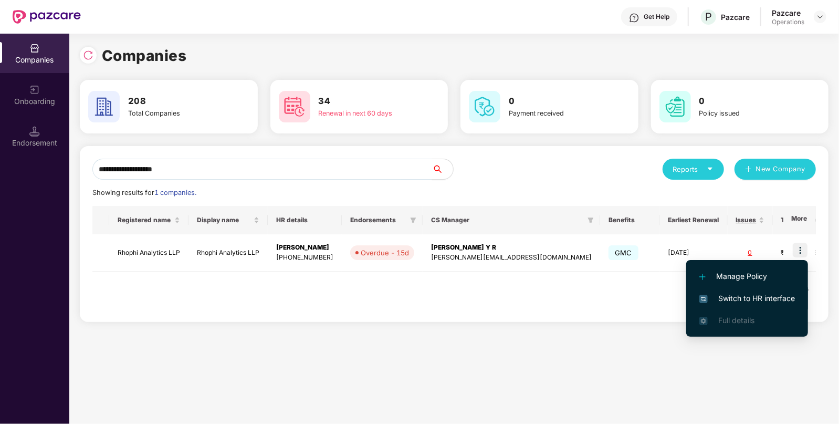
click at [786, 292] on span "Switch to HR interface" at bounding box center [747, 298] width 96 height 12
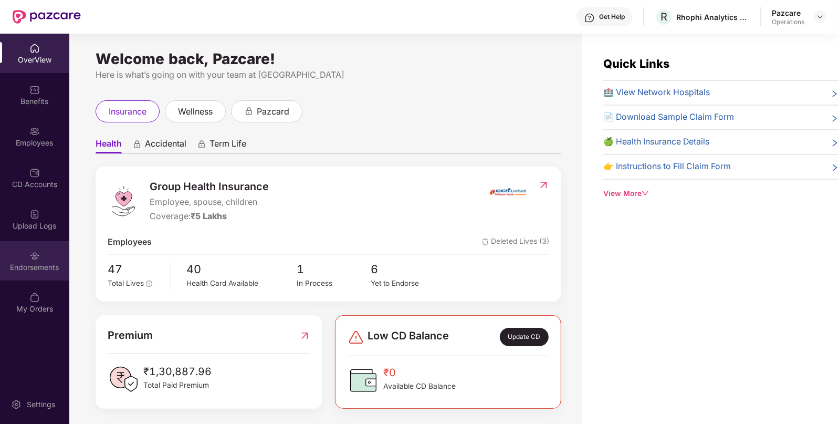
click at [46, 275] on div "Endorsements" at bounding box center [34, 260] width 69 height 39
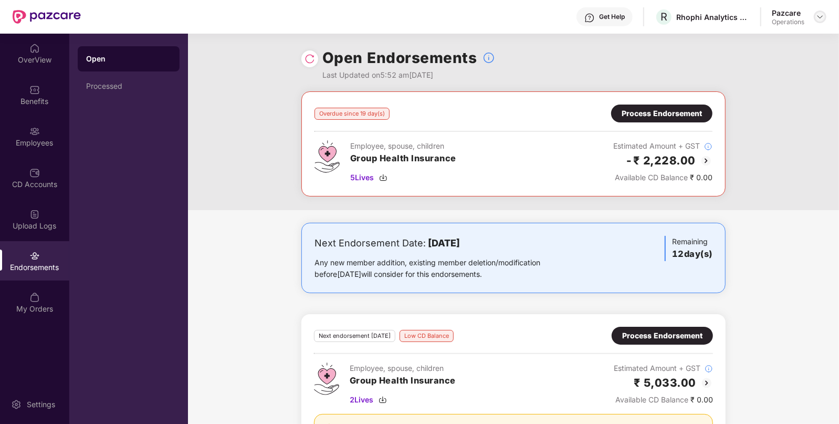
click at [819, 16] on img at bounding box center [820, 17] width 8 height 8
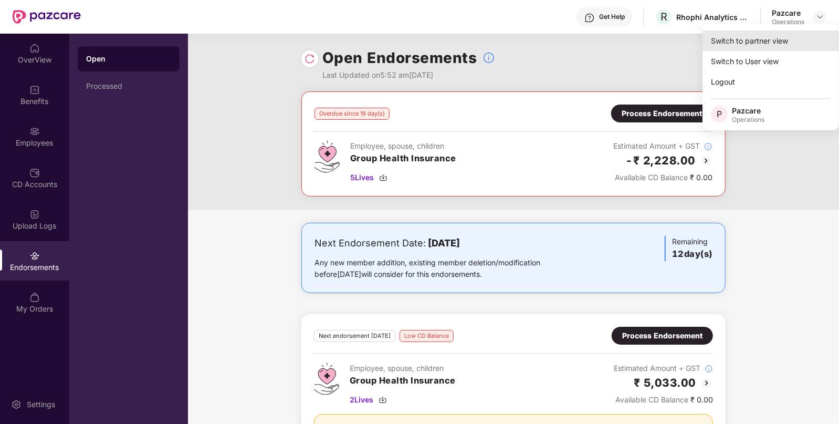
click at [782, 39] on div "Switch to partner view" at bounding box center [770, 40] width 136 height 20
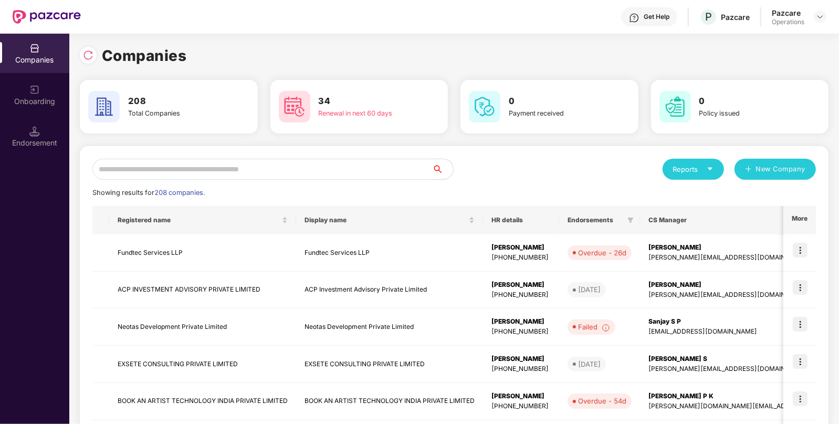
click at [374, 176] on input "text" at bounding box center [262, 169] width 340 height 21
paste input "**********"
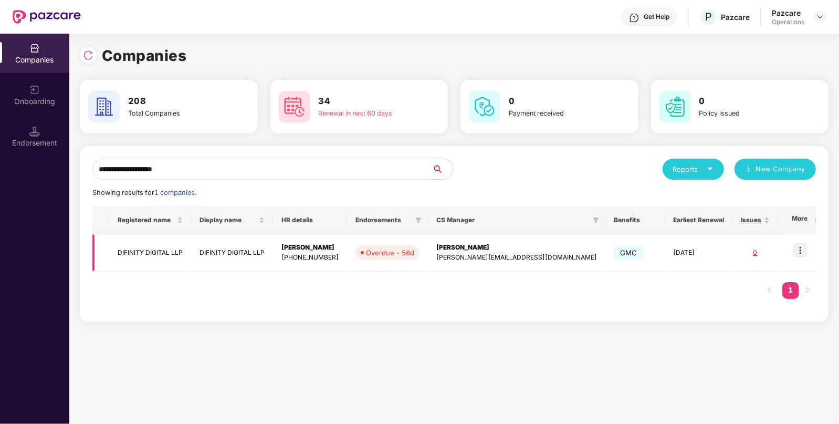
type input "**********"
click at [798, 253] on img at bounding box center [800, 250] width 15 height 15
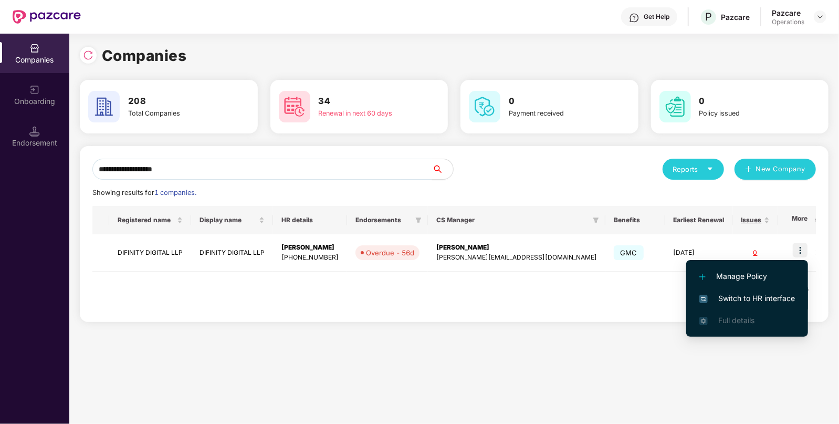
click at [740, 295] on span "Switch to HR interface" at bounding box center [747, 298] width 96 height 12
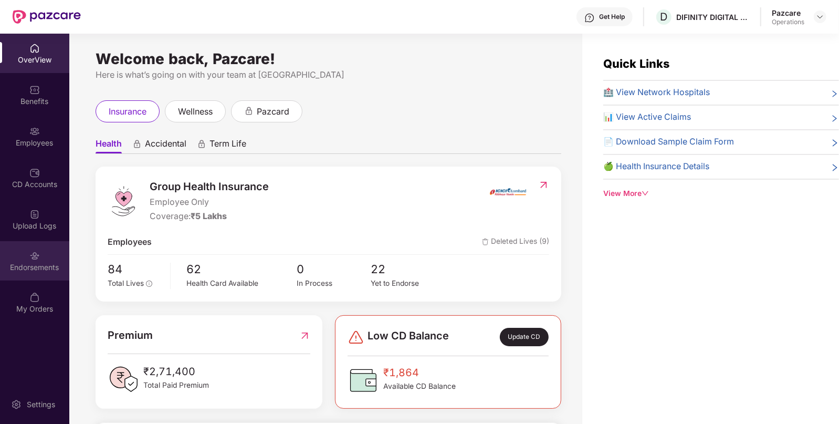
click at [47, 259] on div "Endorsements" at bounding box center [34, 260] width 69 height 39
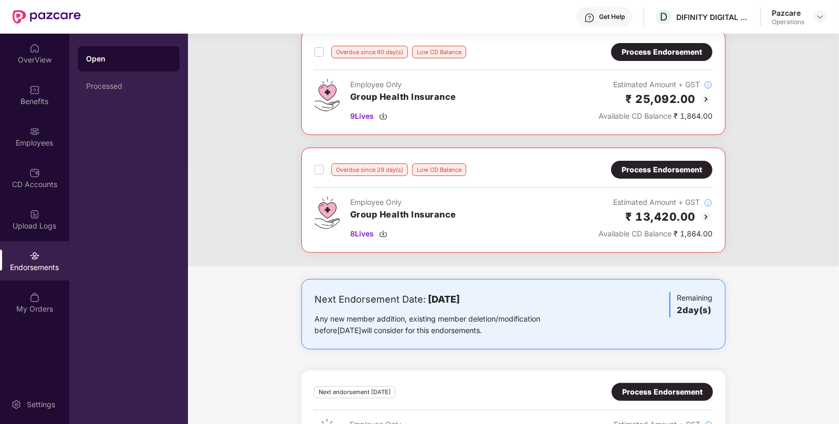
scroll to position [16, 0]
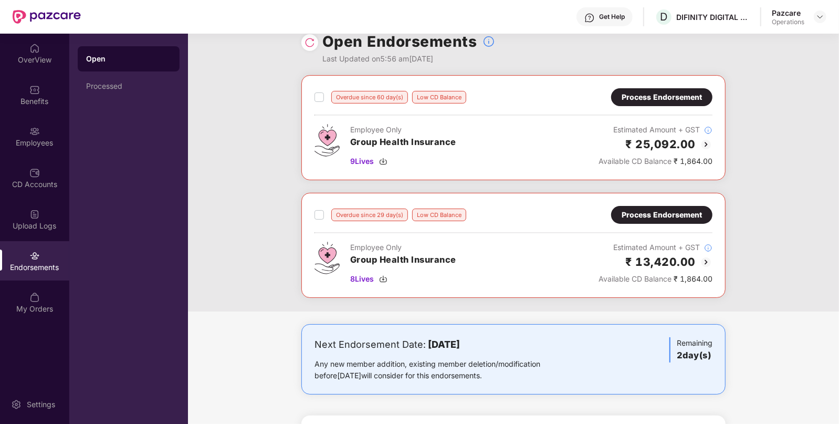
click at [703, 87] on div "Overdue since 60 day(s) Low CD Balance Process Endorsement Employee Only Group …" at bounding box center [513, 127] width 424 height 105
click at [693, 92] on div "Process Endorsement" at bounding box center [662, 97] width 80 height 12
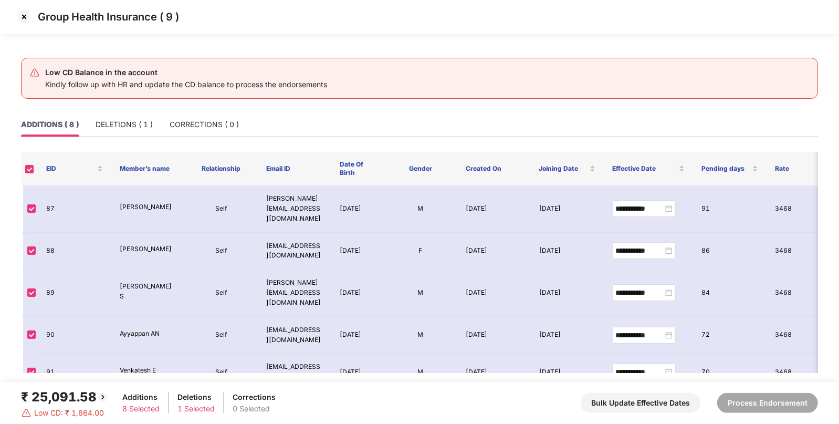
click at [24, 14] on img at bounding box center [24, 16] width 17 height 17
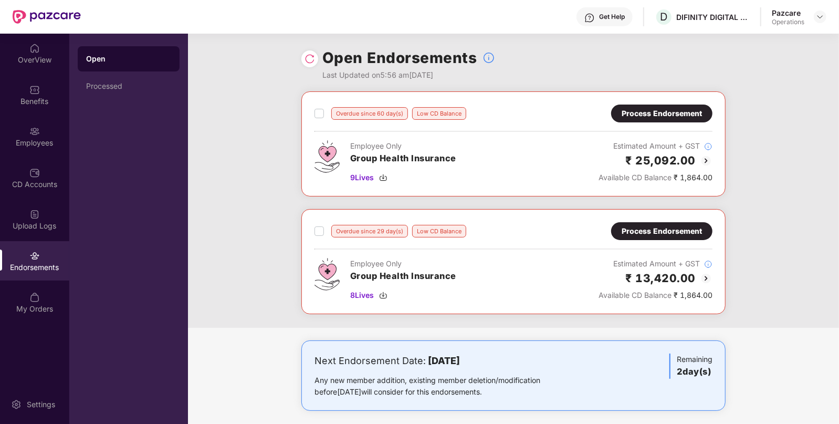
click at [688, 225] on div "Process Endorsement" at bounding box center [662, 231] width 80 height 12
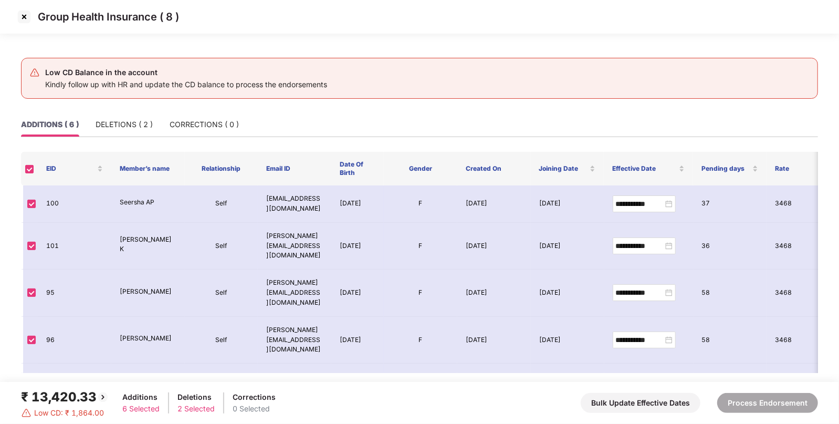
click at [22, 16] on img at bounding box center [24, 16] width 17 height 17
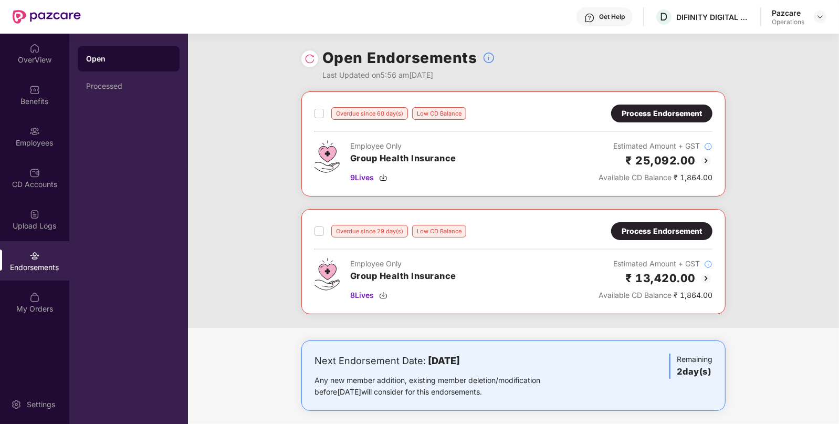
scroll to position [123, 0]
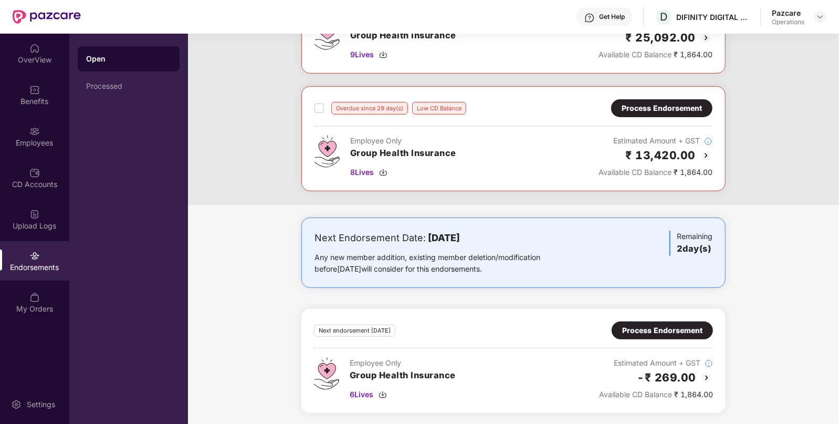
click at [688, 335] on div "Process Endorsement" at bounding box center [662, 330] width 101 height 18
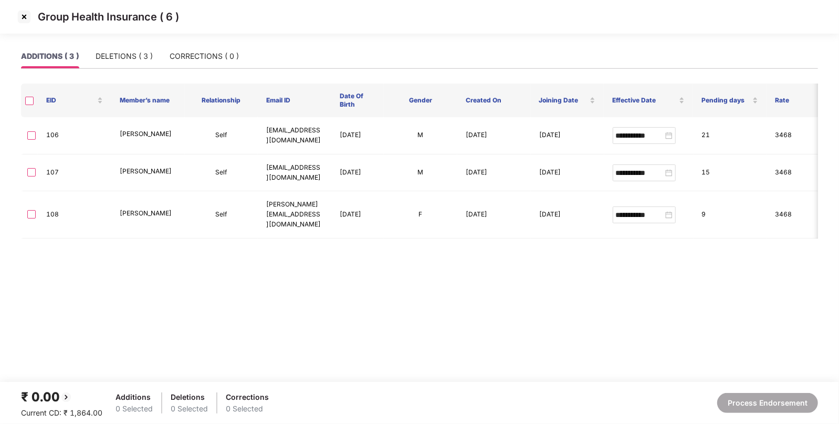
click at [27, 20] on img at bounding box center [24, 16] width 17 height 17
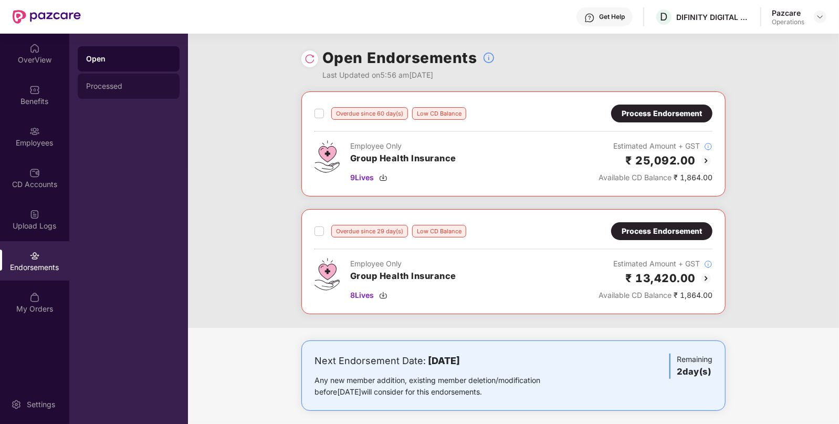
click at [129, 92] on div "Processed" at bounding box center [129, 85] width 102 height 25
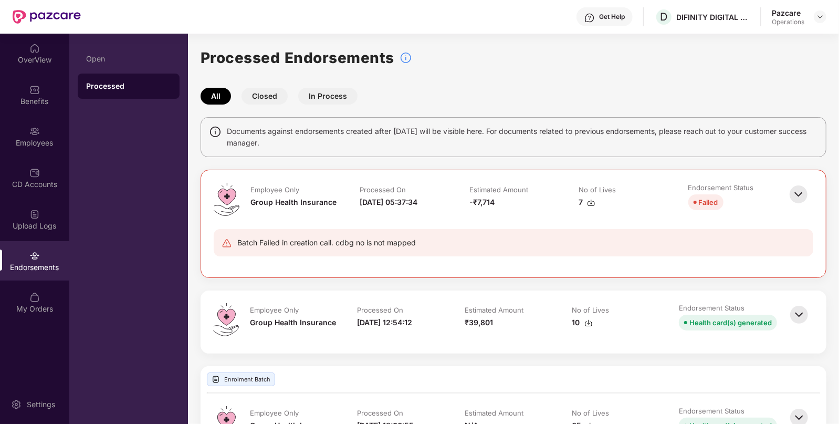
scroll to position [63, 0]
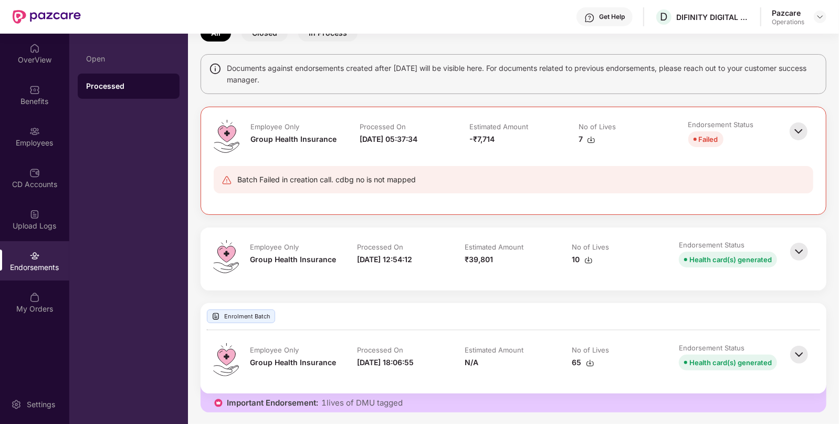
click at [591, 140] on img at bounding box center [591, 139] width 8 height 8
click at [133, 66] on div "Open" at bounding box center [129, 58] width 102 height 25
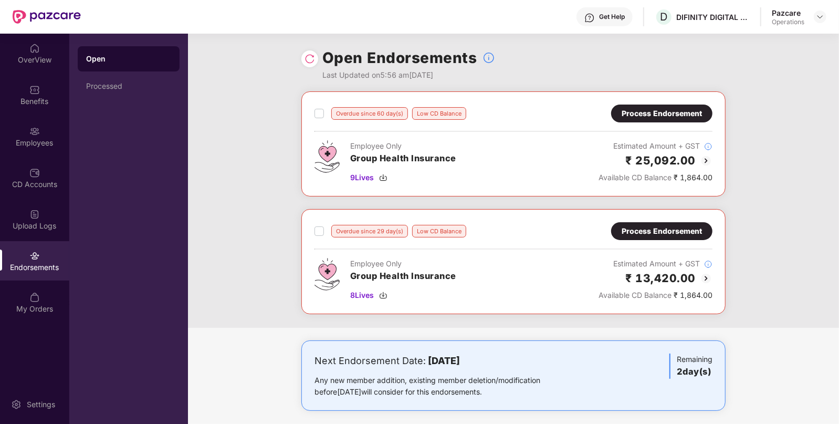
scroll to position [123, 0]
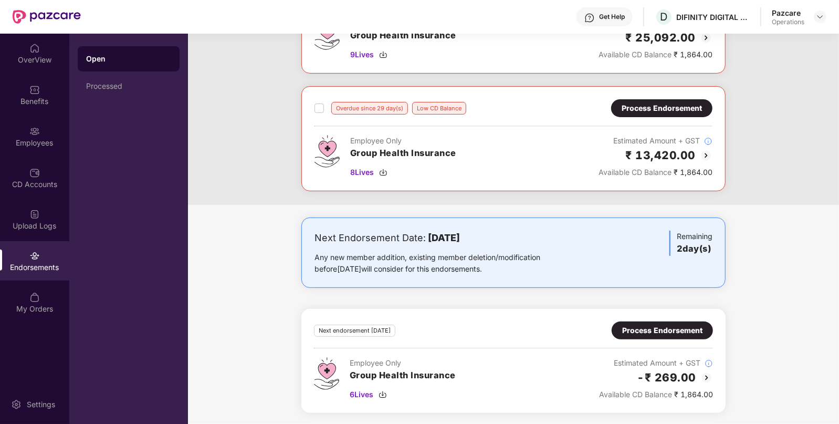
click at [680, 328] on div "Process Endorsement" at bounding box center [662, 330] width 80 height 12
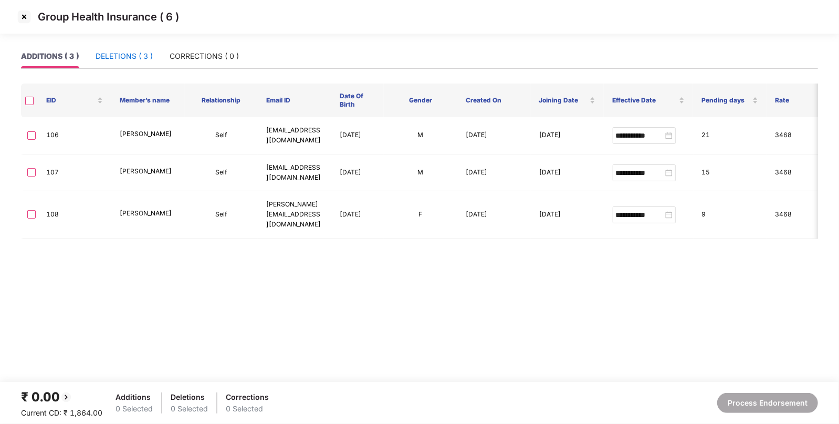
click at [117, 54] on div "DELETIONS ( 3 )" at bounding box center [124, 56] width 57 height 12
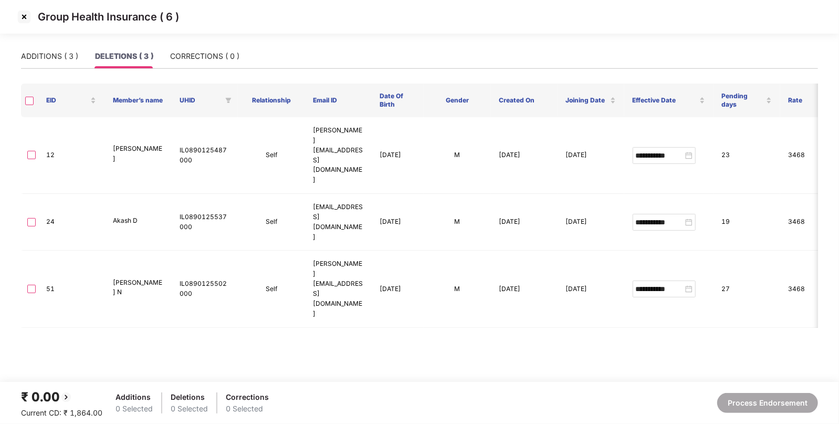
click at [28, 13] on img at bounding box center [24, 16] width 17 height 17
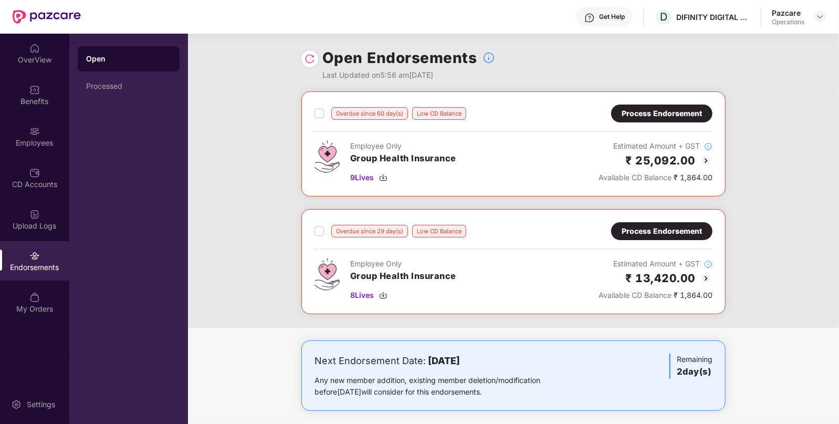
click at [682, 107] on div "Process Endorsement" at bounding box center [661, 113] width 101 height 18
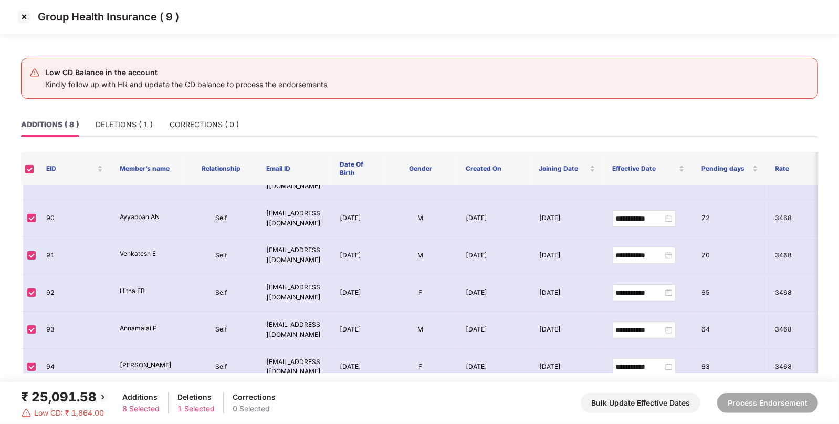
scroll to position [118, 0]
click at [24, 17] on img at bounding box center [24, 16] width 17 height 17
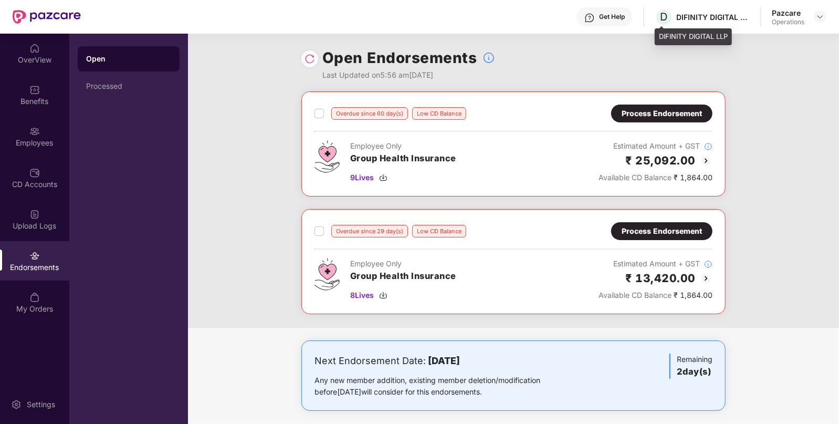
click at [691, 16] on div "DIFINITY DIGITAL LLP" at bounding box center [712, 17] width 73 height 10
copy div "DIFINITY"
click at [659, 111] on div "Process Endorsement" at bounding box center [662, 114] width 80 height 12
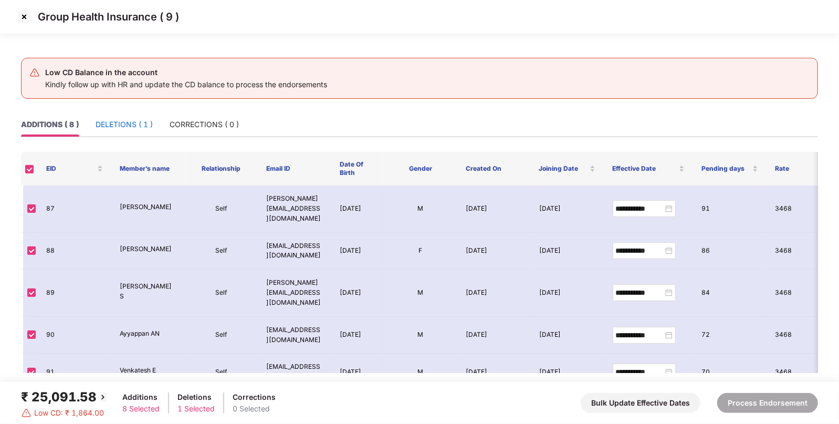
click at [132, 121] on div "DELETIONS ( 1 )" at bounding box center [124, 125] width 57 height 12
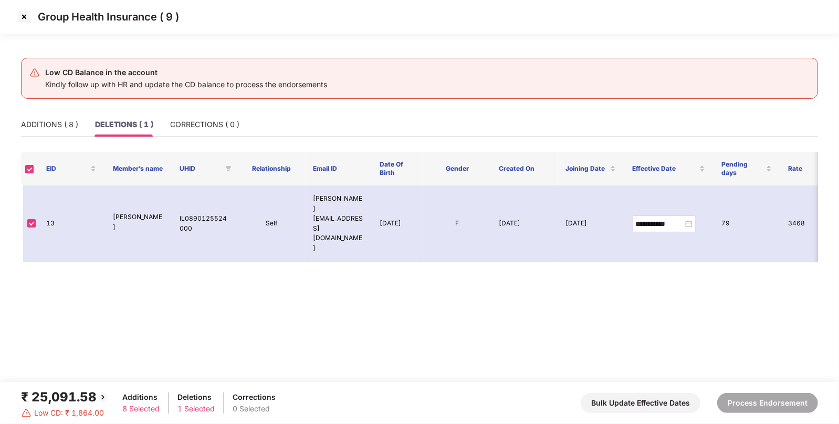
click at [22, 17] on img at bounding box center [24, 16] width 17 height 17
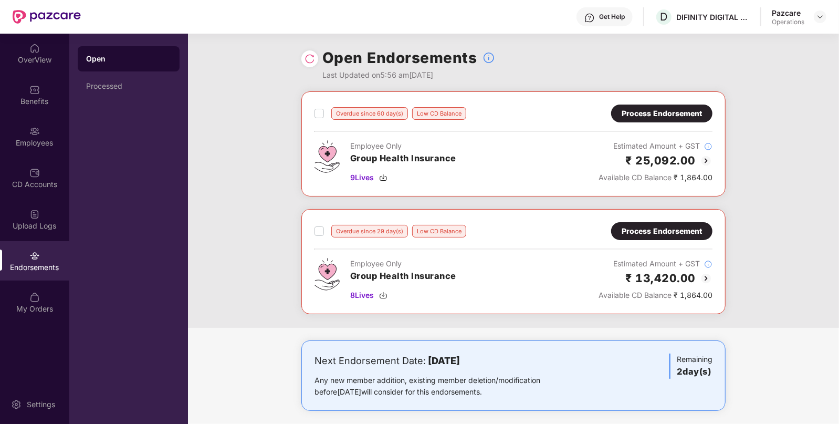
click at [636, 230] on div "Process Endorsement" at bounding box center [662, 231] width 80 height 12
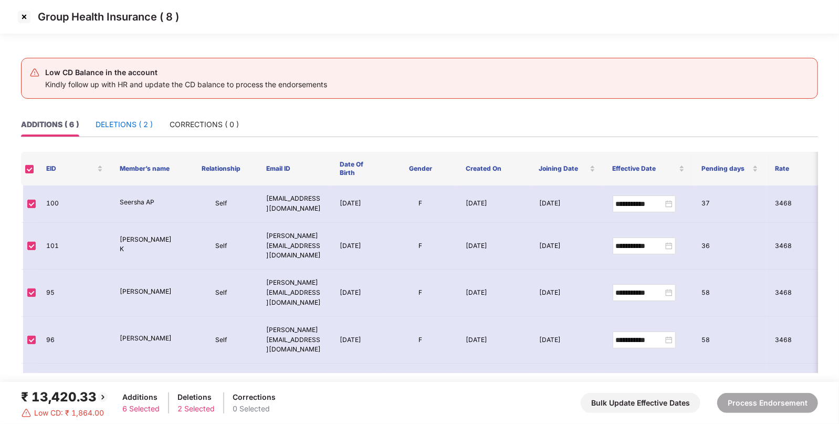
click at [136, 124] on div "DELETIONS ( 2 )" at bounding box center [124, 125] width 57 height 12
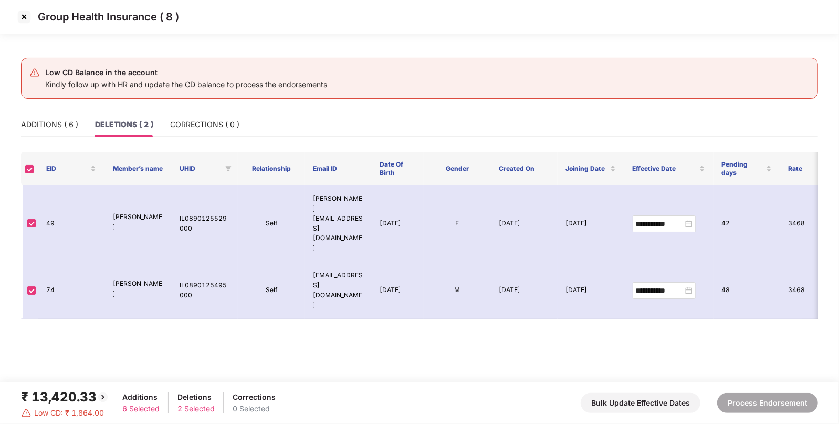
click at [24, 17] on img at bounding box center [24, 16] width 17 height 17
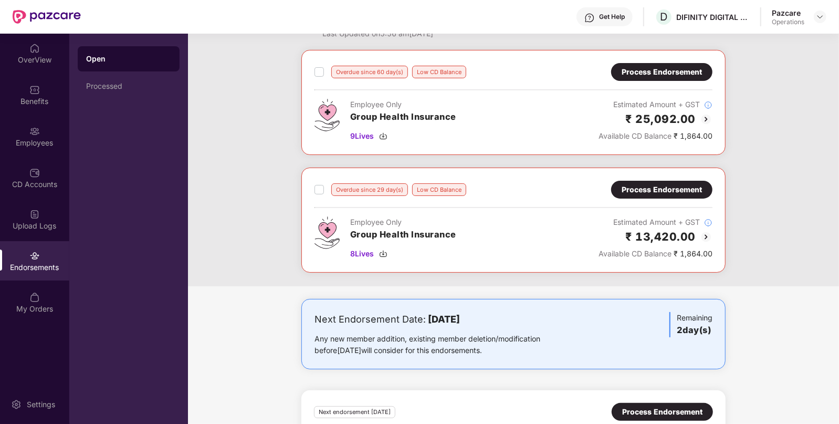
scroll to position [42, 0]
click at [667, 191] on div "Process Endorsement" at bounding box center [662, 189] width 80 height 12
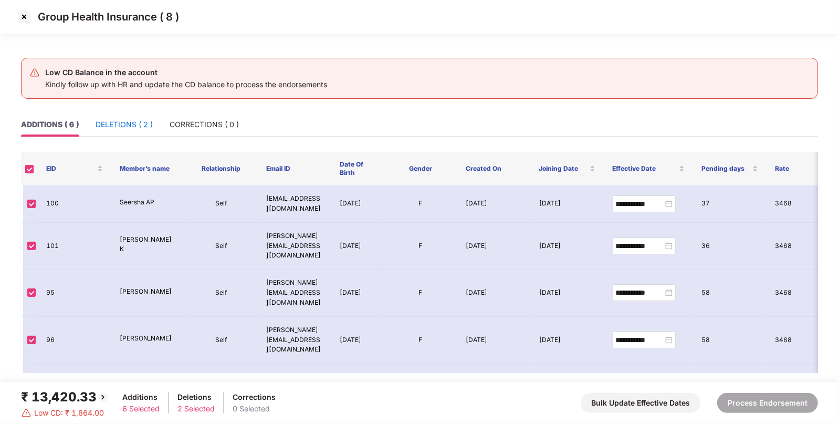
click at [128, 127] on div "DELETIONS ( 2 )" at bounding box center [124, 125] width 57 height 12
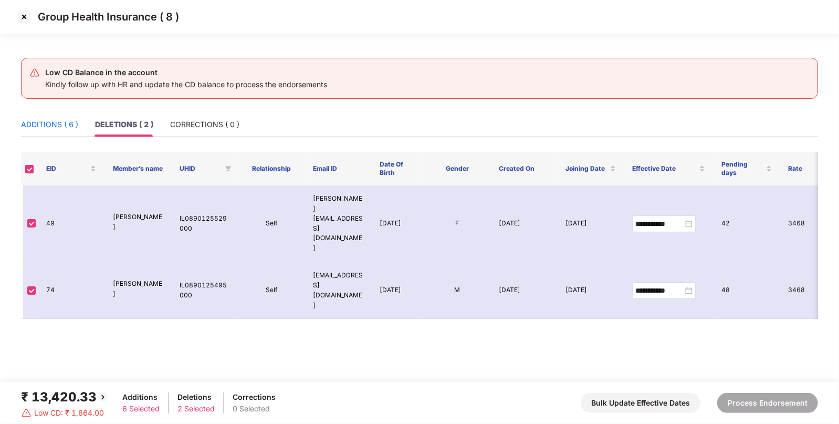
click at [54, 120] on div "ADDITIONS ( 6 )" at bounding box center [49, 125] width 57 height 12
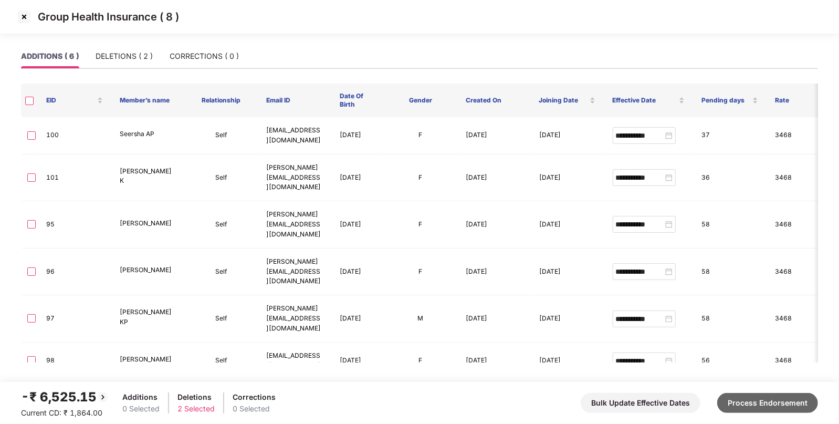
click at [790, 399] on button "Process Endorsement" at bounding box center [767, 403] width 101 height 20
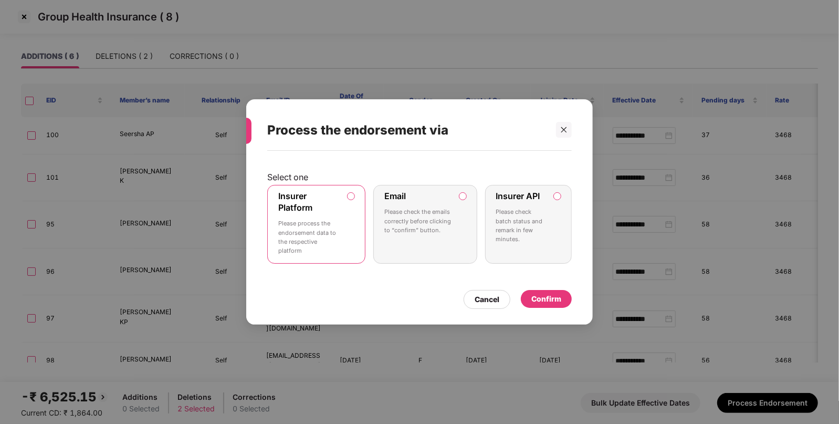
click at [322, 238] on p "Please process the endorsement data to the respective platform" at bounding box center [308, 237] width 61 height 36
click at [551, 303] on div "Confirm" at bounding box center [546, 299] width 30 height 12
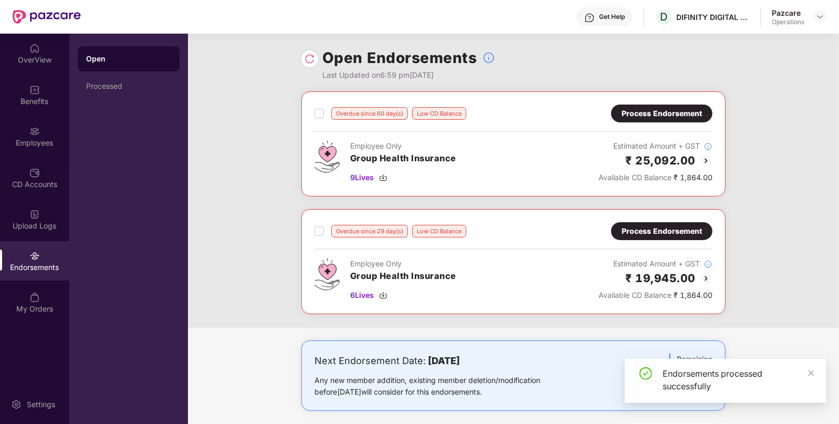
scroll to position [123, 0]
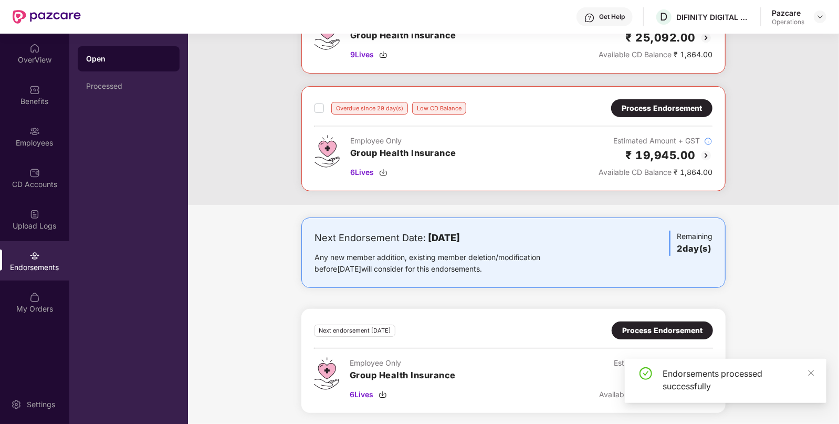
click at [655, 331] on div "Process Endorsement" at bounding box center [662, 330] width 80 height 12
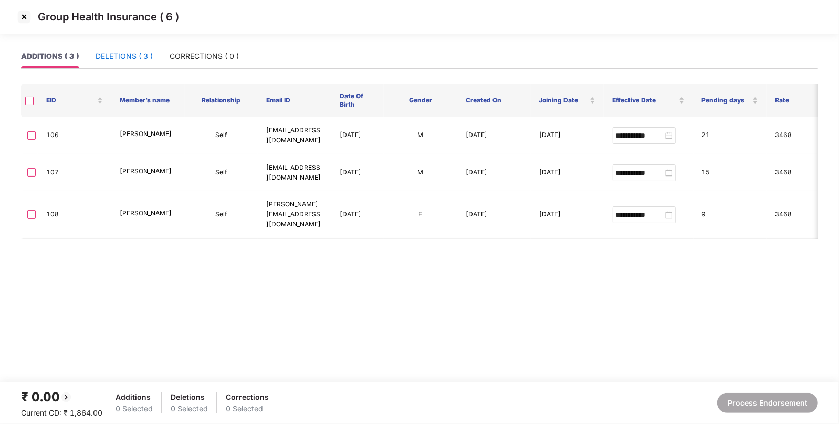
click at [143, 55] on div "DELETIONS ( 3 )" at bounding box center [124, 56] width 57 height 12
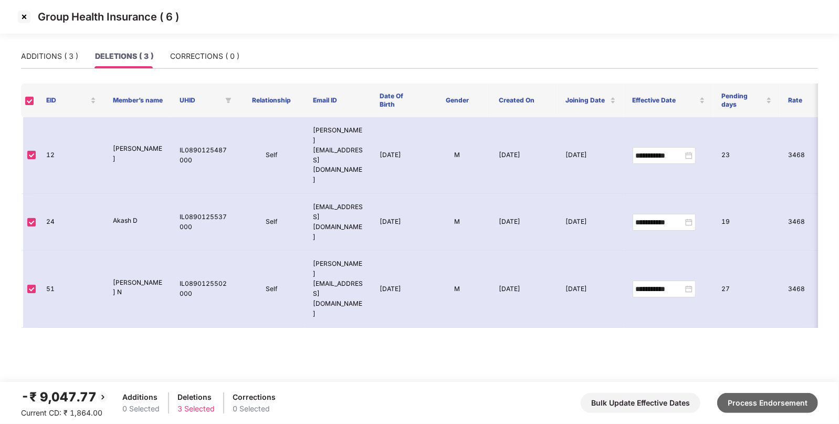
click at [730, 403] on button "Process Endorsement" at bounding box center [767, 403] width 101 height 20
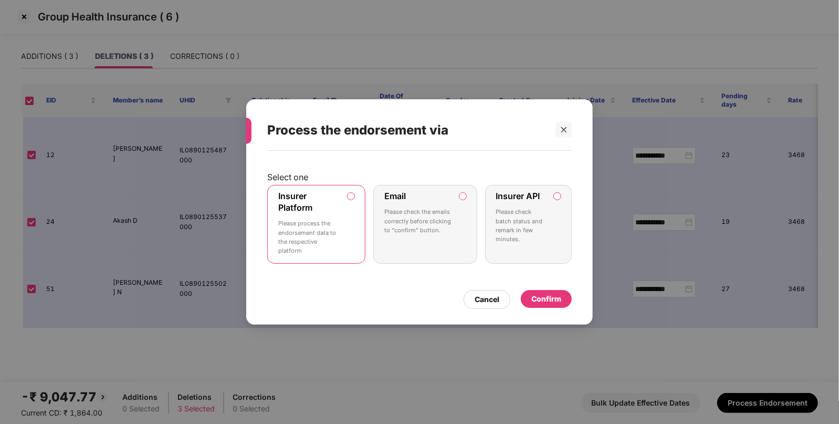
click at [553, 293] on div "Confirm" at bounding box center [546, 299] width 51 height 18
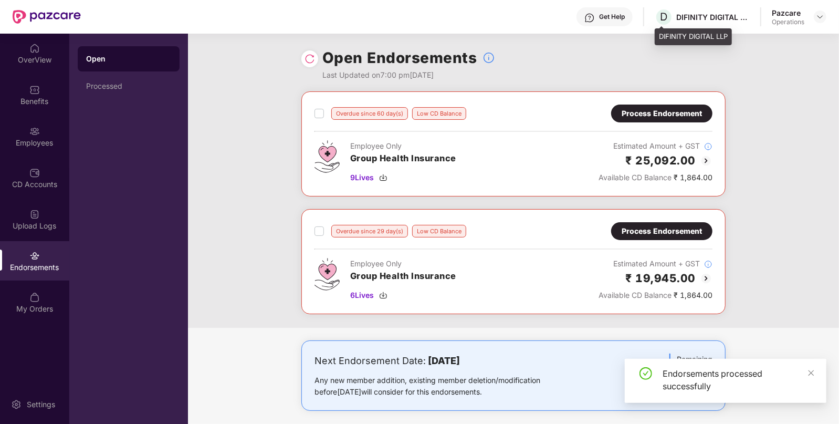
click at [688, 15] on div "DIFINITY DIGITAL LLP" at bounding box center [712, 17] width 73 height 10
copy div "DIFINITY"
click at [688, 15] on div "DIFINITY DIGITAL LLP" at bounding box center [712, 17] width 73 height 10
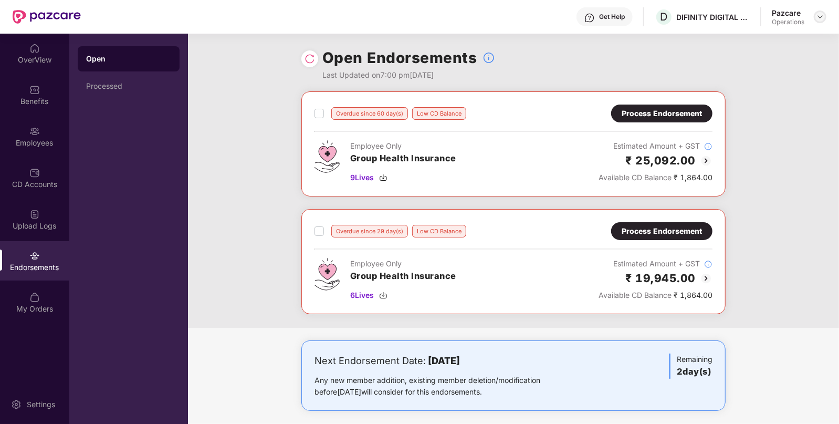
click at [821, 12] on div at bounding box center [820, 16] width 13 height 13
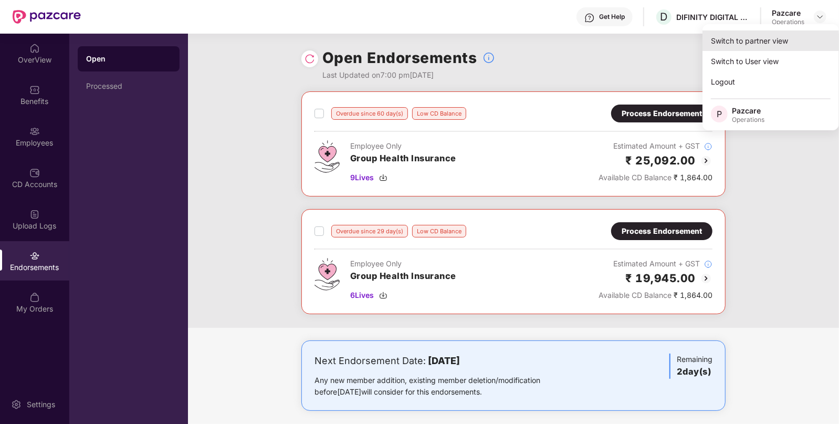
click at [785, 42] on div "Switch to partner view" at bounding box center [770, 40] width 136 height 20
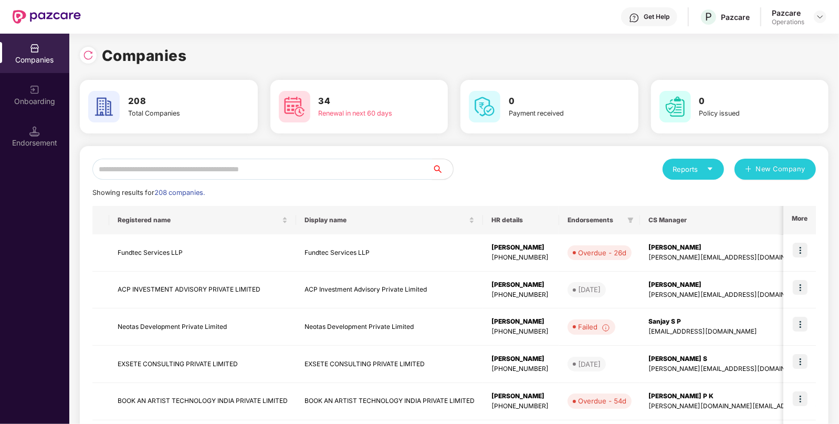
paste input "********"
click at [365, 165] on input "********" at bounding box center [262, 169] width 340 height 21
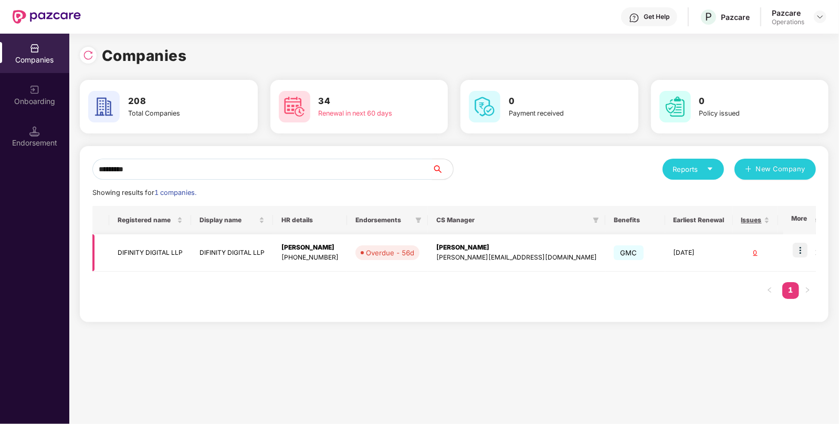
type input "********"
click at [160, 252] on td "DIFINITY DIGITAL LLP" at bounding box center [150, 252] width 82 height 37
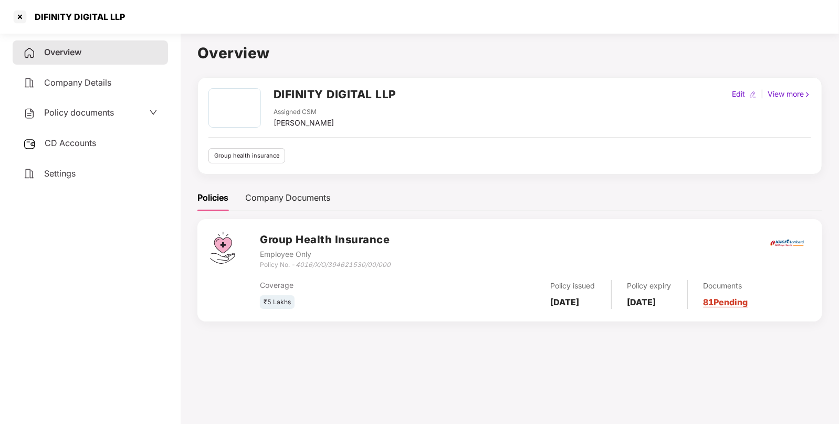
click at [89, 142] on span "CD Accounts" at bounding box center [70, 143] width 51 height 10
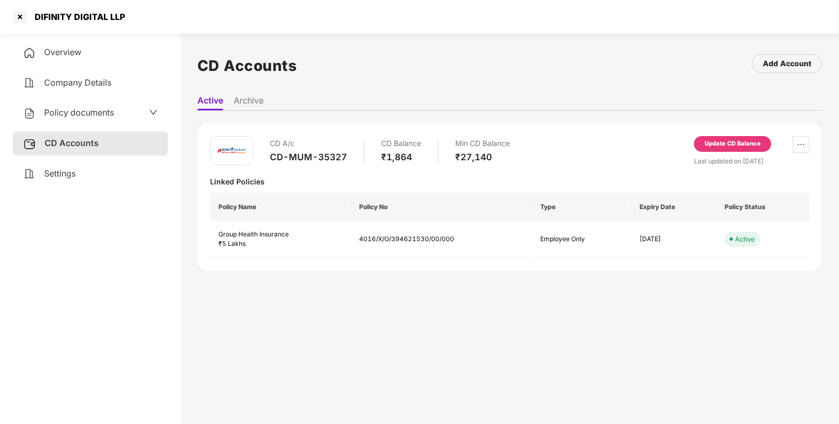
click at [705, 146] on div "Update CD Balance" at bounding box center [733, 143] width 56 height 9
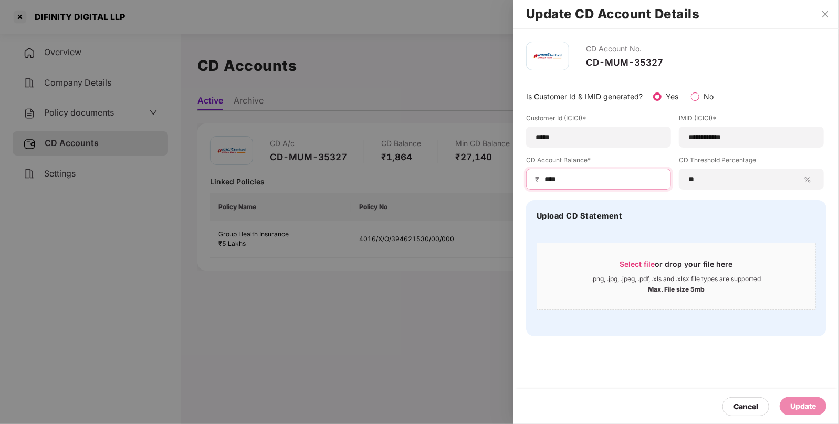
click at [573, 177] on input "****" at bounding box center [602, 179] width 119 height 11
type input "******"
click at [802, 408] on div "Update" at bounding box center [803, 406] width 26 height 12
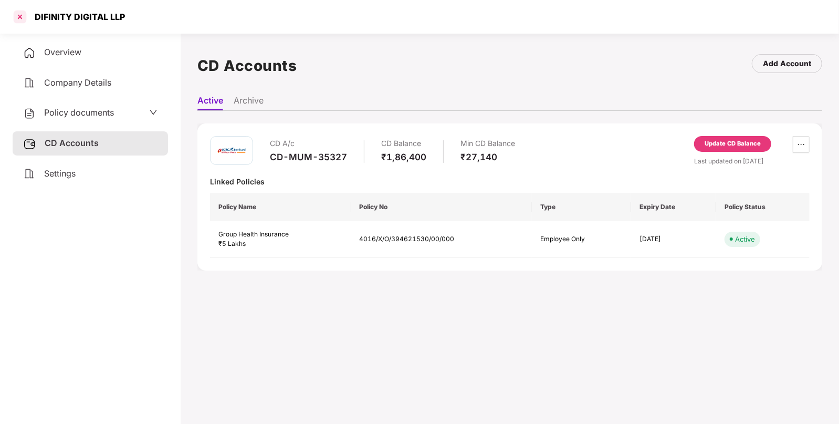
click at [17, 18] on div at bounding box center [20, 16] width 17 height 17
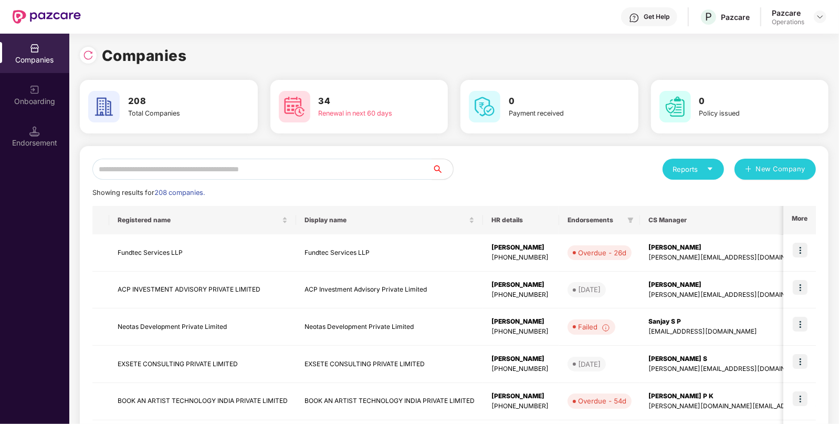
click at [345, 181] on div "Reports New Company Showing results for 208 companies. Registered name Display …" at bounding box center [453, 401] width 723 height 485
click at [349, 174] on input "text" at bounding box center [262, 169] width 340 height 21
paste input "********"
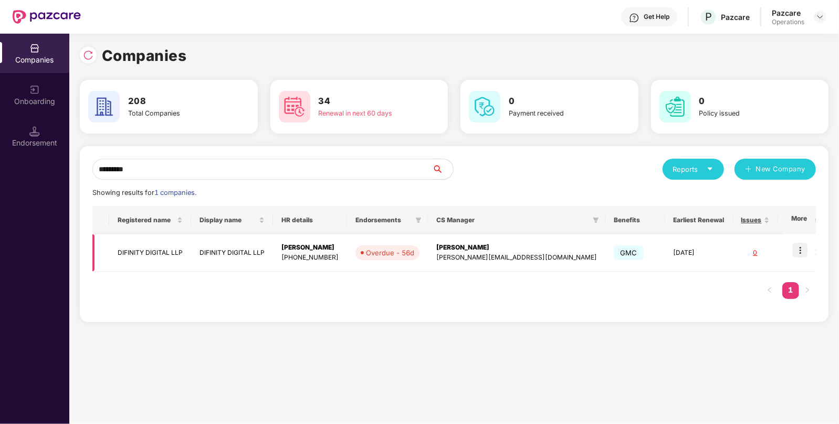
type input "********"
click at [797, 251] on img at bounding box center [800, 250] width 15 height 15
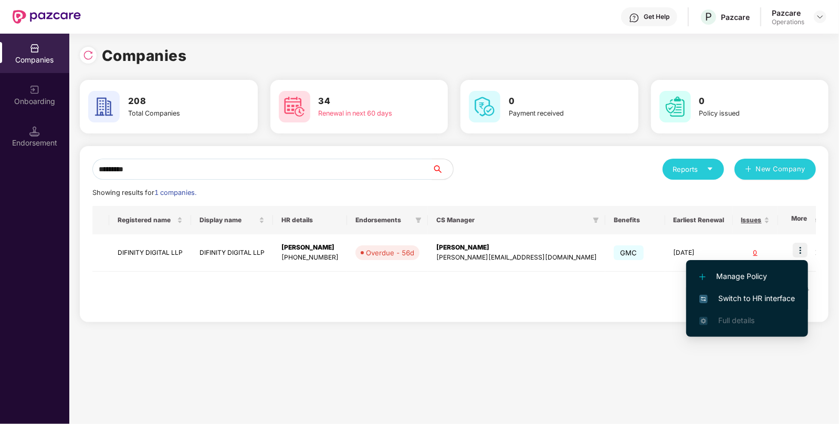
click at [751, 298] on span "Switch to HR interface" at bounding box center [747, 298] width 96 height 12
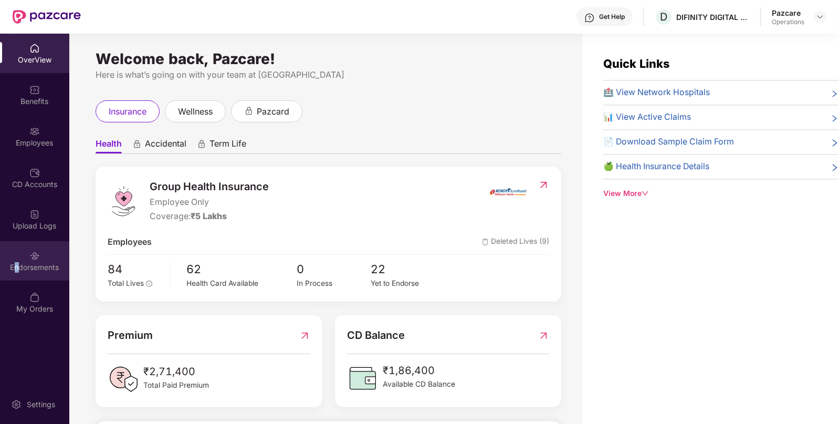
click at [16, 253] on div "Endorsements" at bounding box center [34, 260] width 69 height 39
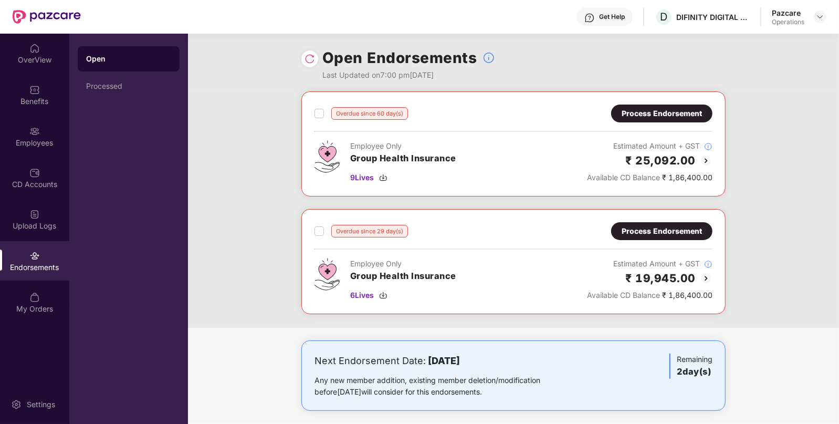
click at [664, 121] on div "Process Endorsement" at bounding box center [661, 113] width 101 height 18
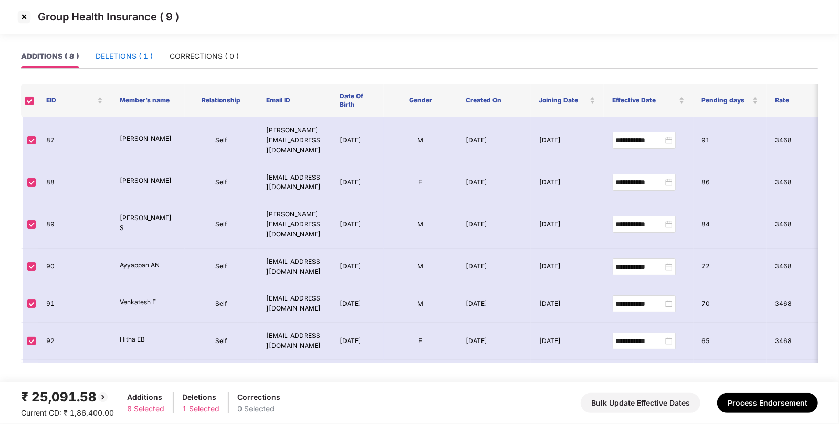
click at [143, 58] on div "DELETIONS ( 1 )" at bounding box center [124, 56] width 57 height 12
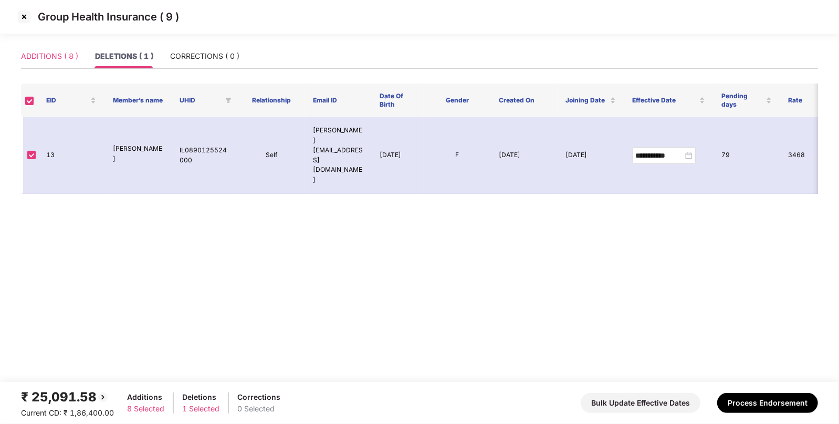
click at [43, 50] on div "ADDITIONS ( 8 )" at bounding box center [49, 56] width 57 height 24
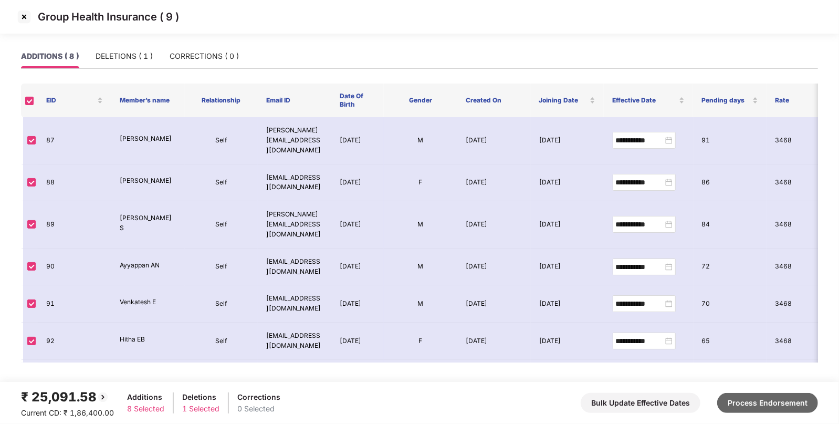
click at [743, 394] on button "Process Endorsement" at bounding box center [767, 403] width 101 height 20
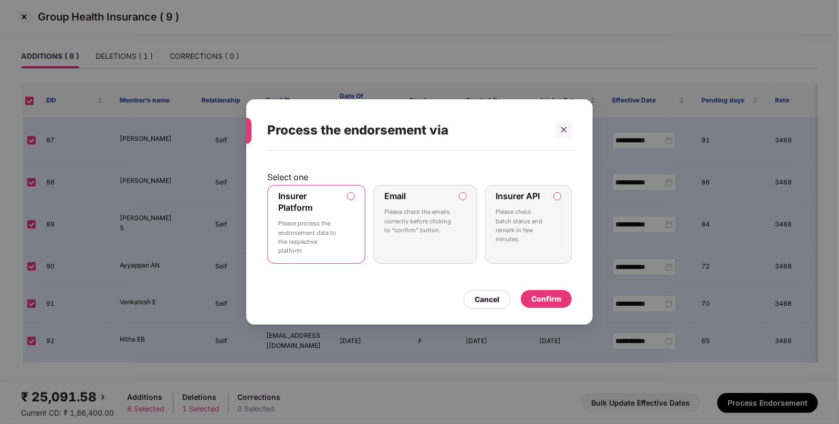
click at [307, 224] on p "Please process the endorsement data to the respective platform" at bounding box center [308, 237] width 61 height 36
click at [555, 302] on div "Confirm" at bounding box center [546, 299] width 30 height 12
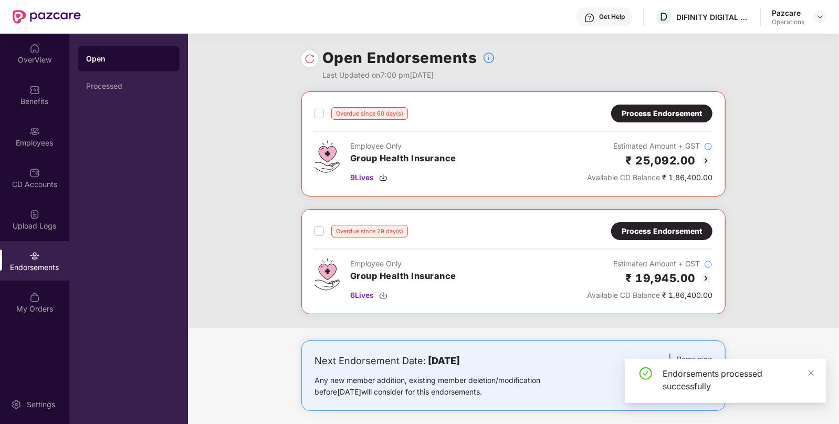
click at [310, 63] on img at bounding box center [309, 59] width 10 height 10
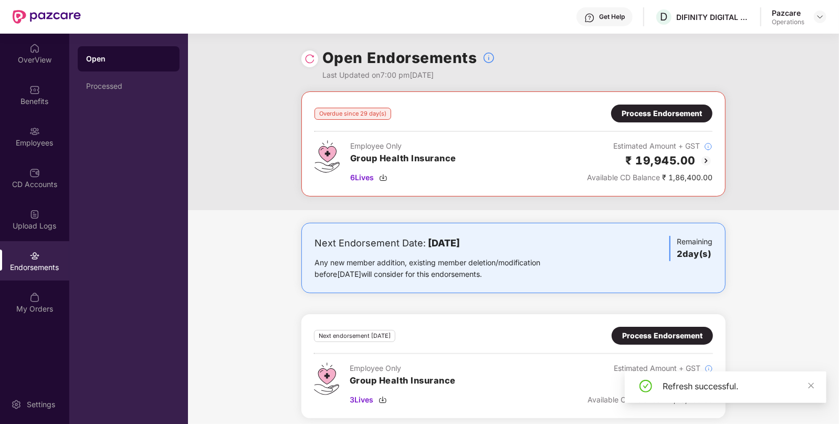
scroll to position [5, 0]
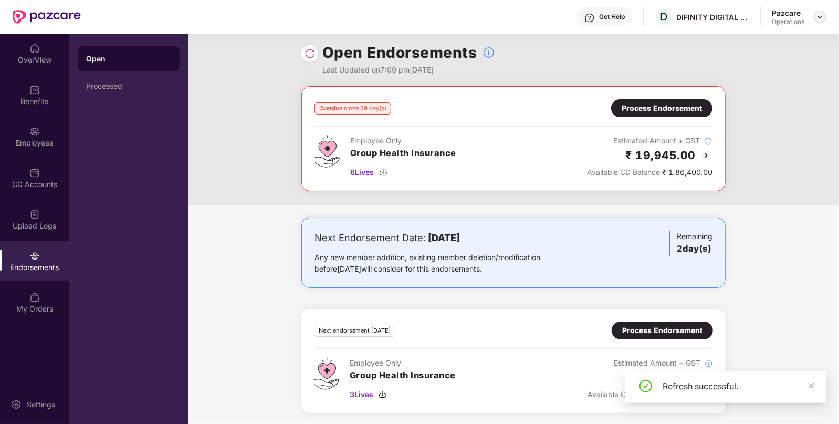
click at [819, 19] on img at bounding box center [820, 17] width 8 height 8
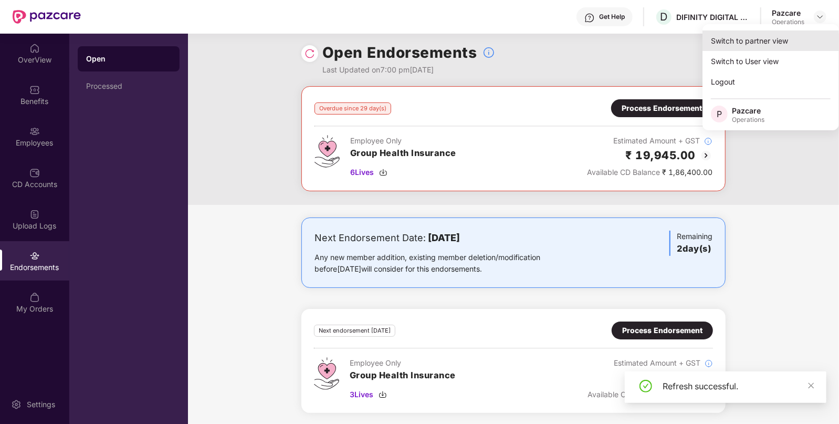
click at [777, 38] on div "Switch to partner view" at bounding box center [770, 40] width 136 height 20
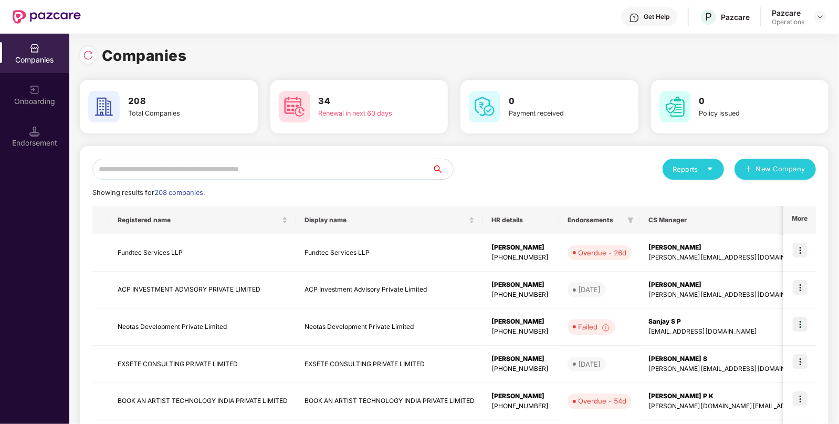
click at [341, 177] on input "text" at bounding box center [262, 169] width 340 height 21
paste input "********"
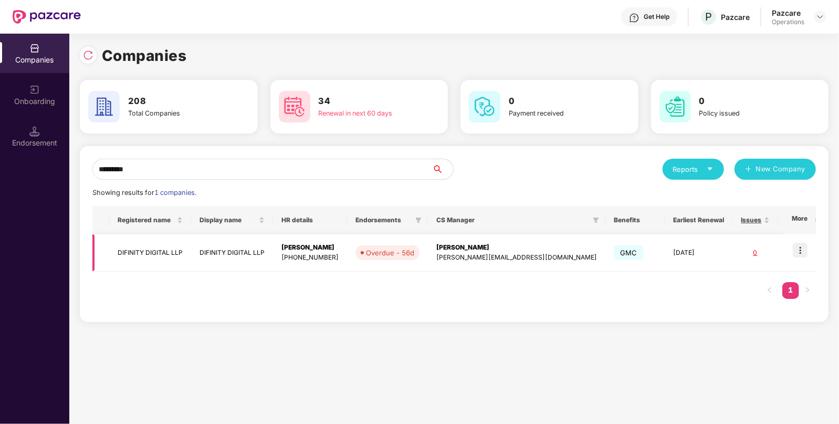
type input "********"
click at [176, 251] on td "DIFINITY DIGITAL LLP" at bounding box center [150, 252] width 82 height 37
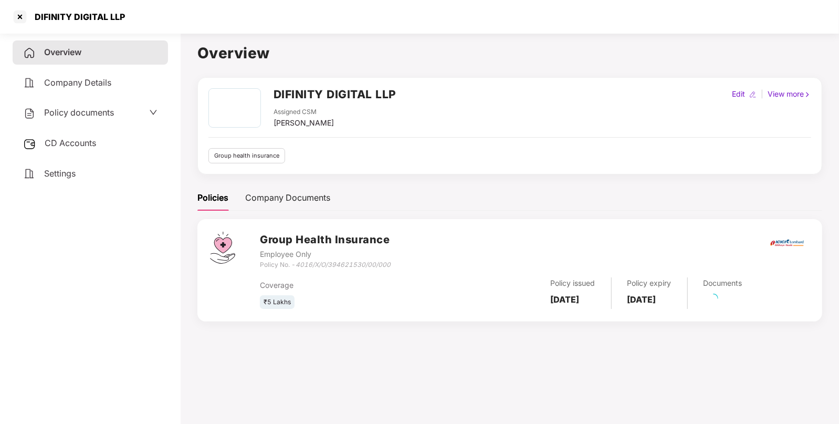
click at [80, 150] on div "CD Accounts" at bounding box center [90, 143] width 155 height 24
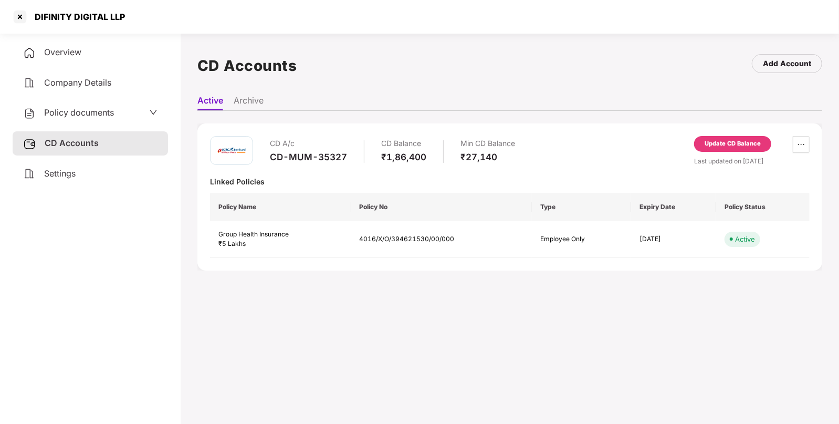
click at [722, 142] on div "Update CD Balance" at bounding box center [733, 143] width 56 height 9
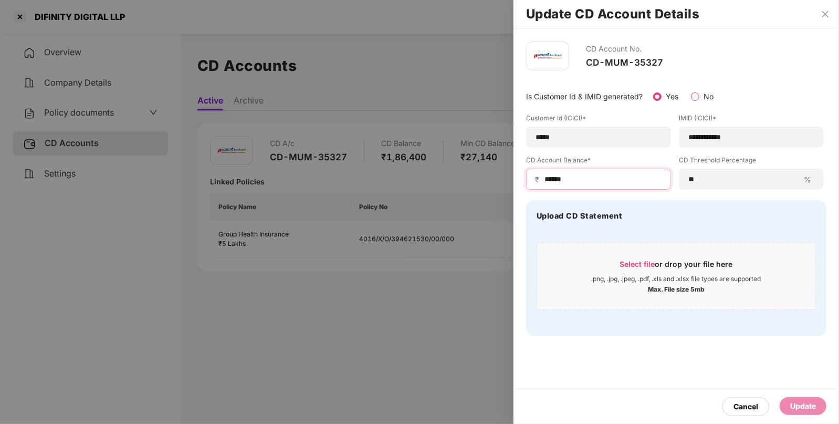
click at [589, 176] on input "******" at bounding box center [602, 179] width 119 height 11
type input "****"
click at [787, 402] on div "Update" at bounding box center [803, 406] width 47 height 18
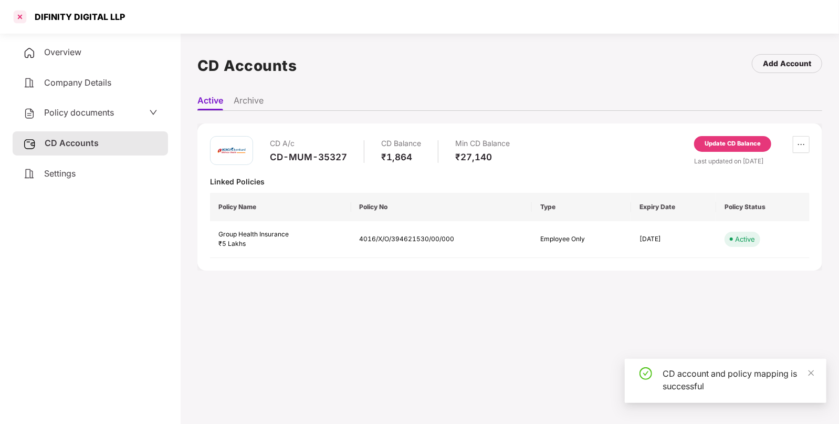
click at [19, 18] on div at bounding box center [20, 16] width 17 height 17
